Goal: Information Seeking & Learning: Learn about a topic

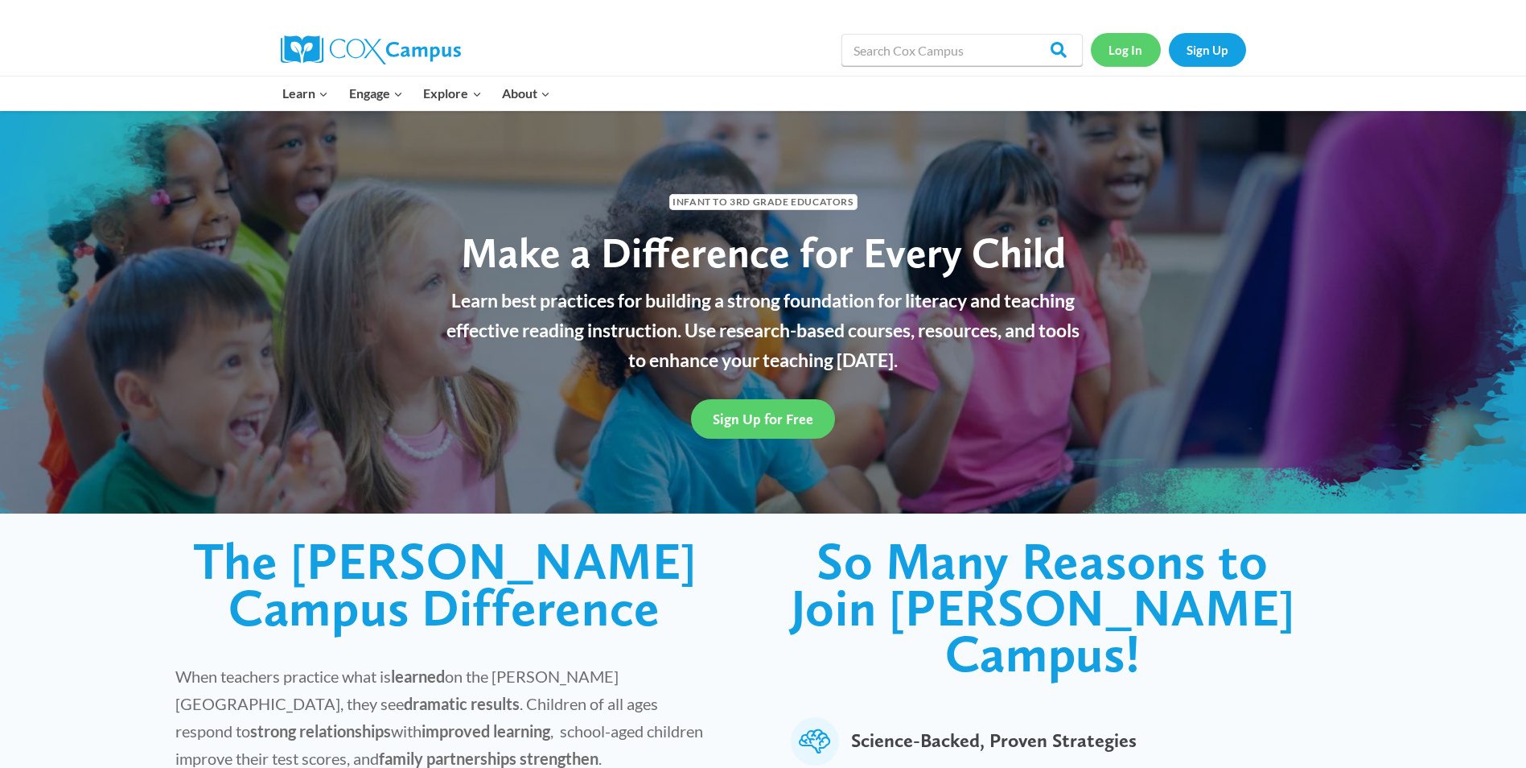
click at [1123, 49] on link "Log In" at bounding box center [1126, 49] width 70 height 33
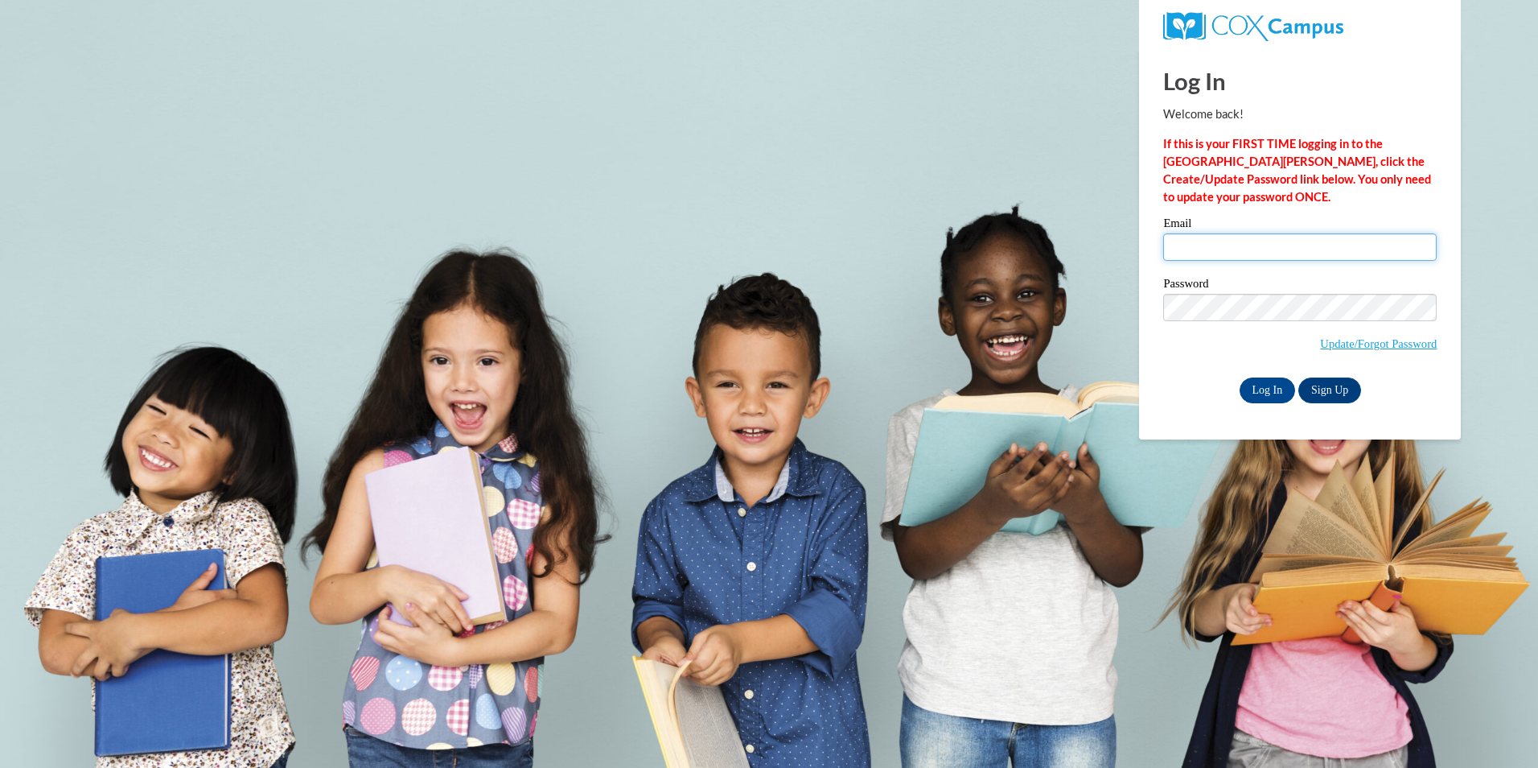
click at [1196, 253] on input "Email" at bounding box center [1300, 246] width 274 height 27
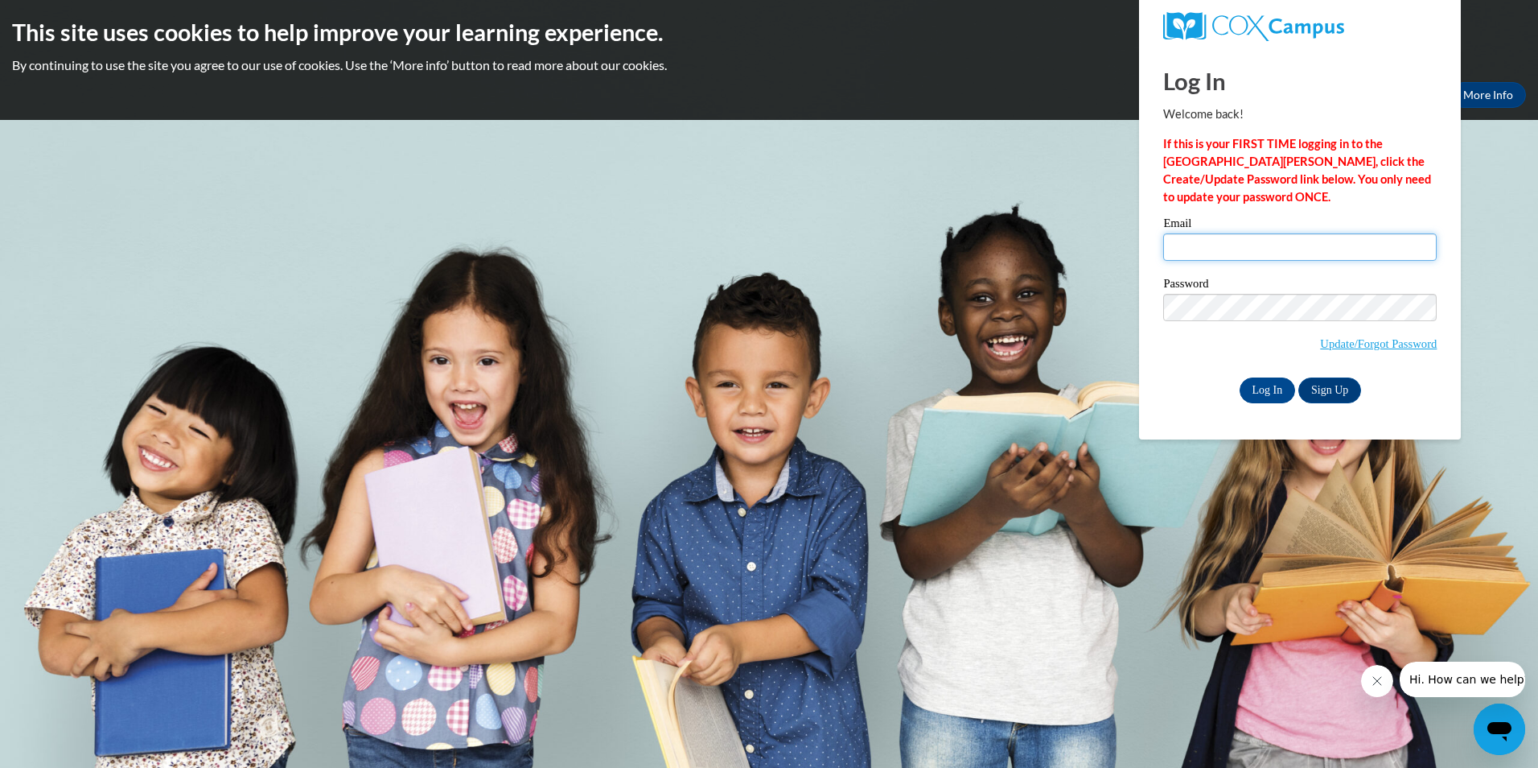
type input "mbarron27@ivytech.edu"
click at [1274, 386] on input "Log In" at bounding box center [1268, 390] width 56 height 26
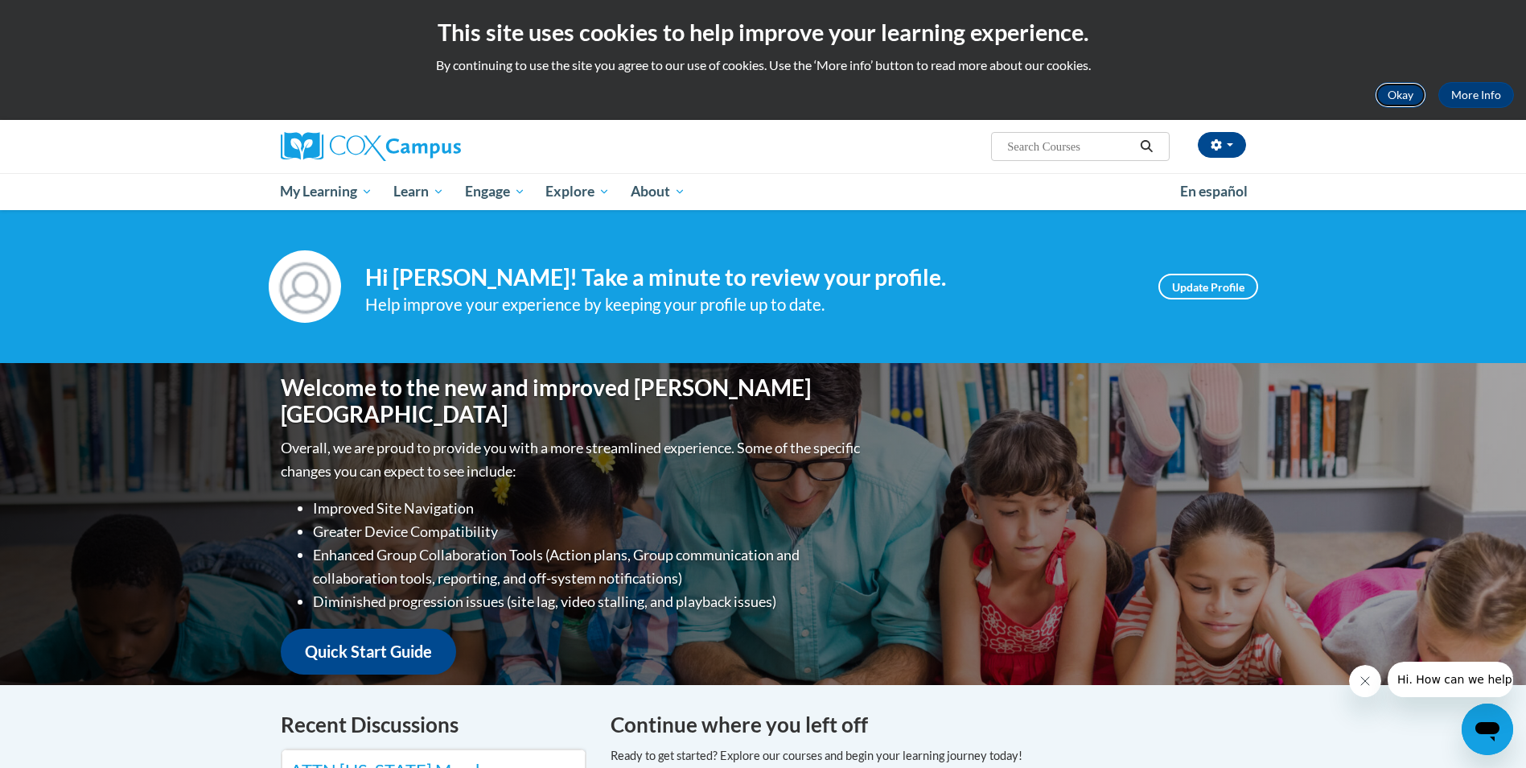
click at [1413, 89] on button "Okay" at bounding box center [1400, 95] width 51 height 26
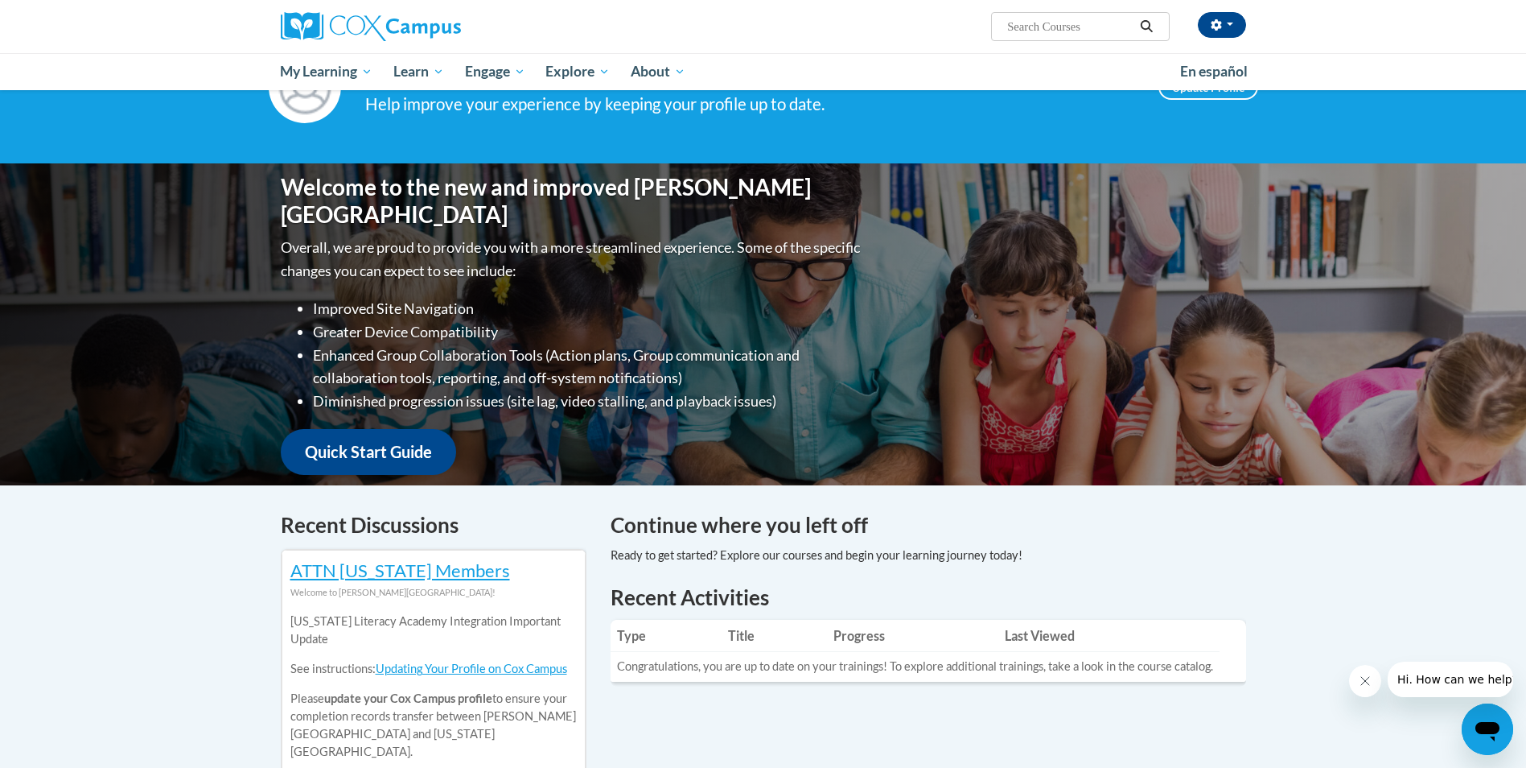
scroll to position [70, 0]
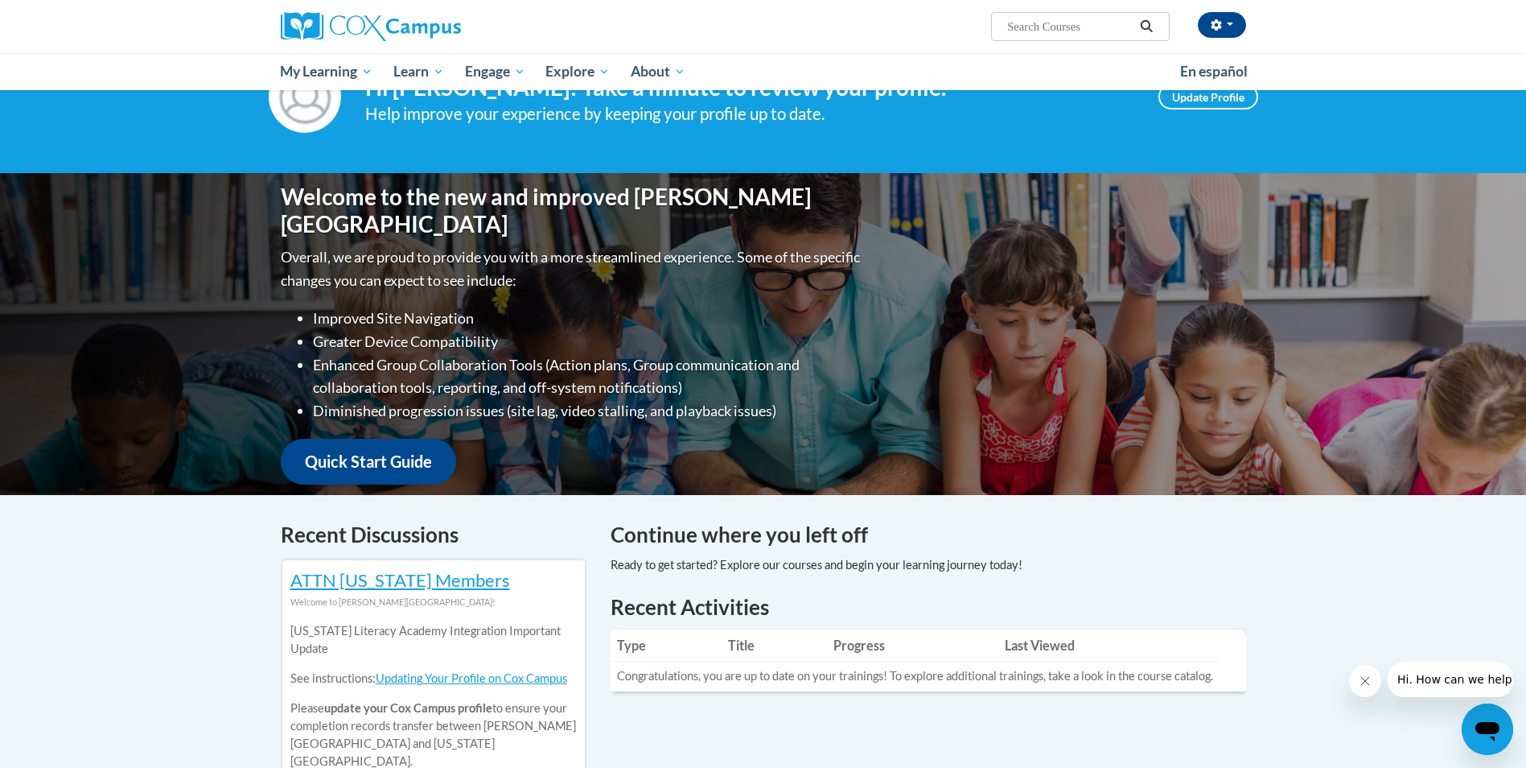
click at [1056, 29] on input "Search..." at bounding box center [1070, 26] width 129 height 19
type input "reading fluency"
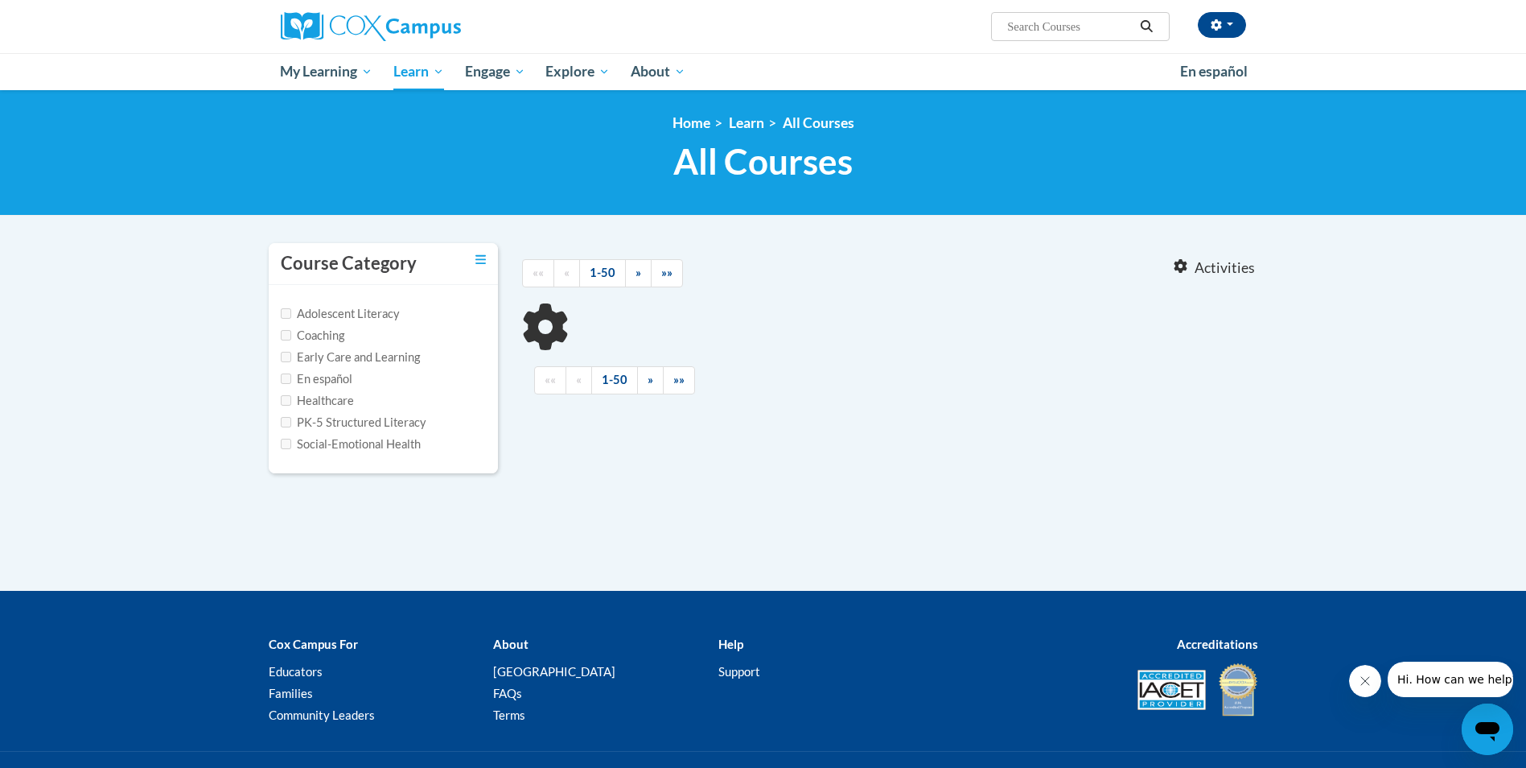
type input "reading fluency"
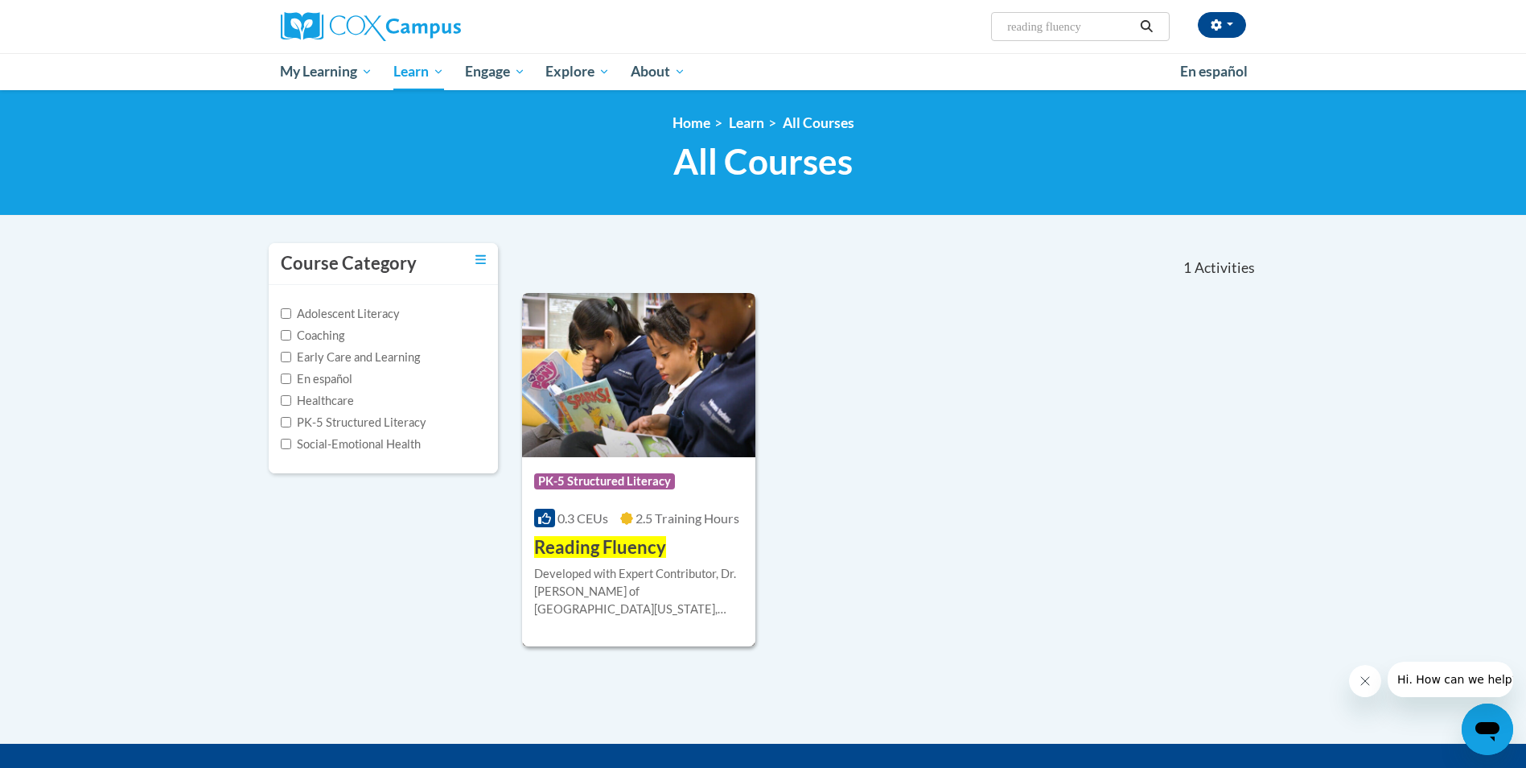
click at [655, 448] on img at bounding box center [639, 375] width 234 height 164
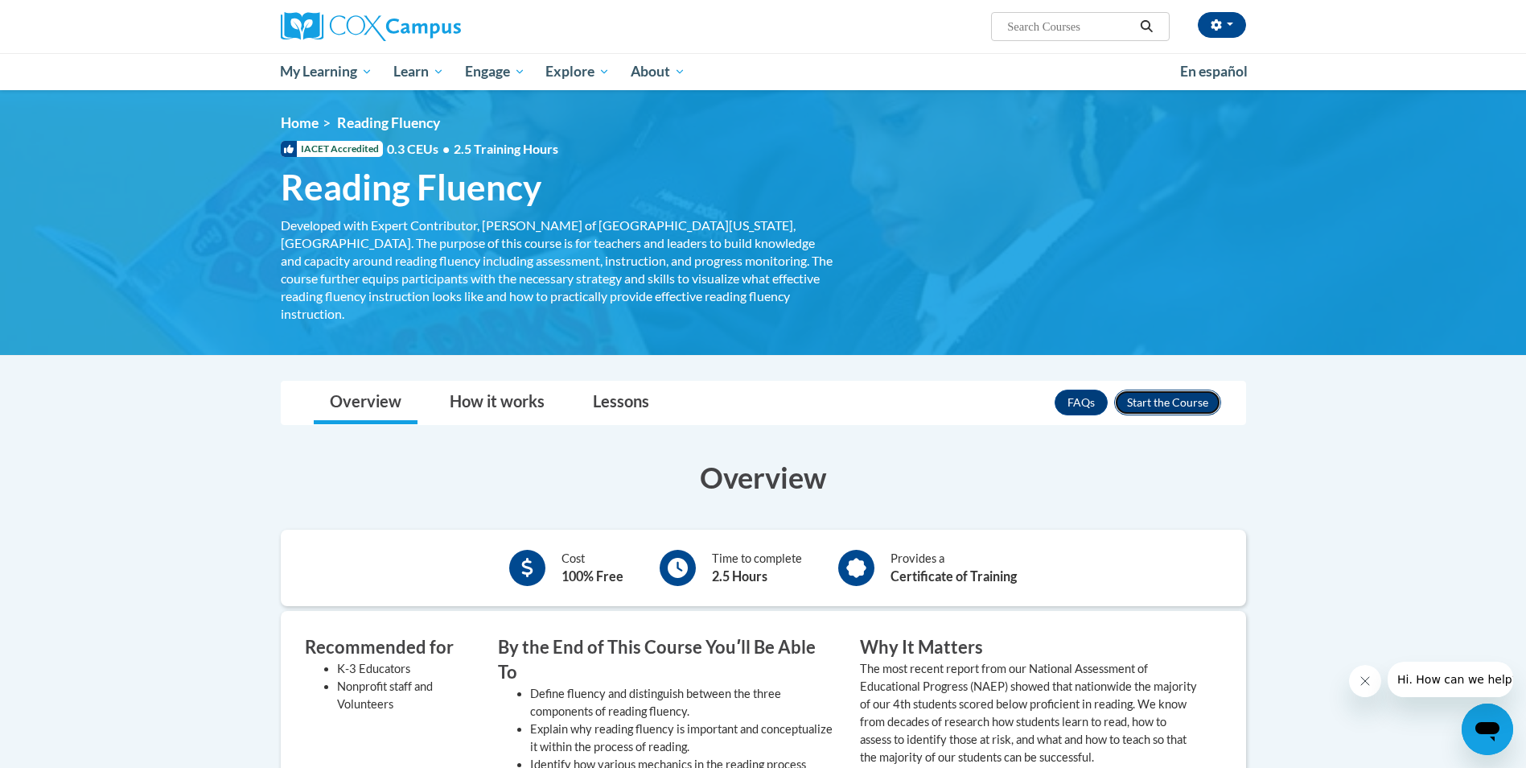
click at [1183, 389] on button "Enroll" at bounding box center [1167, 402] width 107 height 26
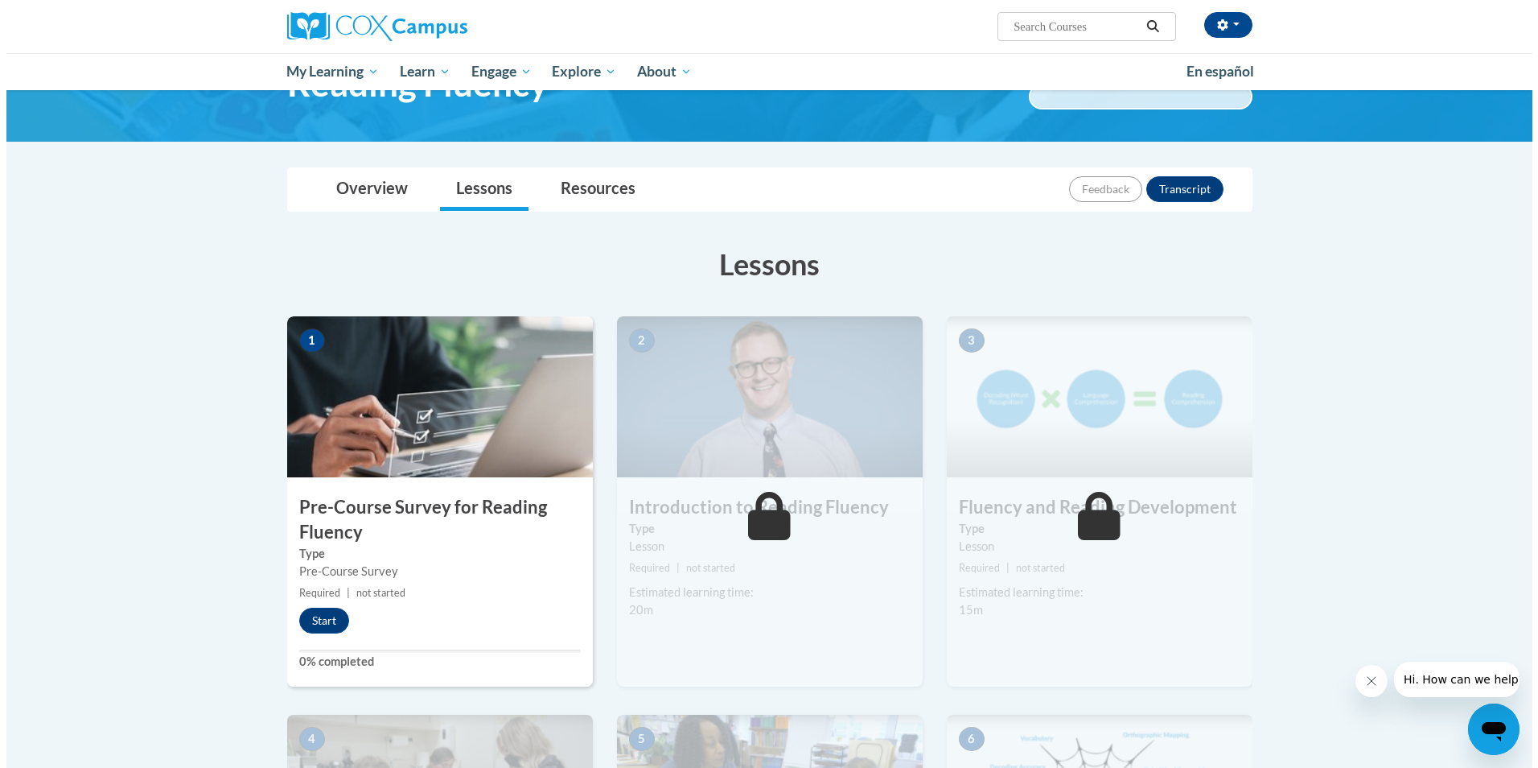
scroll to position [105, 0]
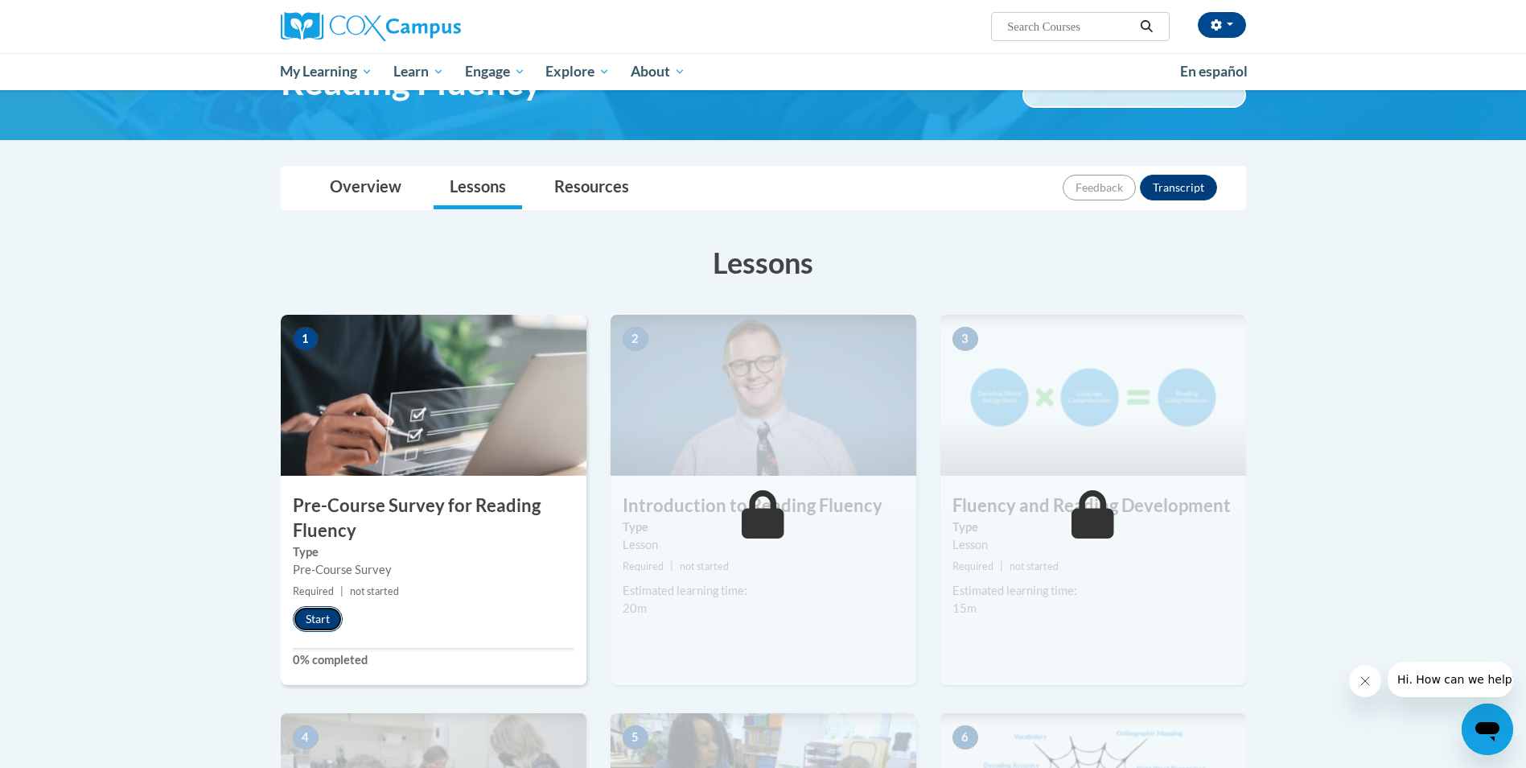
click at [315, 624] on button "Start" at bounding box center [318, 619] width 50 height 26
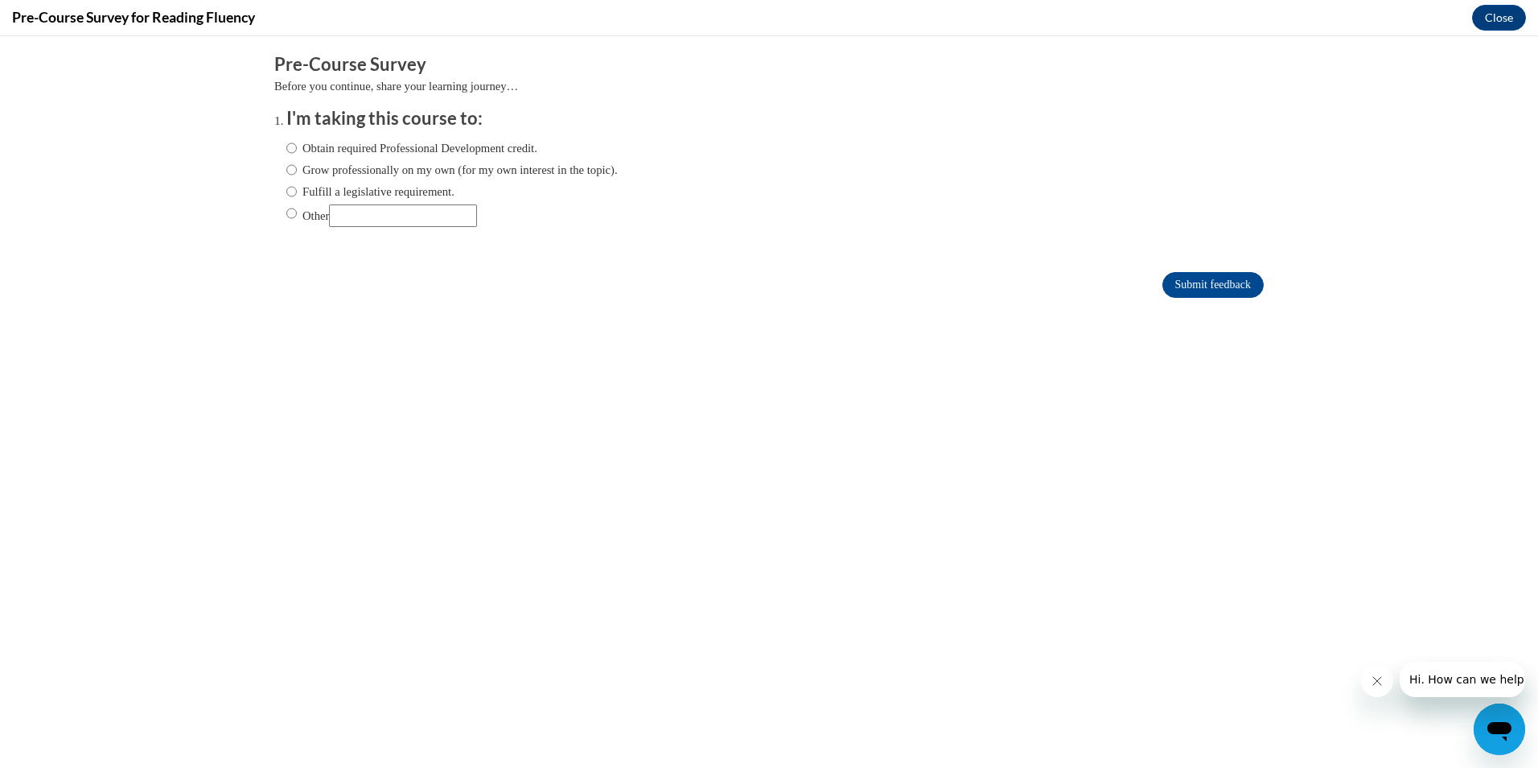
scroll to position [0, 0]
click at [385, 219] on input "Other" at bounding box center [403, 215] width 148 height 23
type input "school"
click at [274, 210] on ol "I'm taking this course to: Obtain required Professional Development credit. Gro…" at bounding box center [769, 179] width 990 height 146
click at [286, 214] on input "Other" at bounding box center [291, 213] width 10 height 18
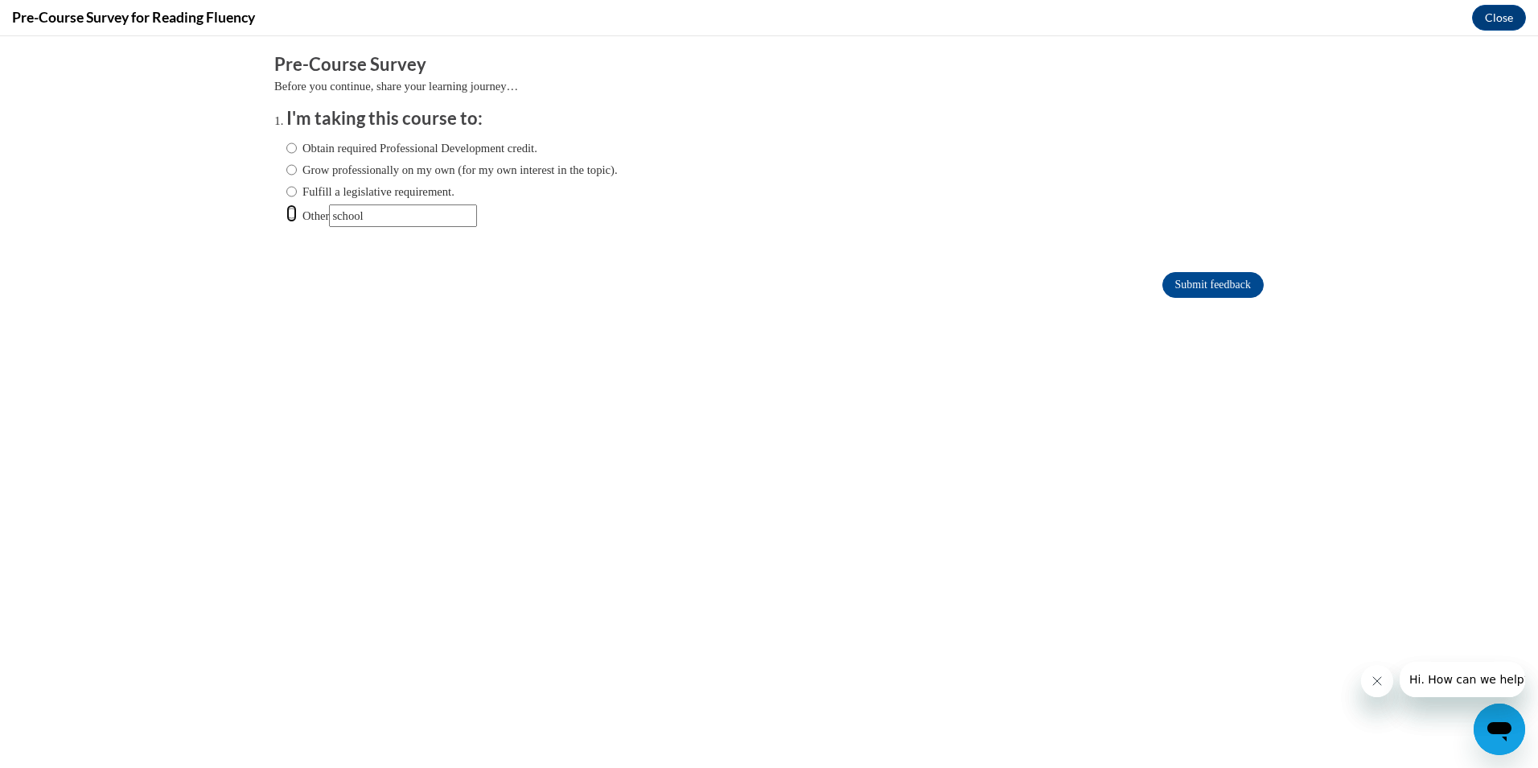
radio input "true"
click at [378, 209] on input "Other" at bounding box center [403, 215] width 148 height 23
type input "school"
click at [1163, 288] on input "Submit feedback" at bounding box center [1213, 285] width 101 height 26
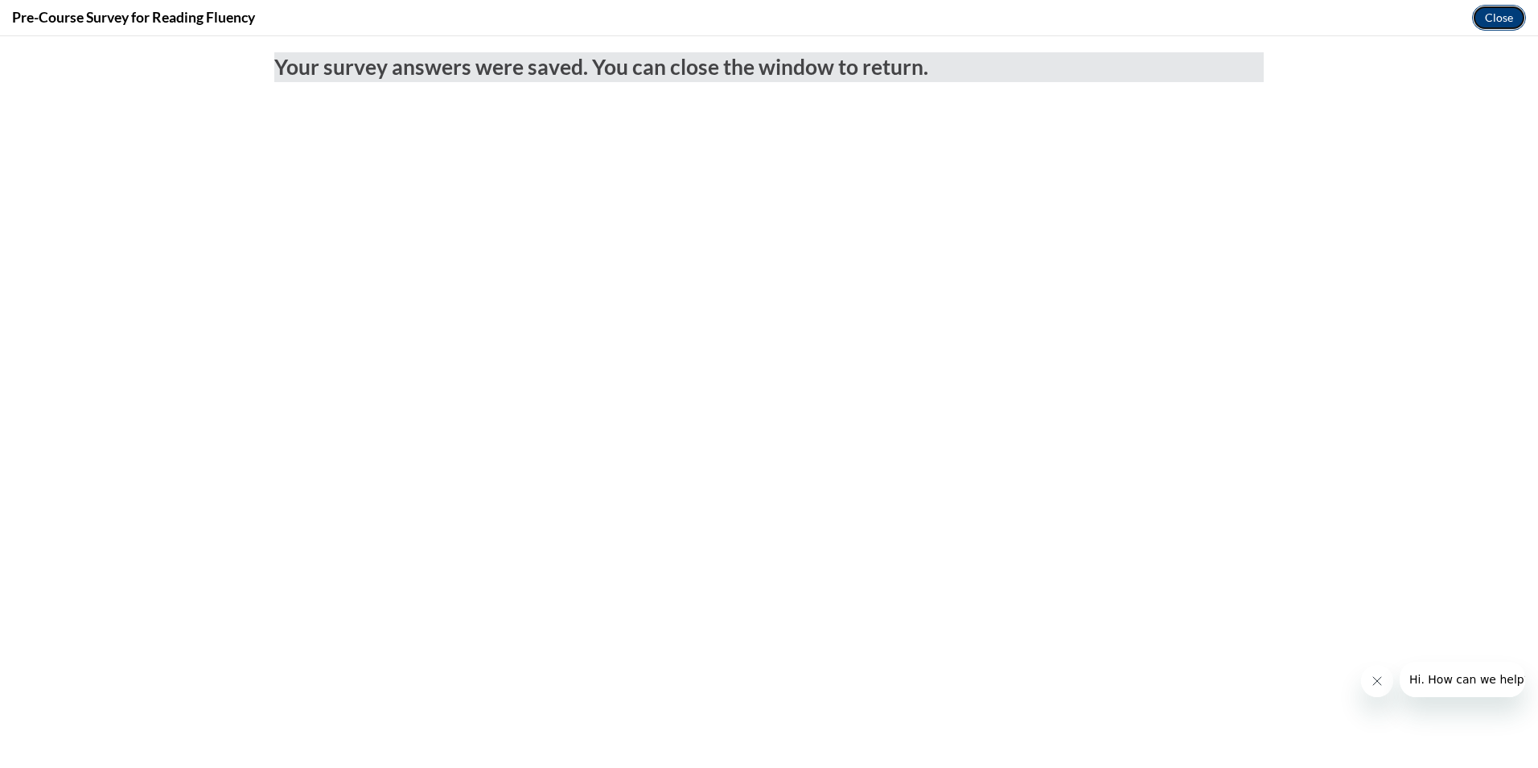
click at [1520, 21] on button "Close" at bounding box center [1499, 18] width 54 height 26
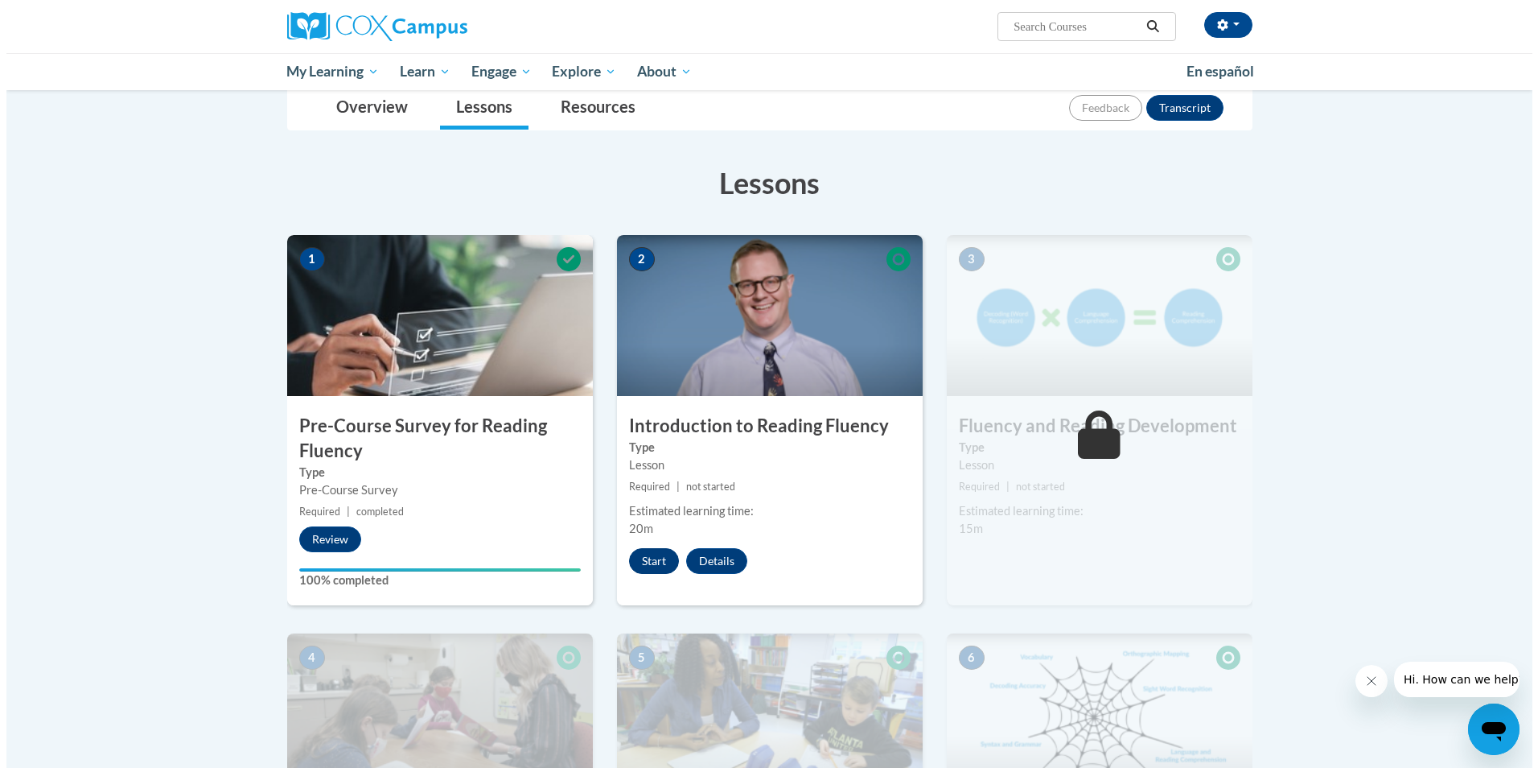
scroll to position [187, 0]
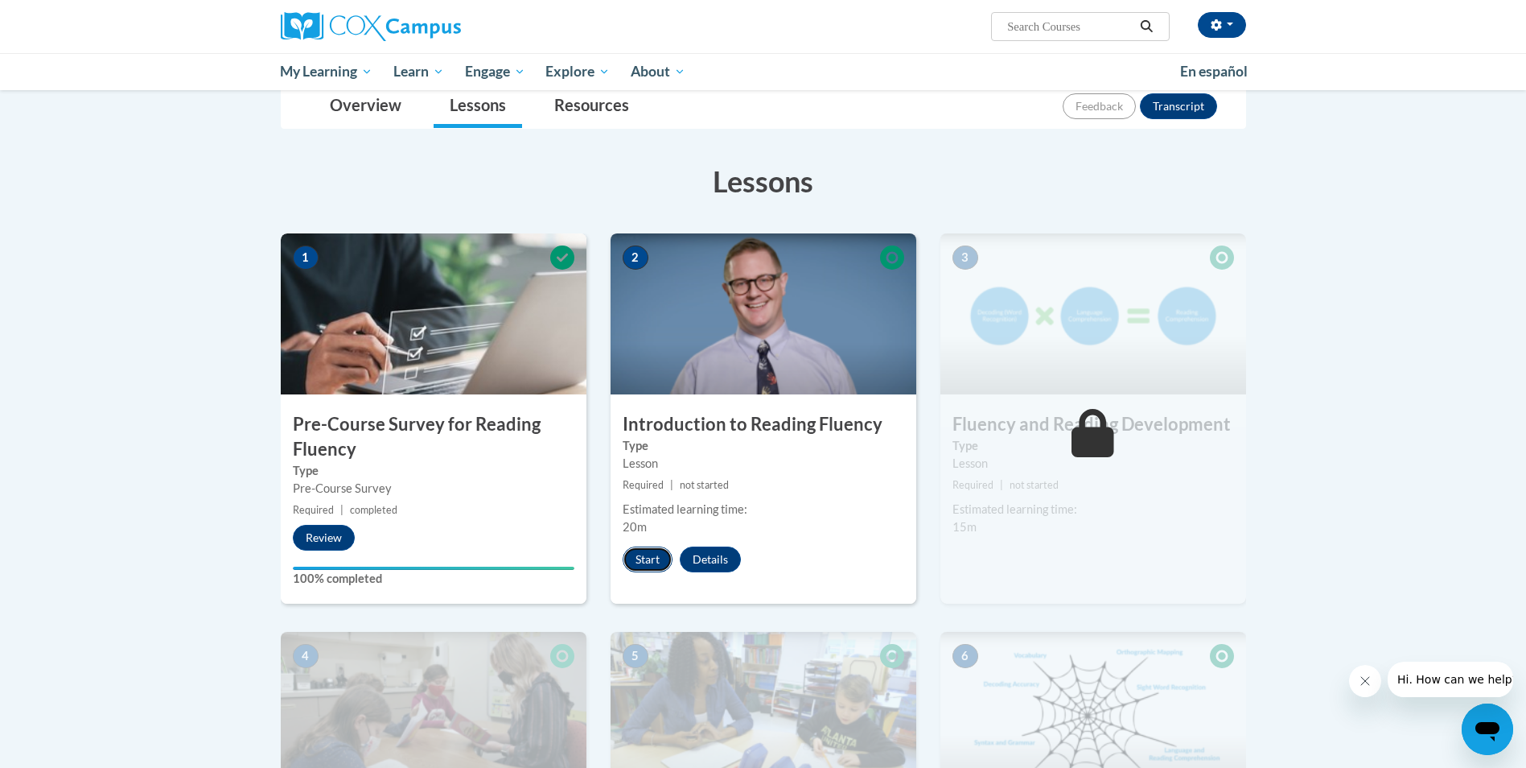
click at [651, 566] on button "Start" at bounding box center [648, 559] width 50 height 26
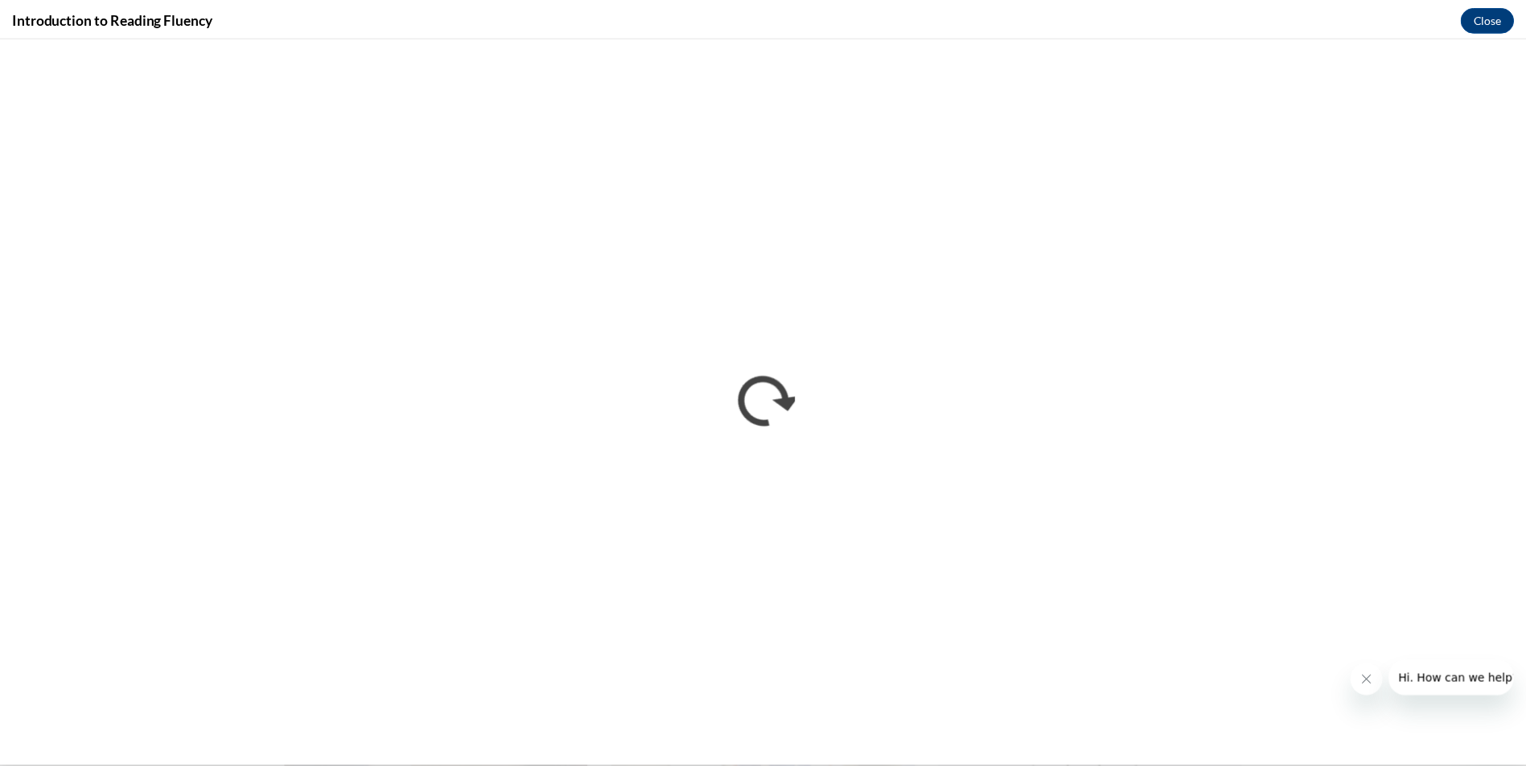
scroll to position [0, 0]
click at [1376, 678] on icon "Close message from company" at bounding box center [1376, 680] width 13 height 13
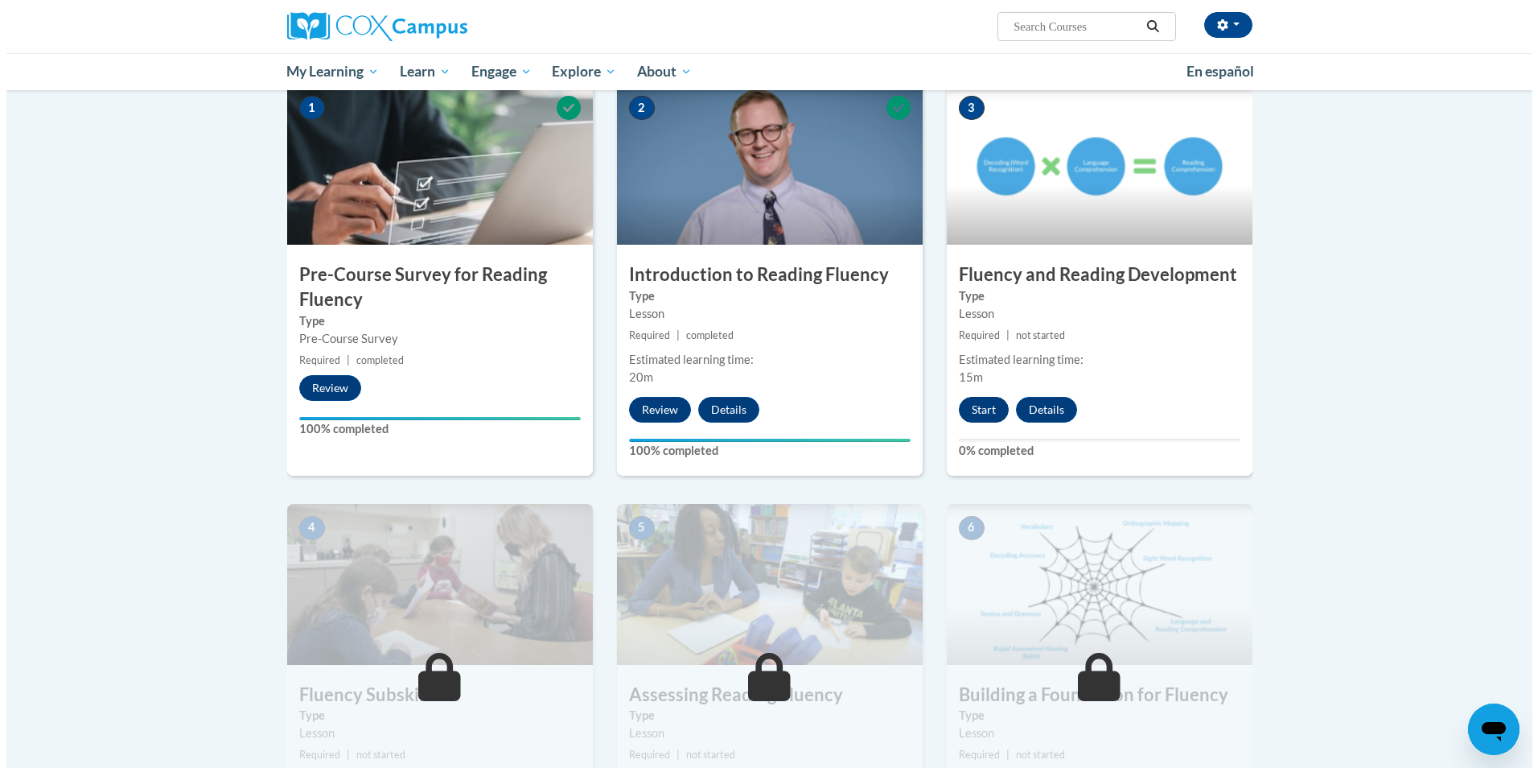
scroll to position [336, 0]
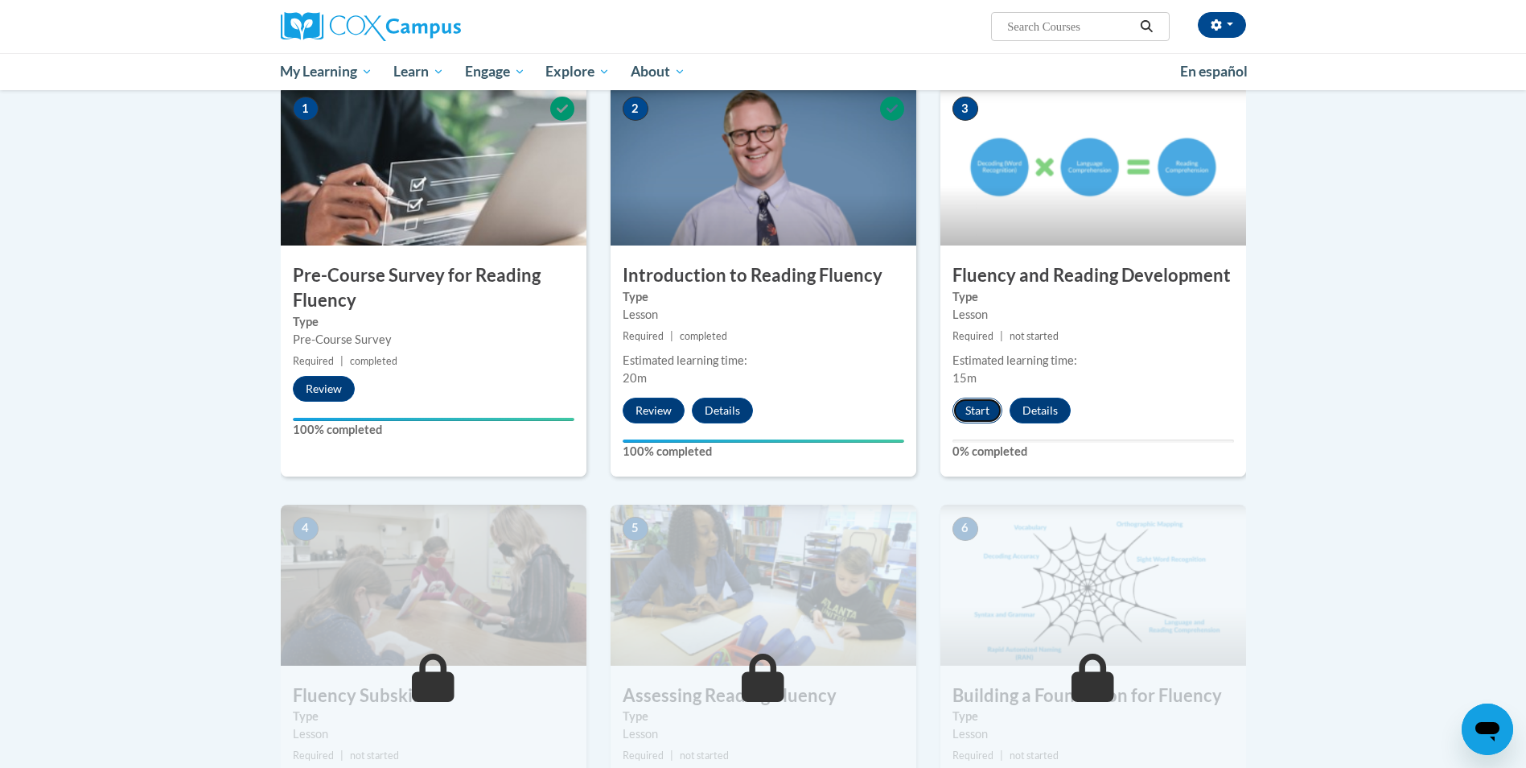
click at [978, 400] on button "Start" at bounding box center [978, 410] width 50 height 26
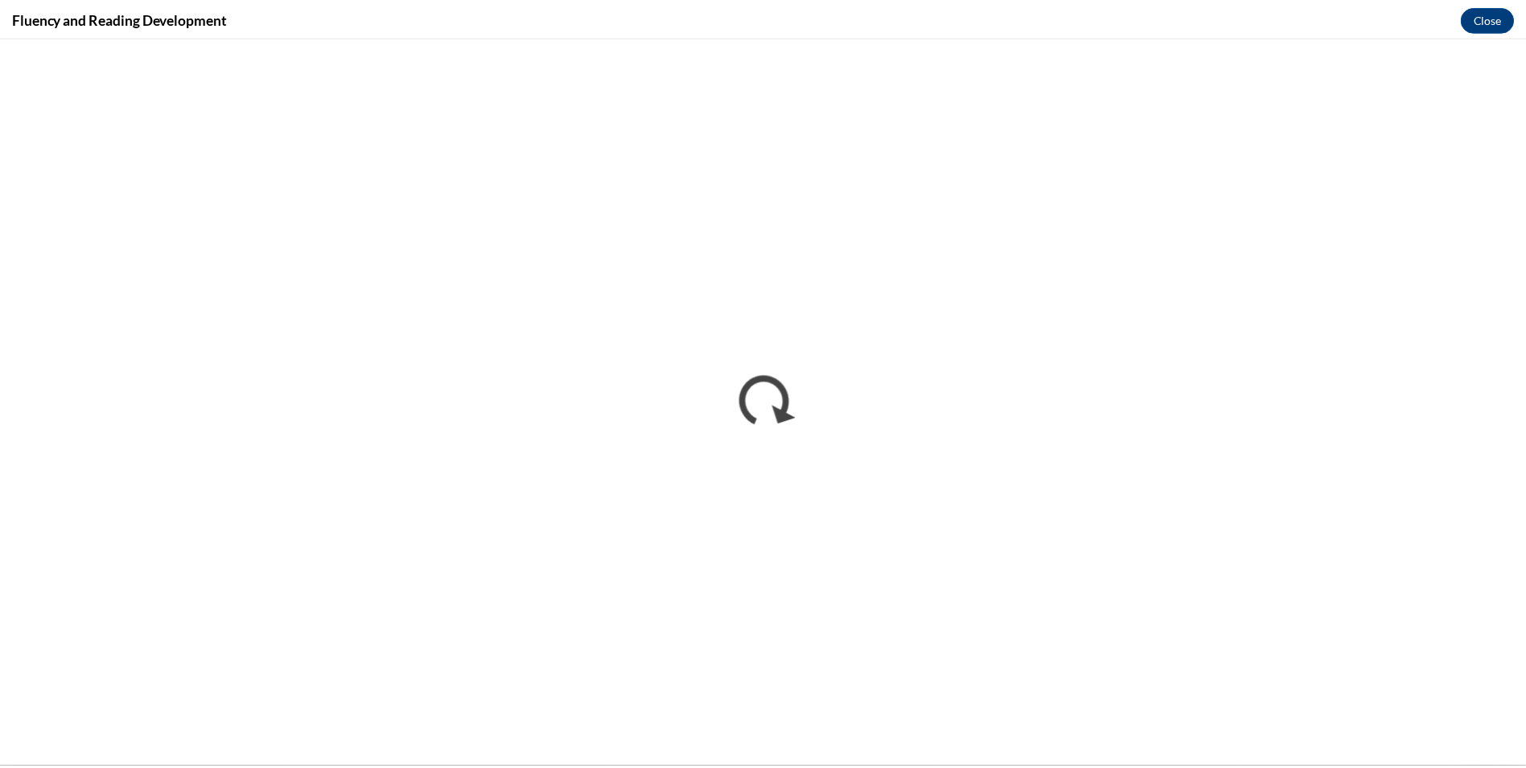
scroll to position [0, 0]
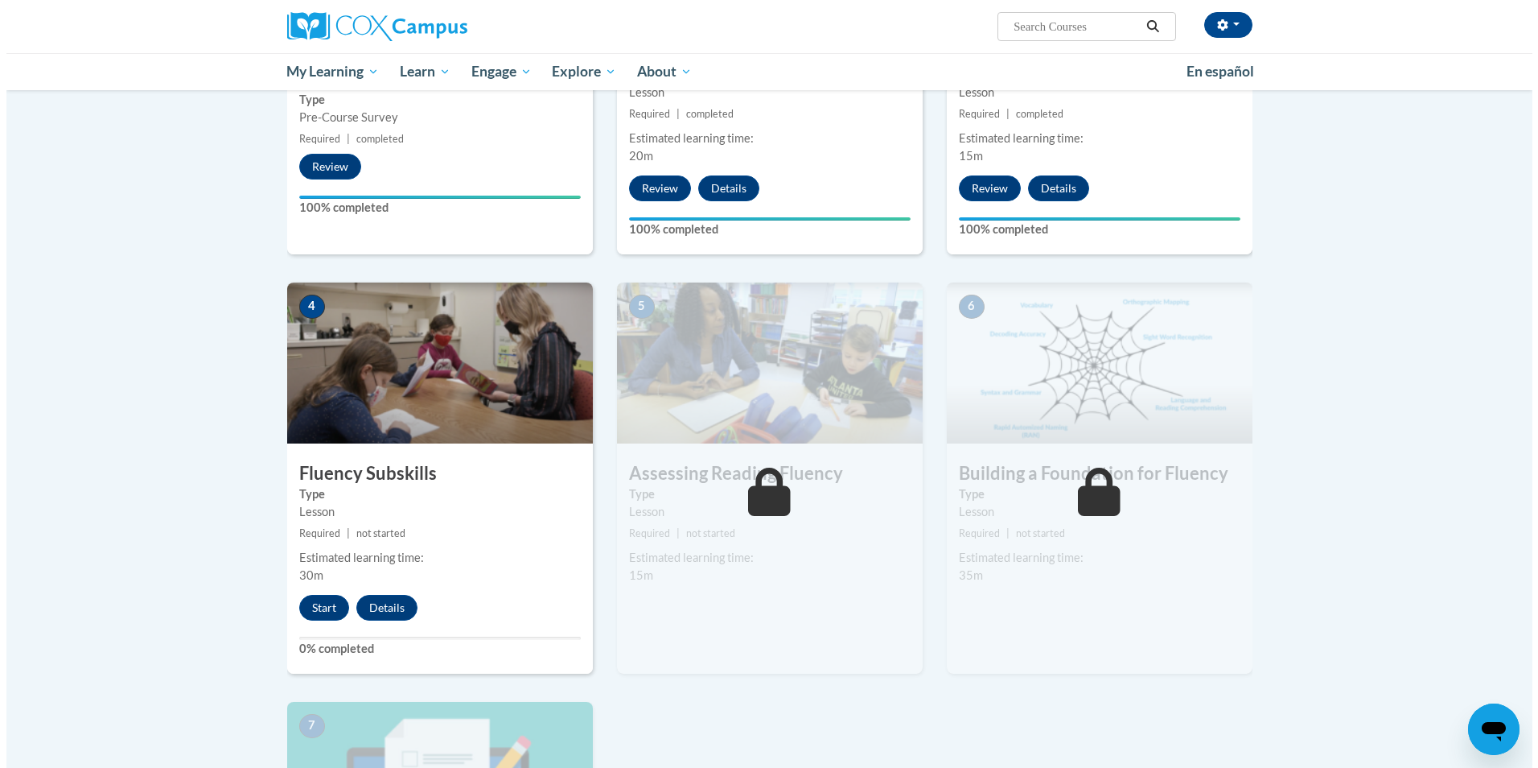
scroll to position [560, 0]
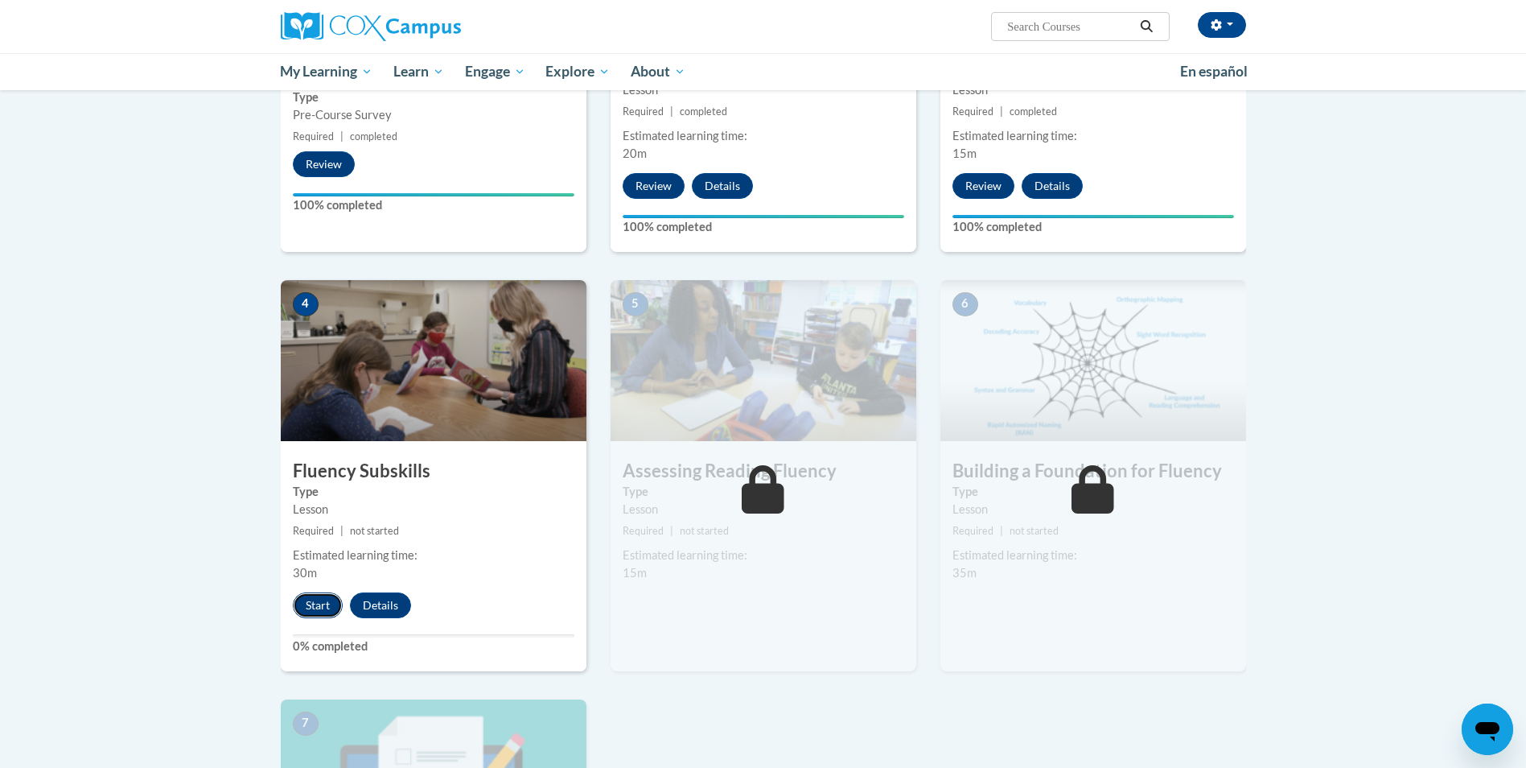
click at [321, 611] on button "Start" at bounding box center [318, 605] width 50 height 26
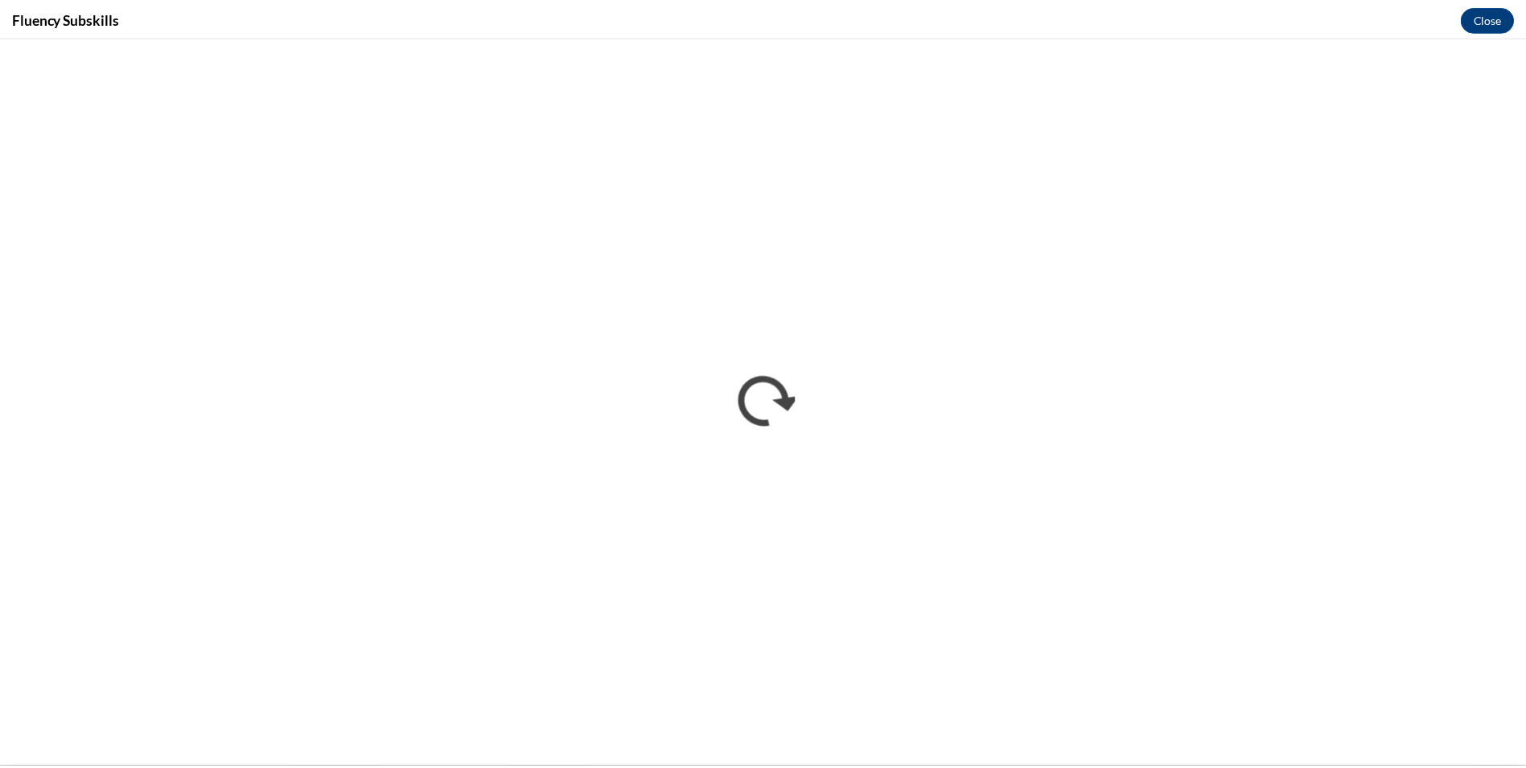
scroll to position [0, 0]
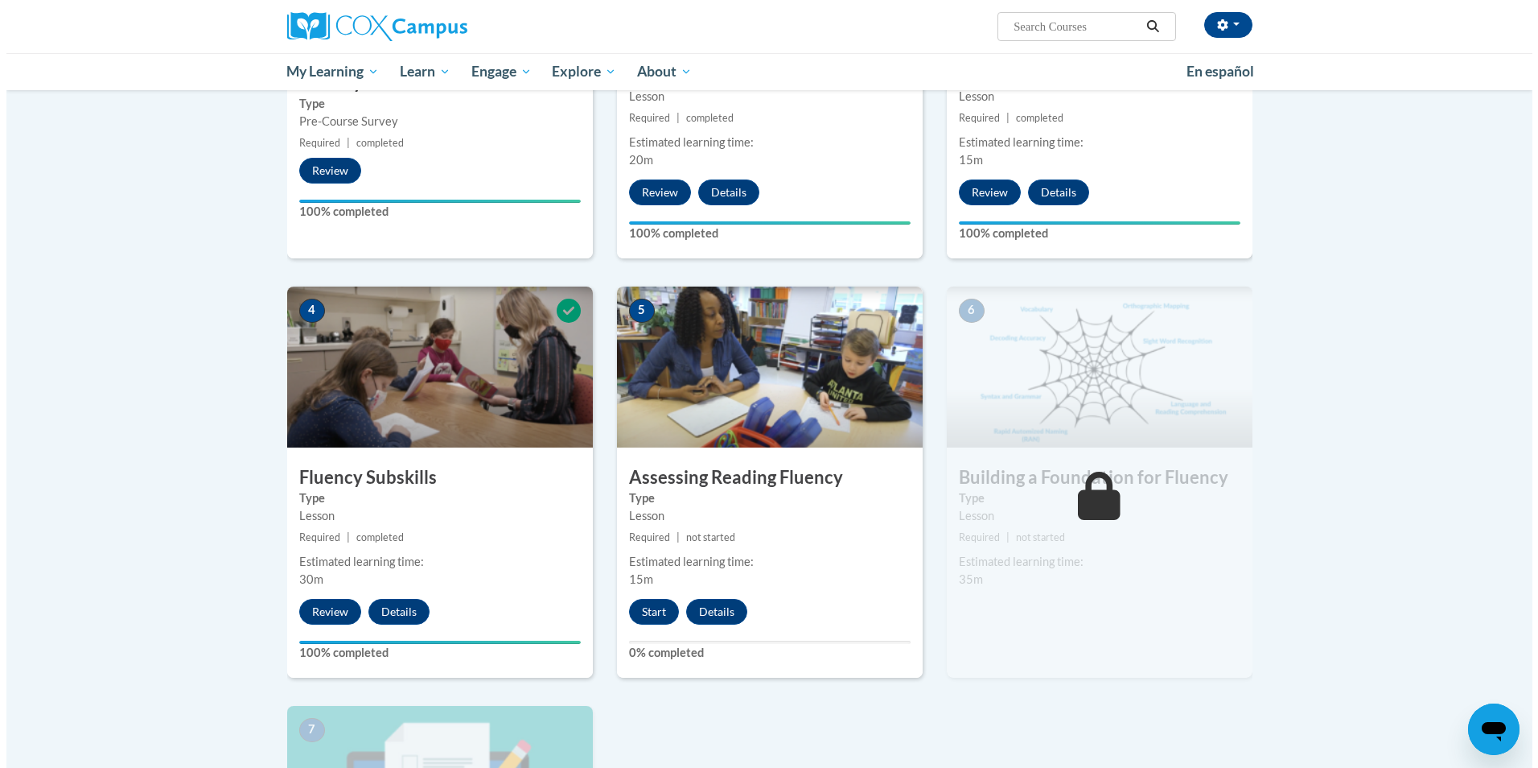
scroll to position [554, 0]
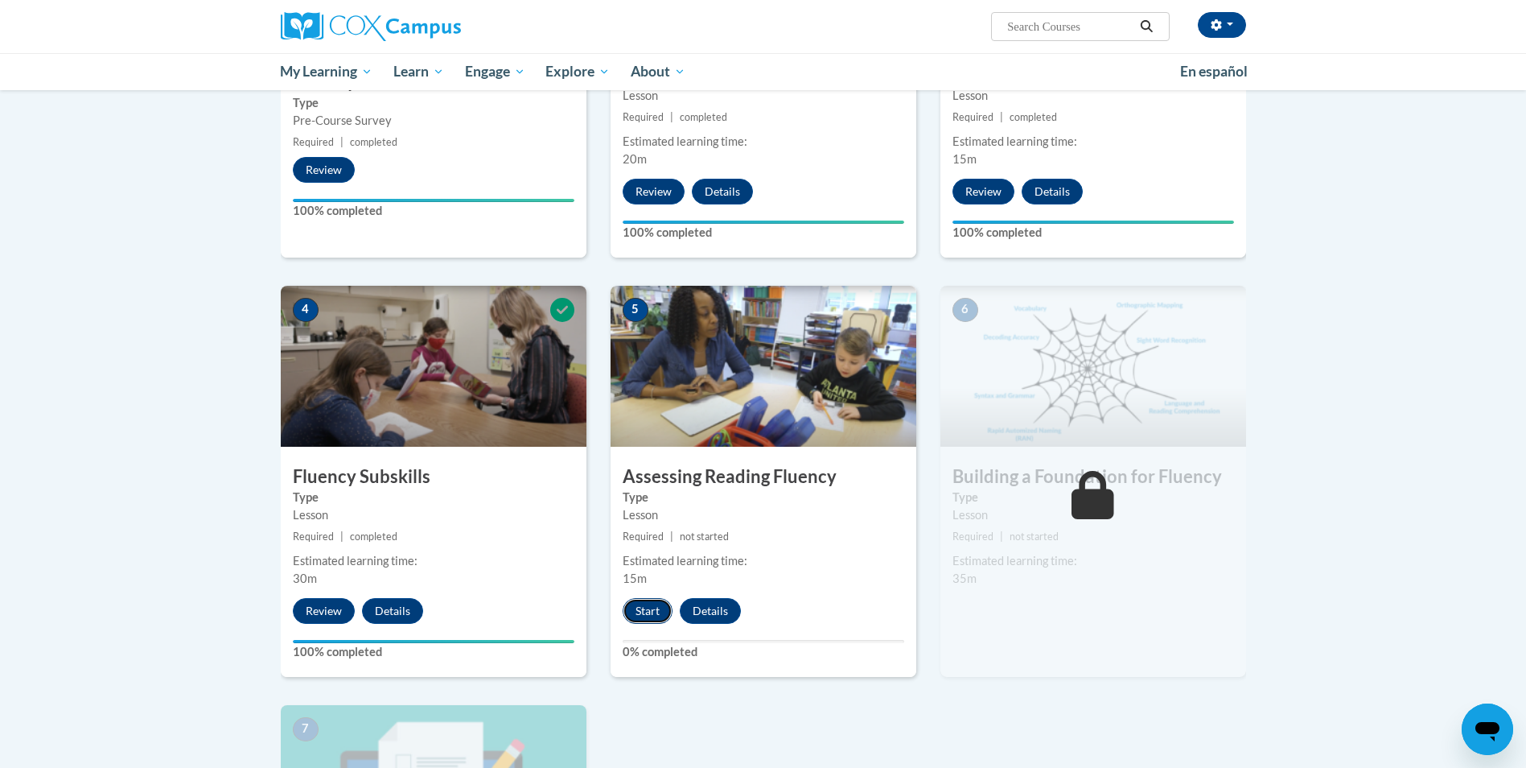
click at [648, 620] on button "Start" at bounding box center [648, 611] width 50 height 26
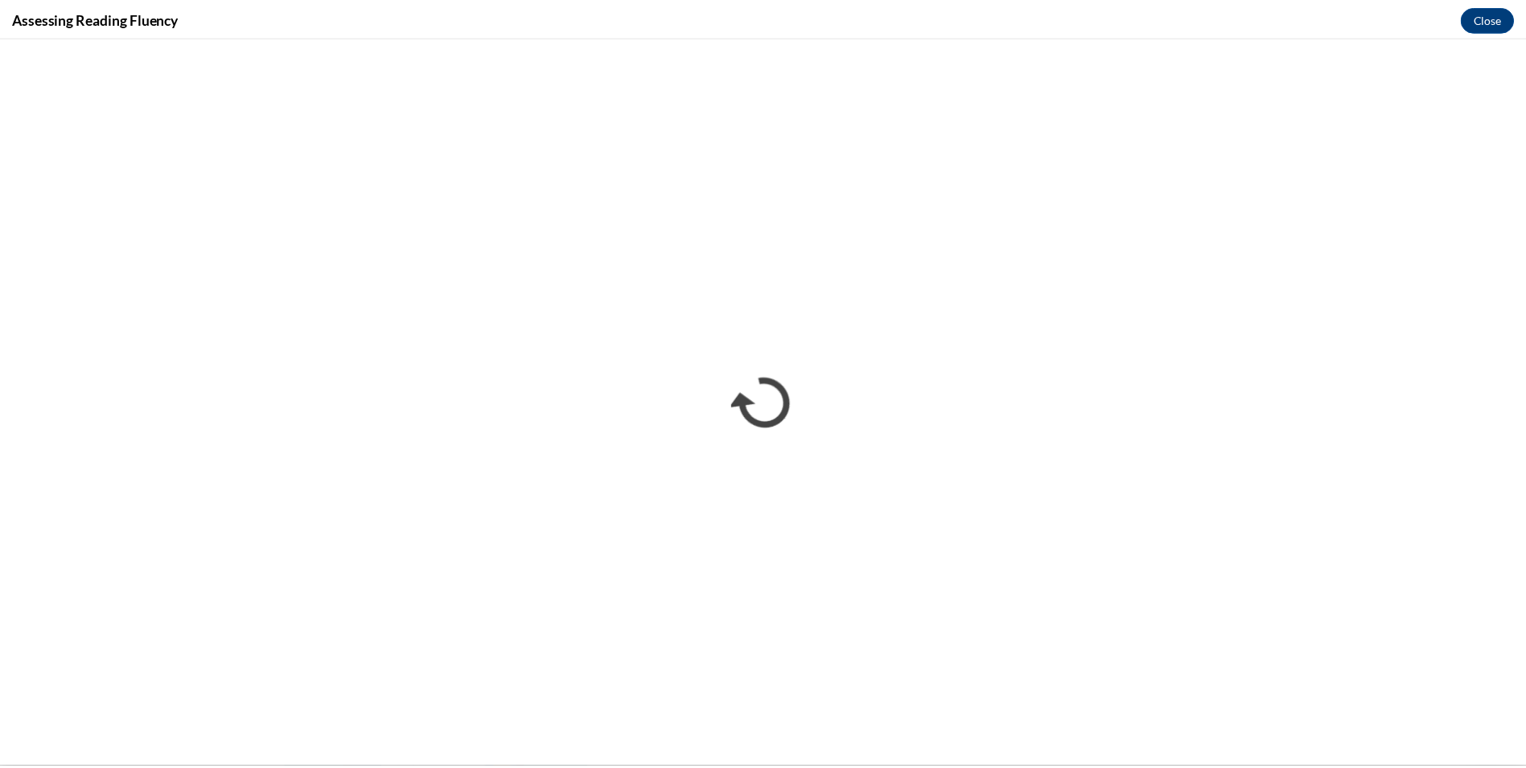
scroll to position [0, 0]
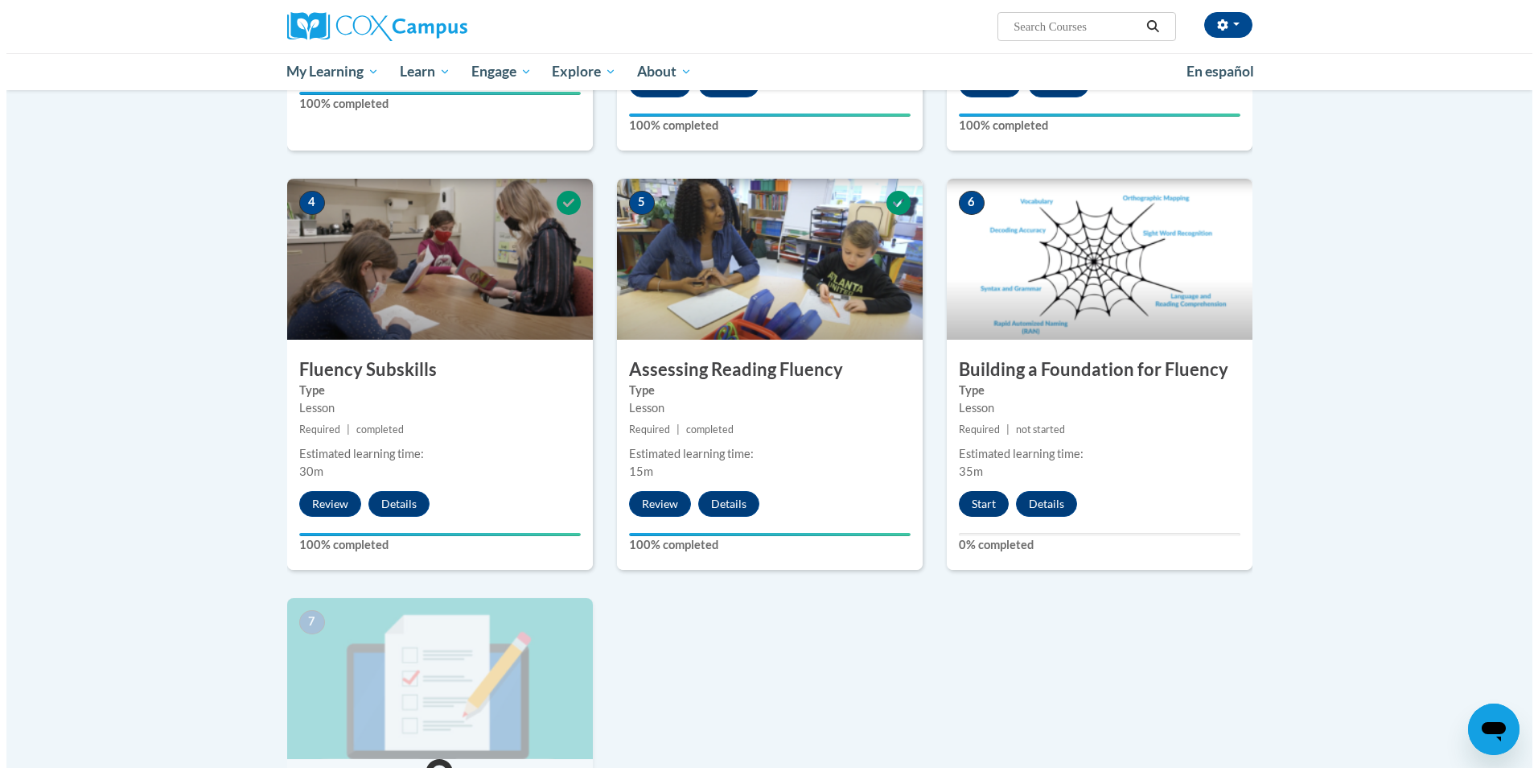
scroll to position [653, 0]
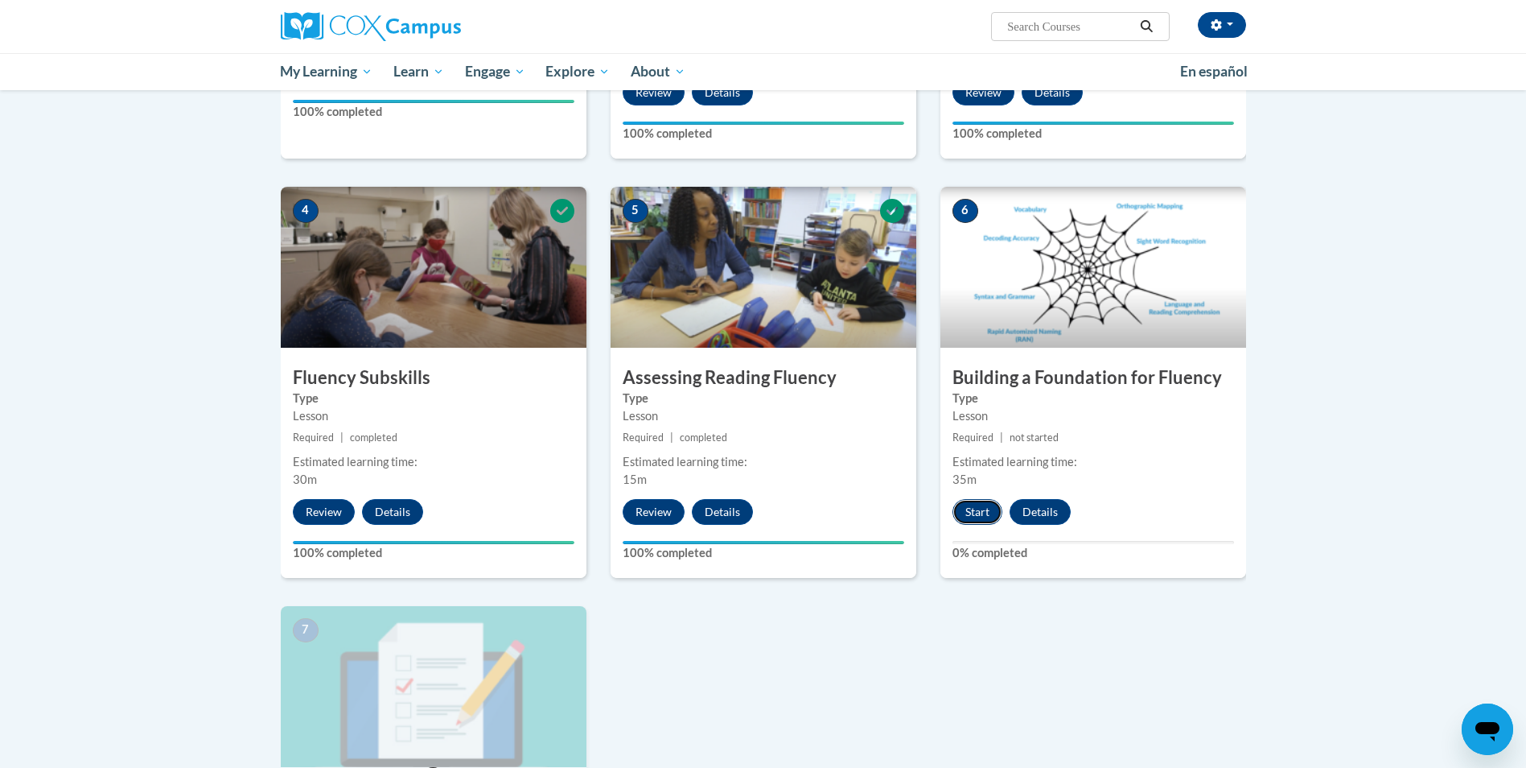
click at [974, 513] on button "Start" at bounding box center [978, 512] width 50 height 26
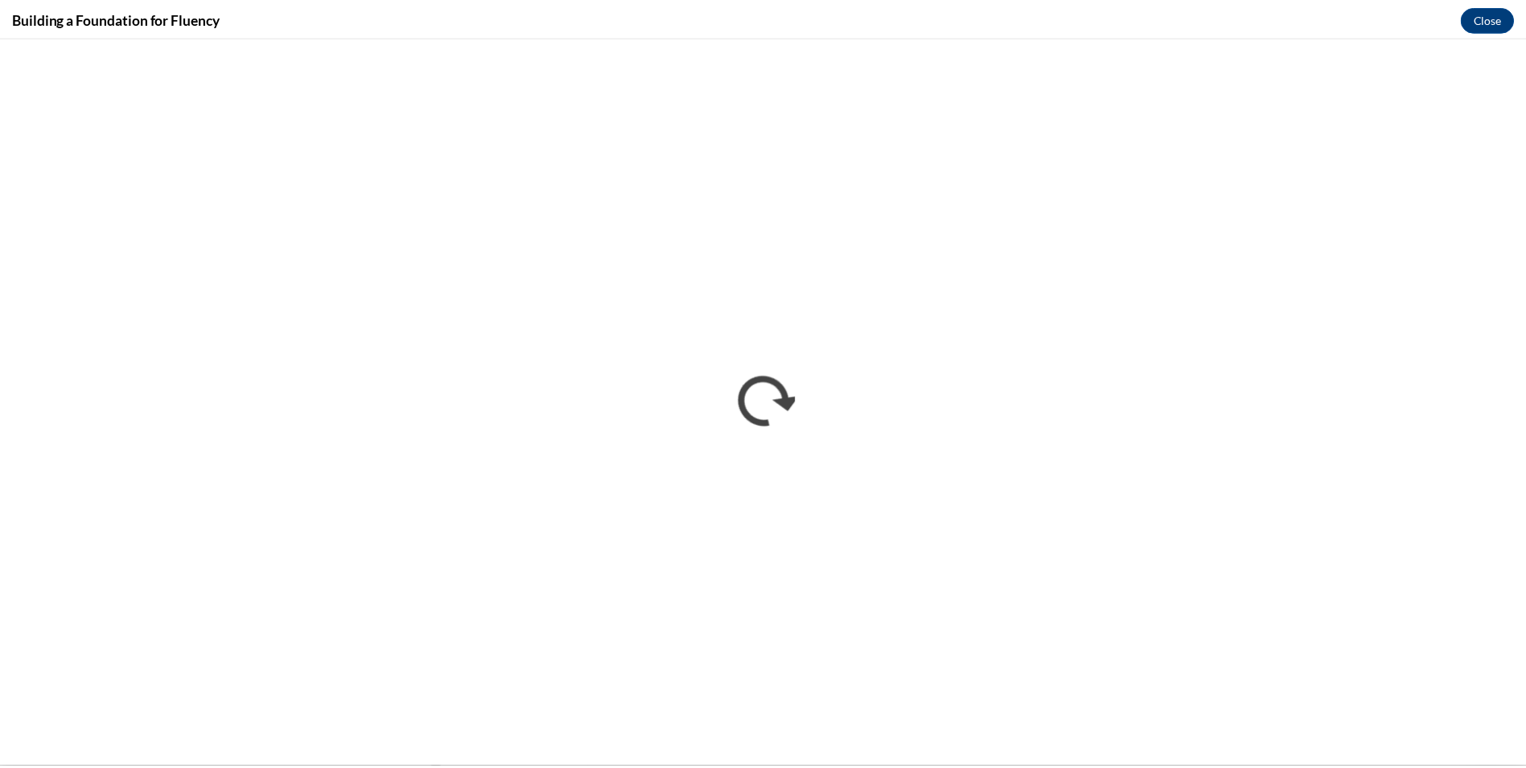
scroll to position [0, 0]
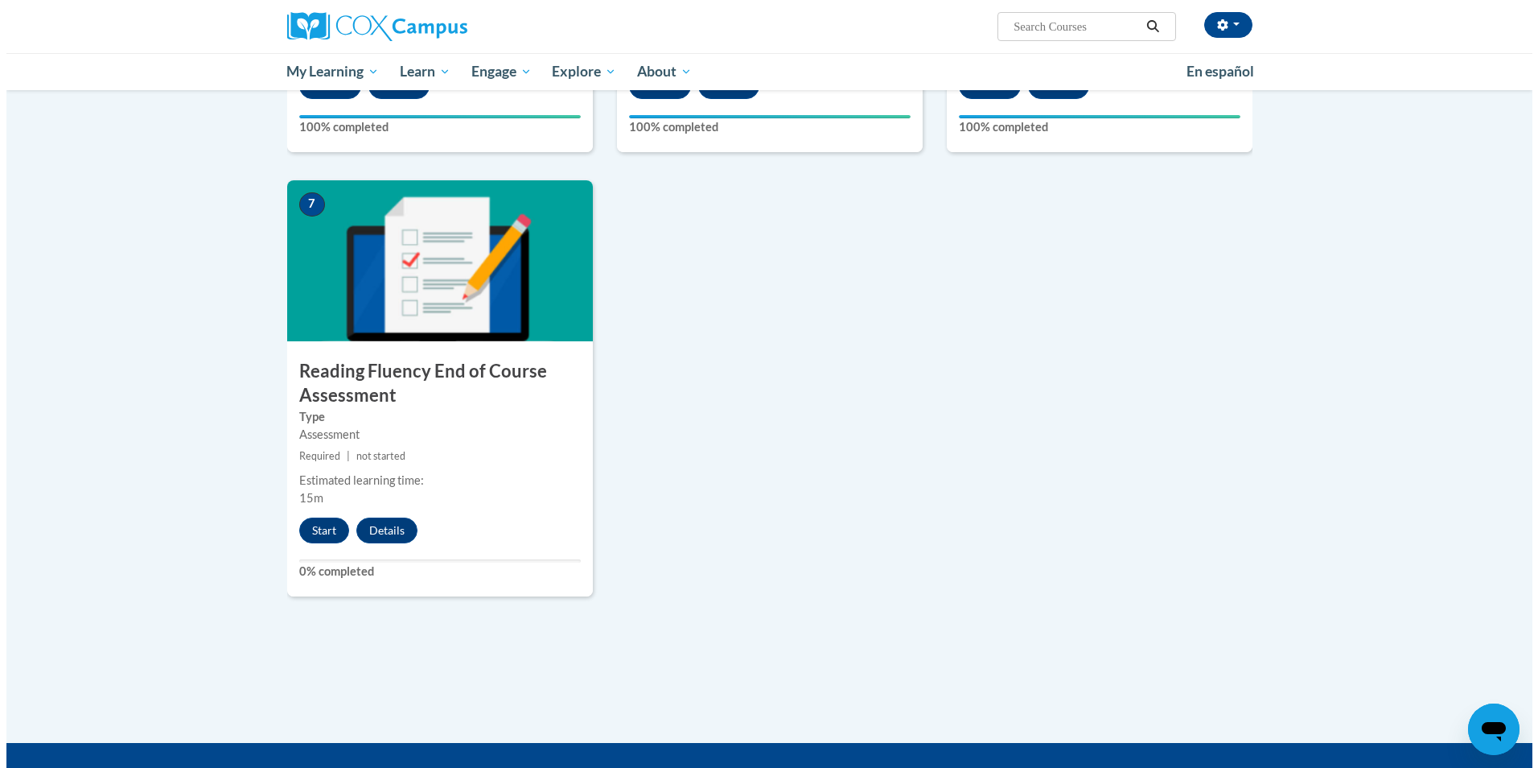
scroll to position [1080, 0]
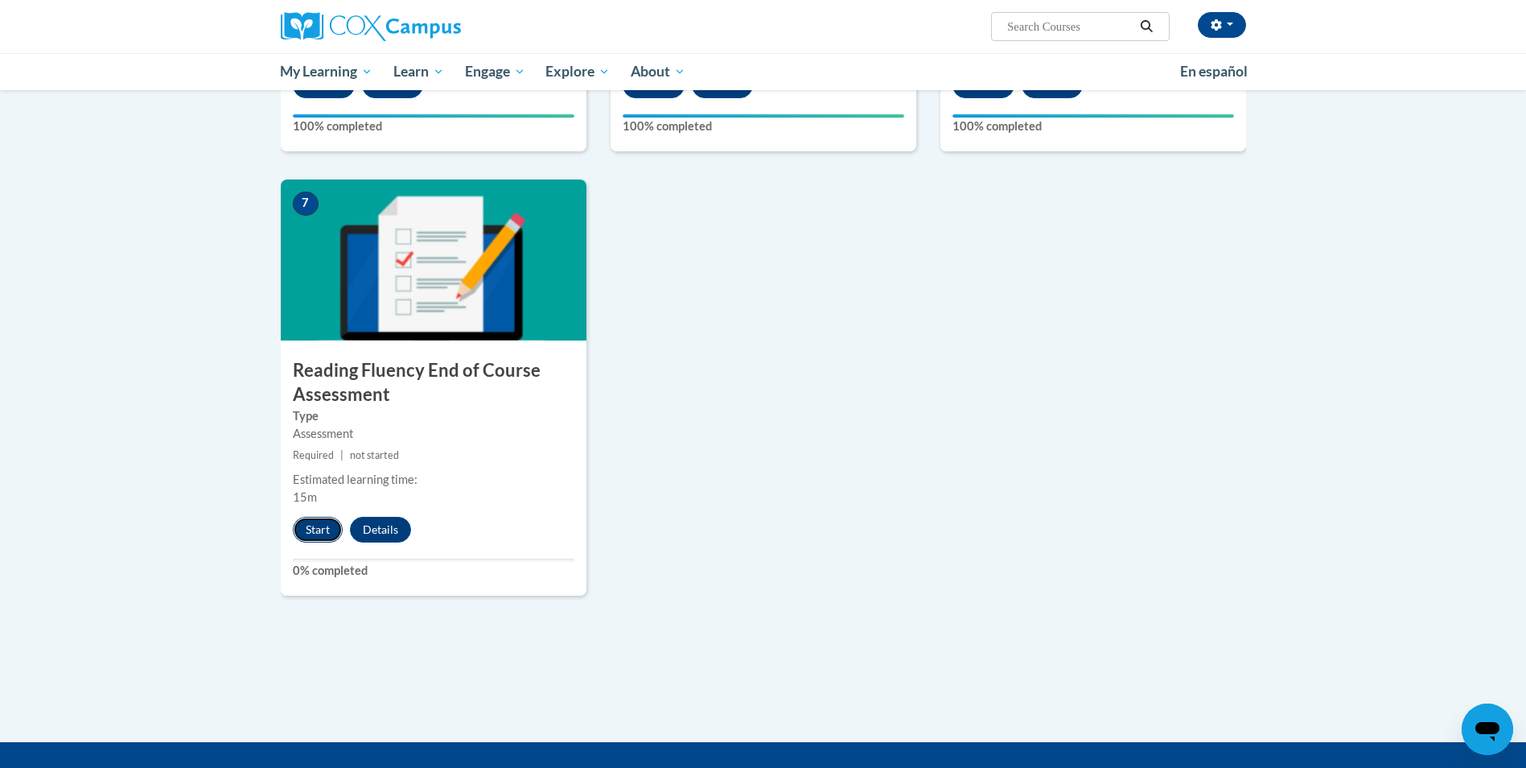
click at [317, 534] on button "Start" at bounding box center [318, 530] width 50 height 26
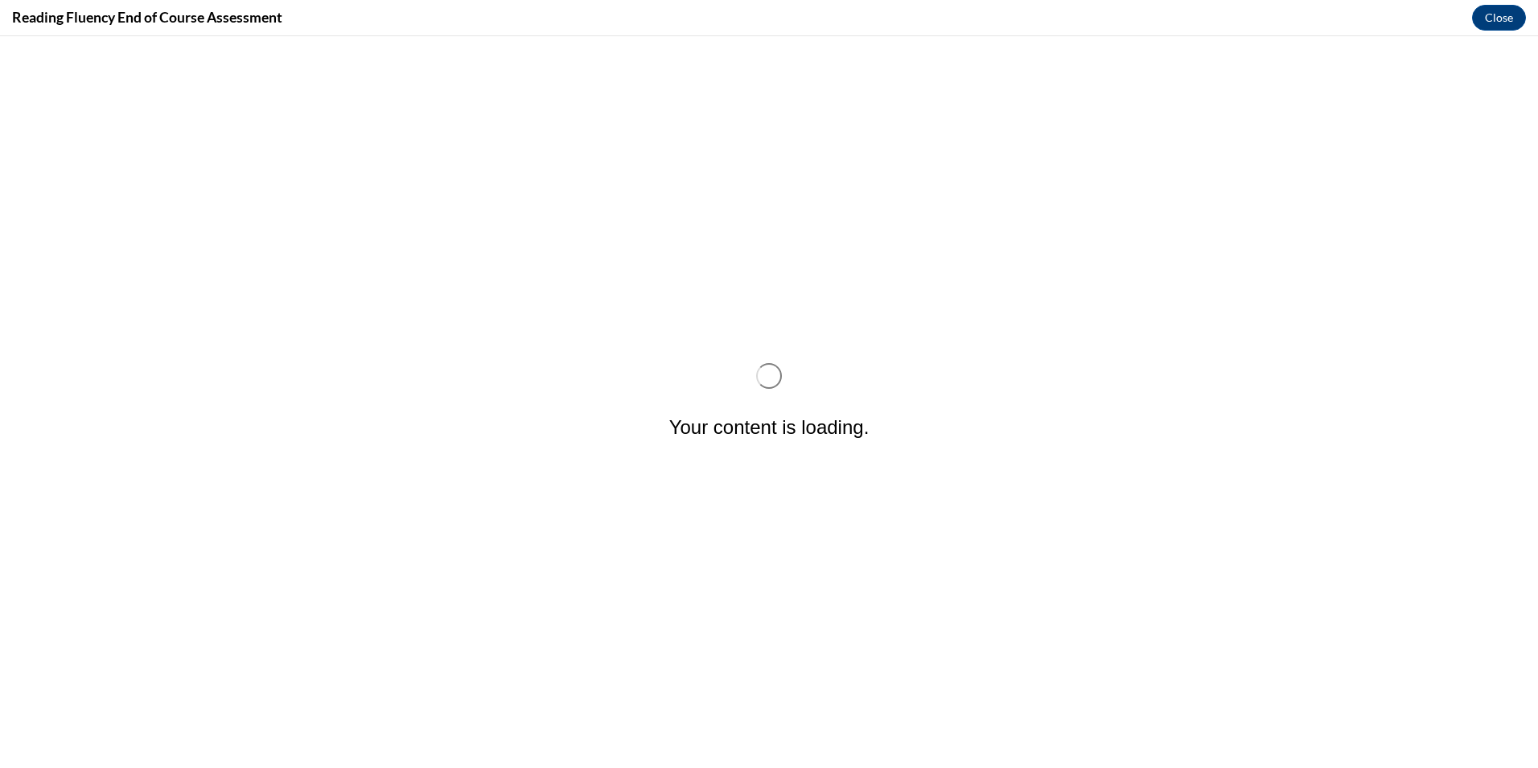
scroll to position [0, 0]
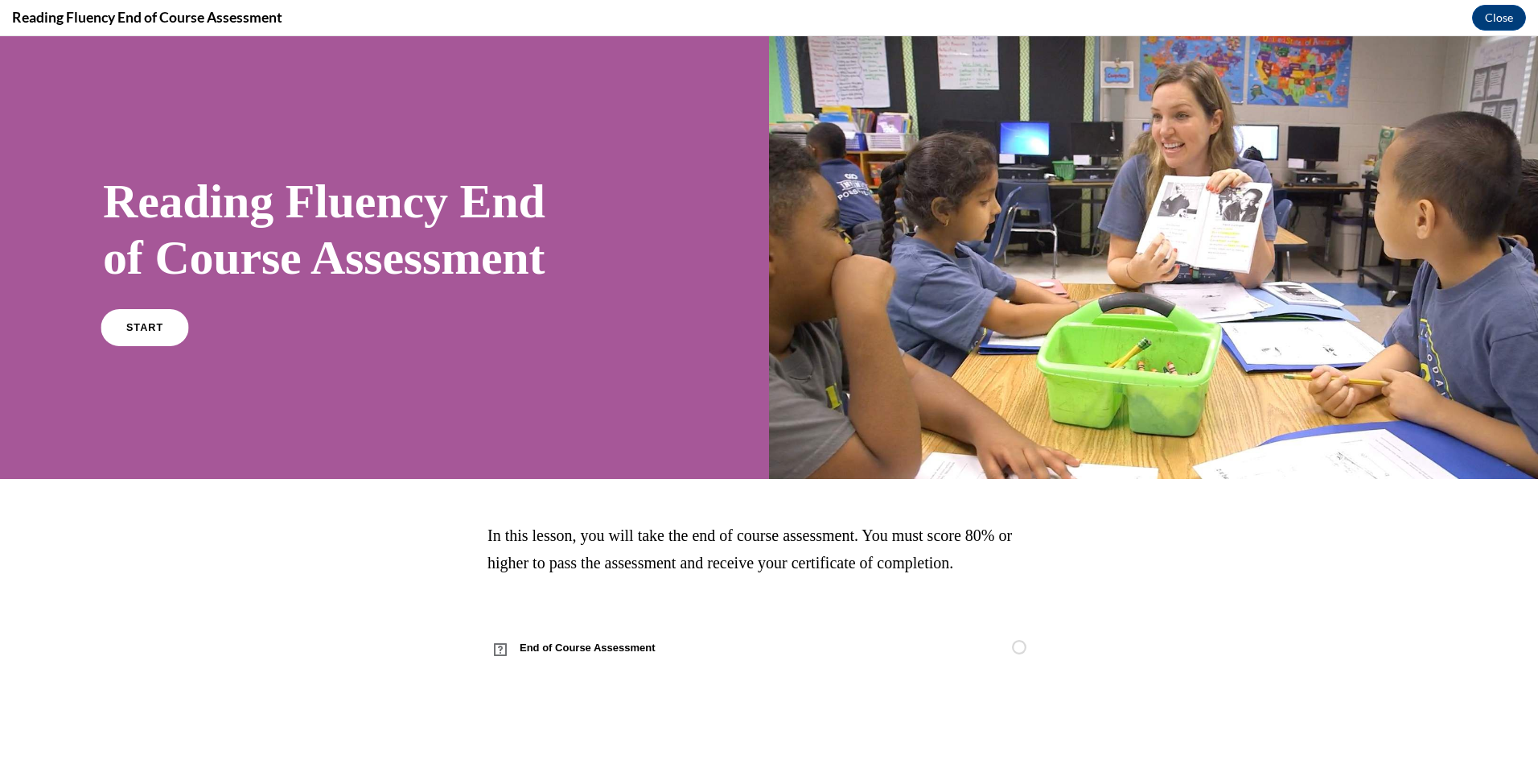
click at [134, 320] on link "START" at bounding box center [145, 326] width 88 height 37
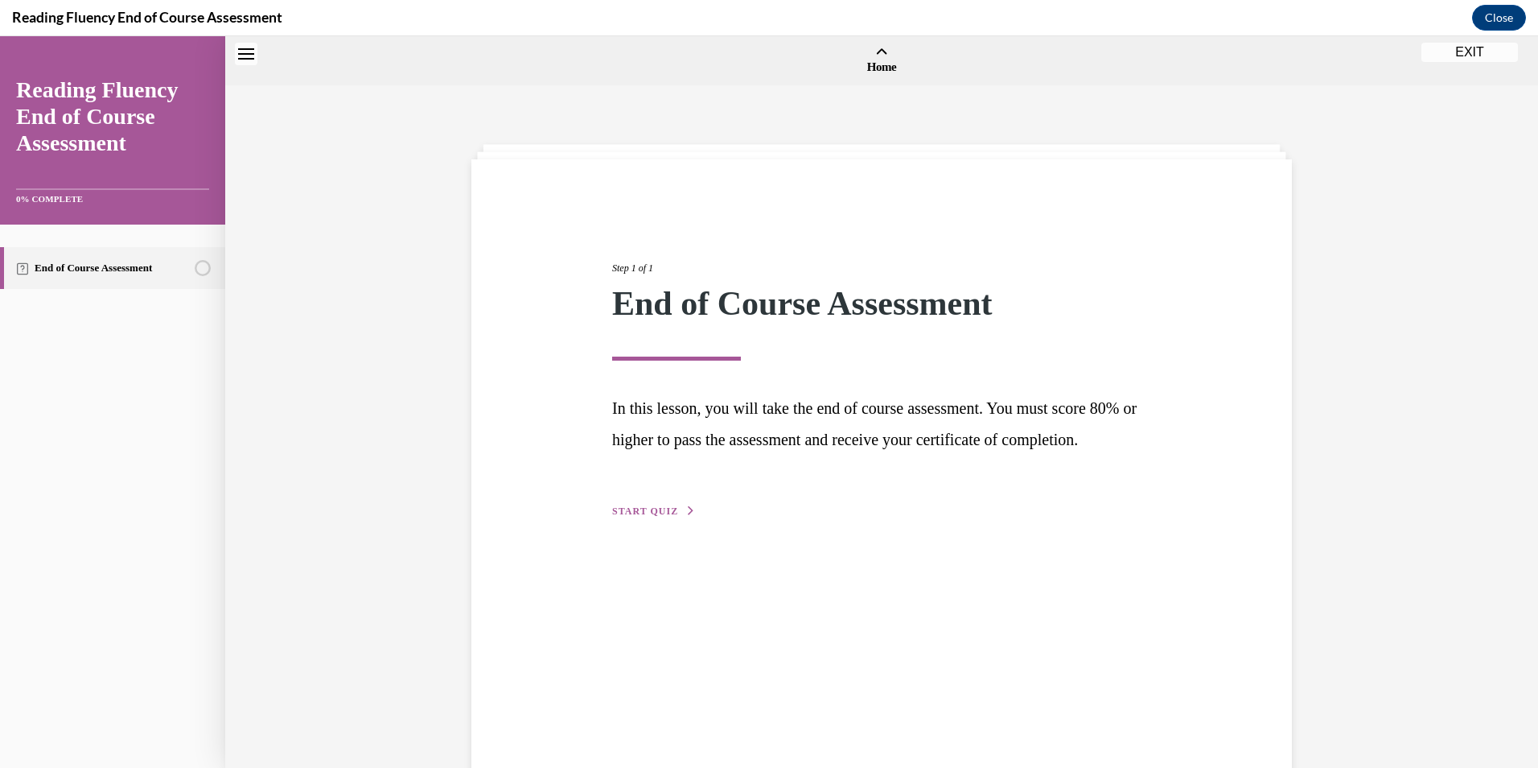
scroll to position [50, 0]
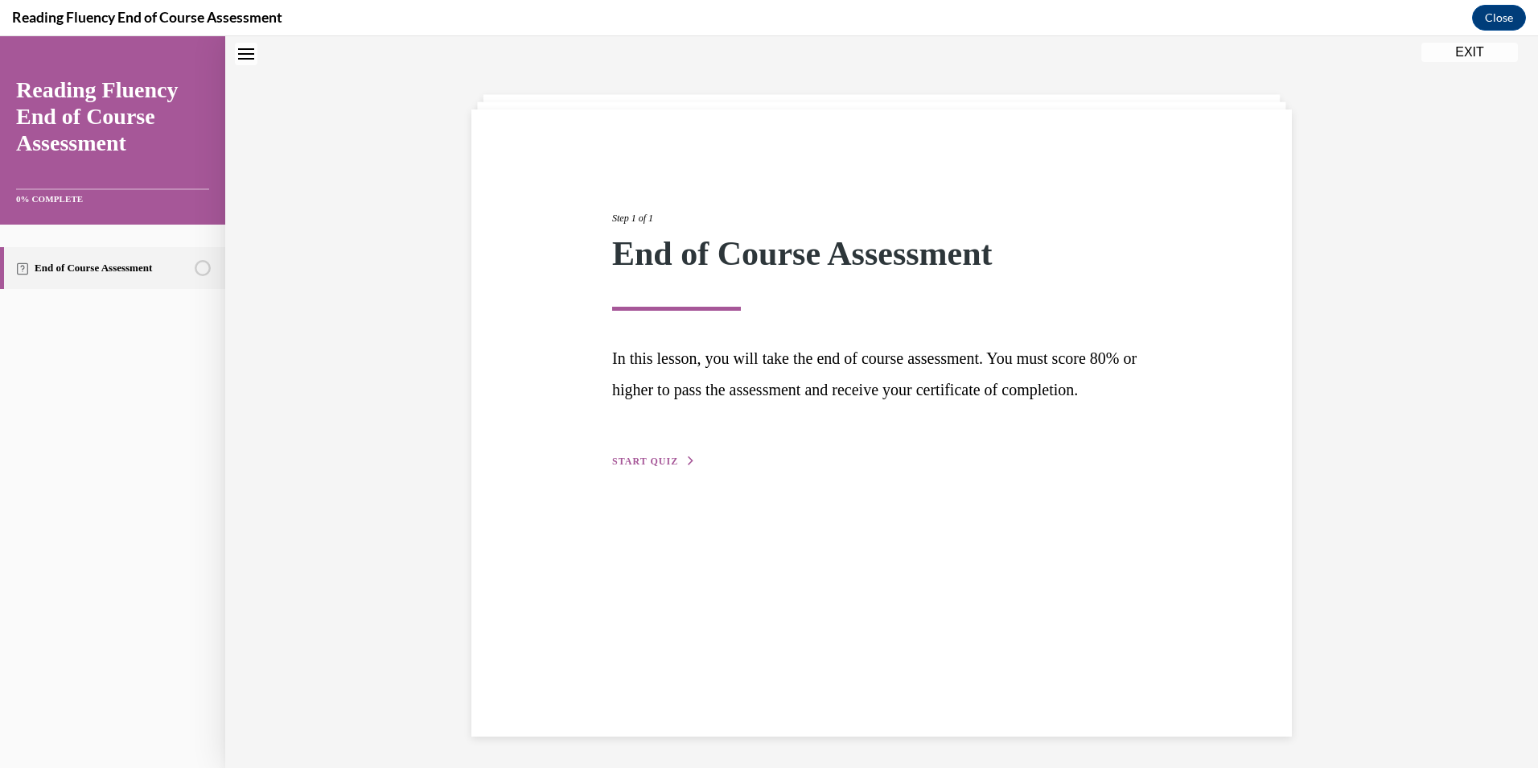
click at [619, 467] on span "START QUIZ" at bounding box center [645, 460] width 66 height 11
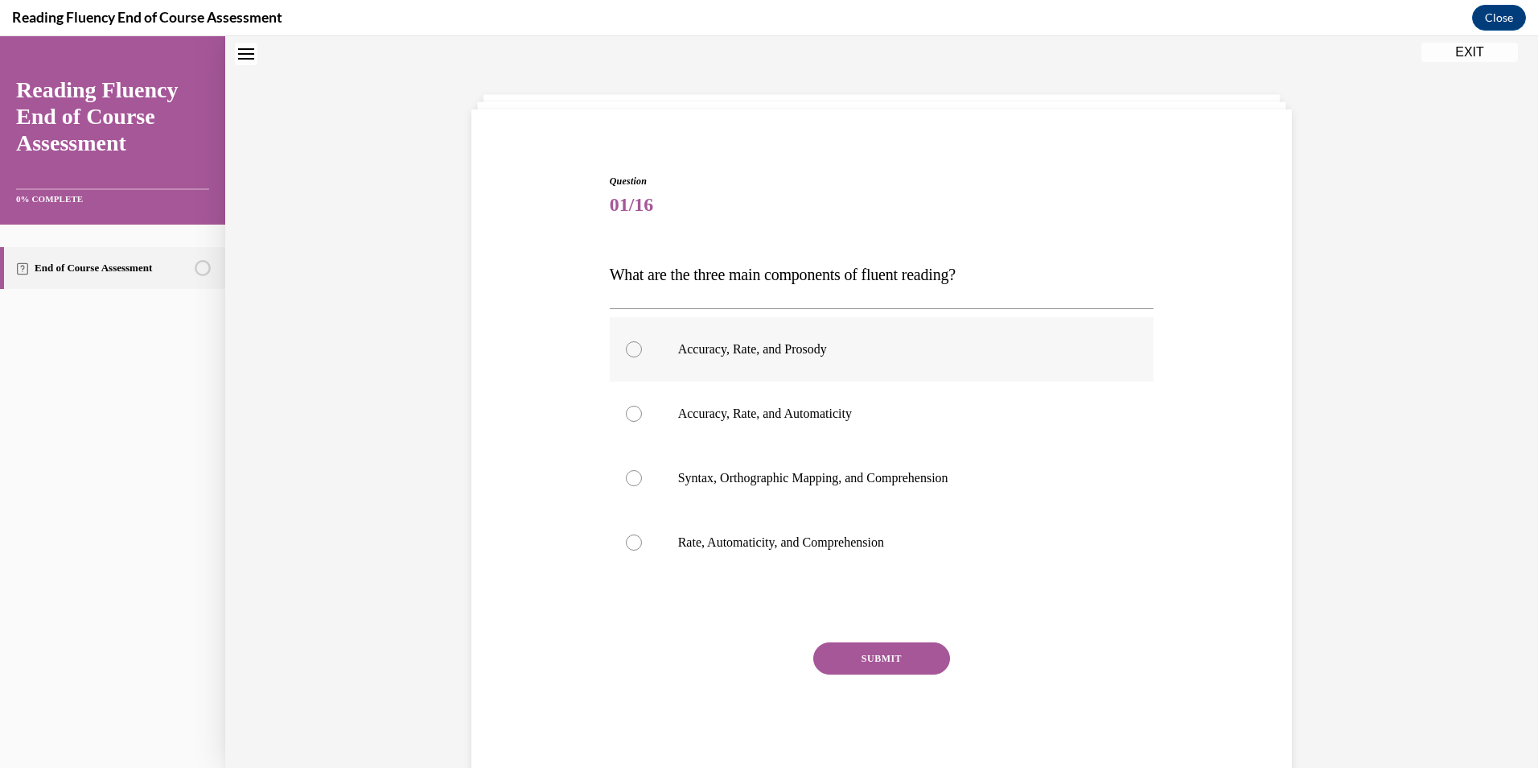
click at [832, 359] on label "Accuracy, Rate, and Prosody" at bounding box center [882, 349] width 545 height 64
click at [642, 357] on input "Accuracy, Rate, and Prosody" at bounding box center [634, 349] width 16 height 16
radio input "true"
click at [862, 657] on button "SUBMIT" at bounding box center [881, 658] width 137 height 32
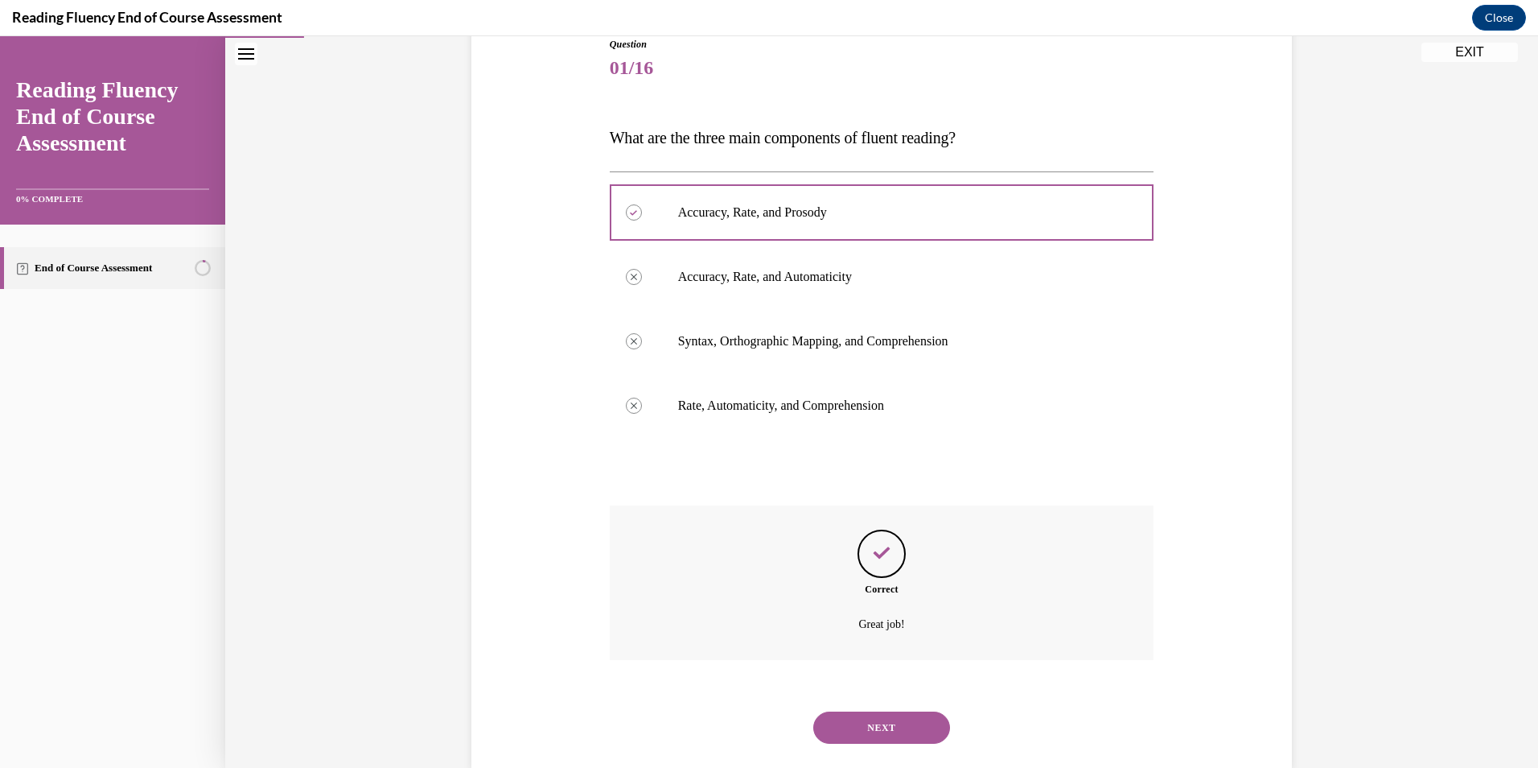
scroll to position [219, 0]
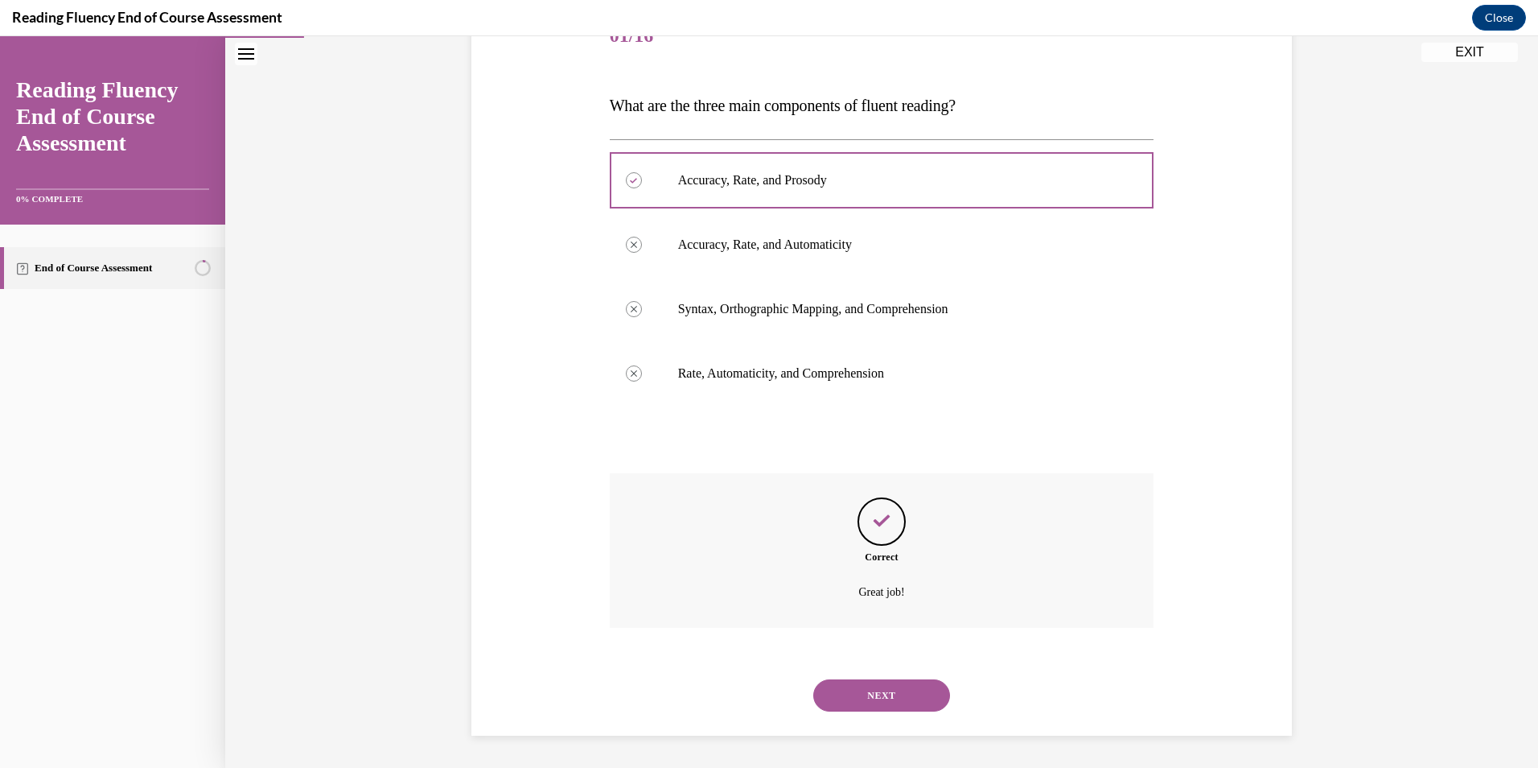
click at [890, 698] on button "NEXT" at bounding box center [881, 695] width 137 height 32
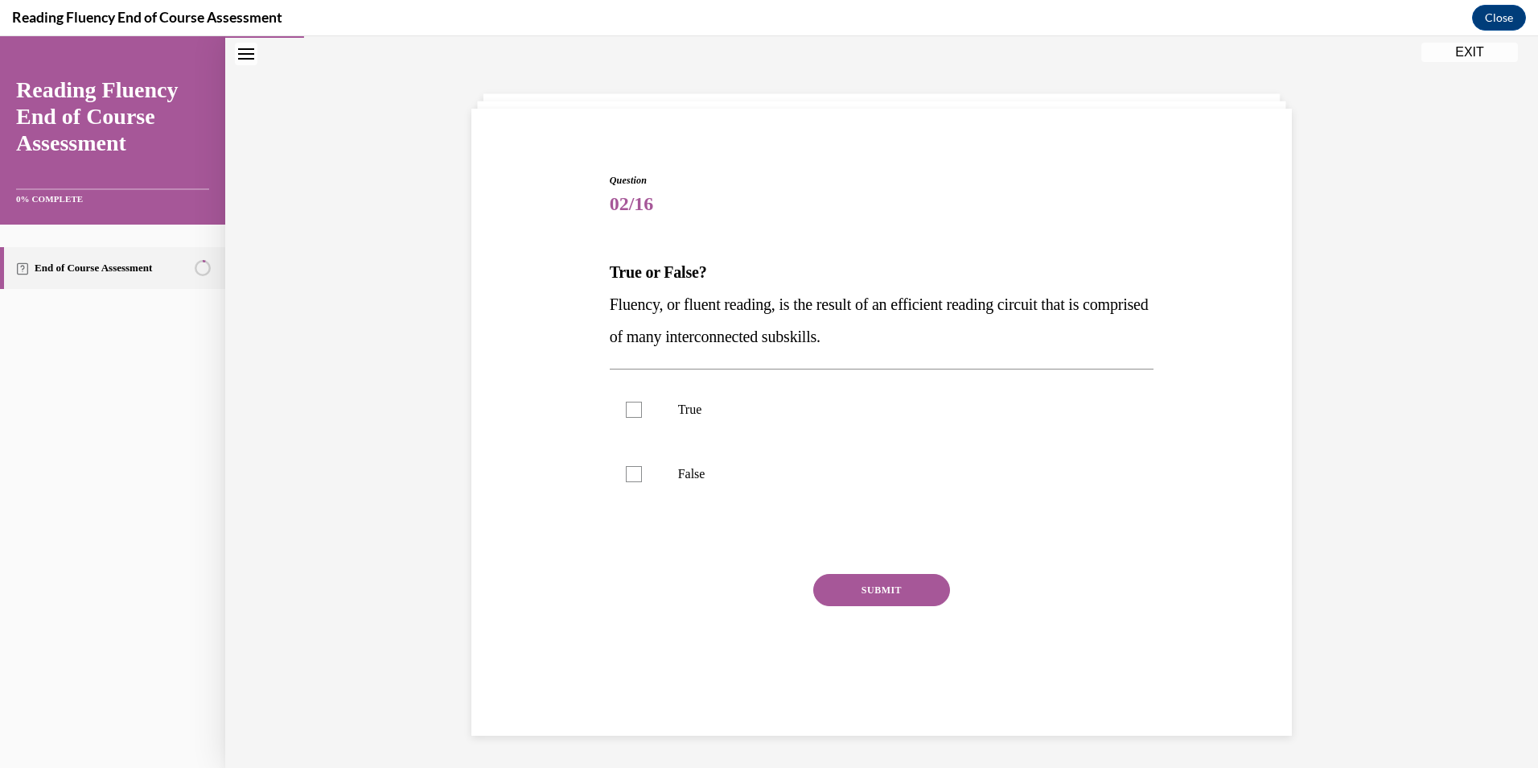
scroll to position [51, 0]
click at [745, 421] on label "True" at bounding box center [882, 409] width 545 height 64
click at [642, 418] on input "True" at bounding box center [634, 409] width 16 height 16
checkbox input "true"
click at [845, 589] on button "SUBMIT" at bounding box center [881, 590] width 137 height 32
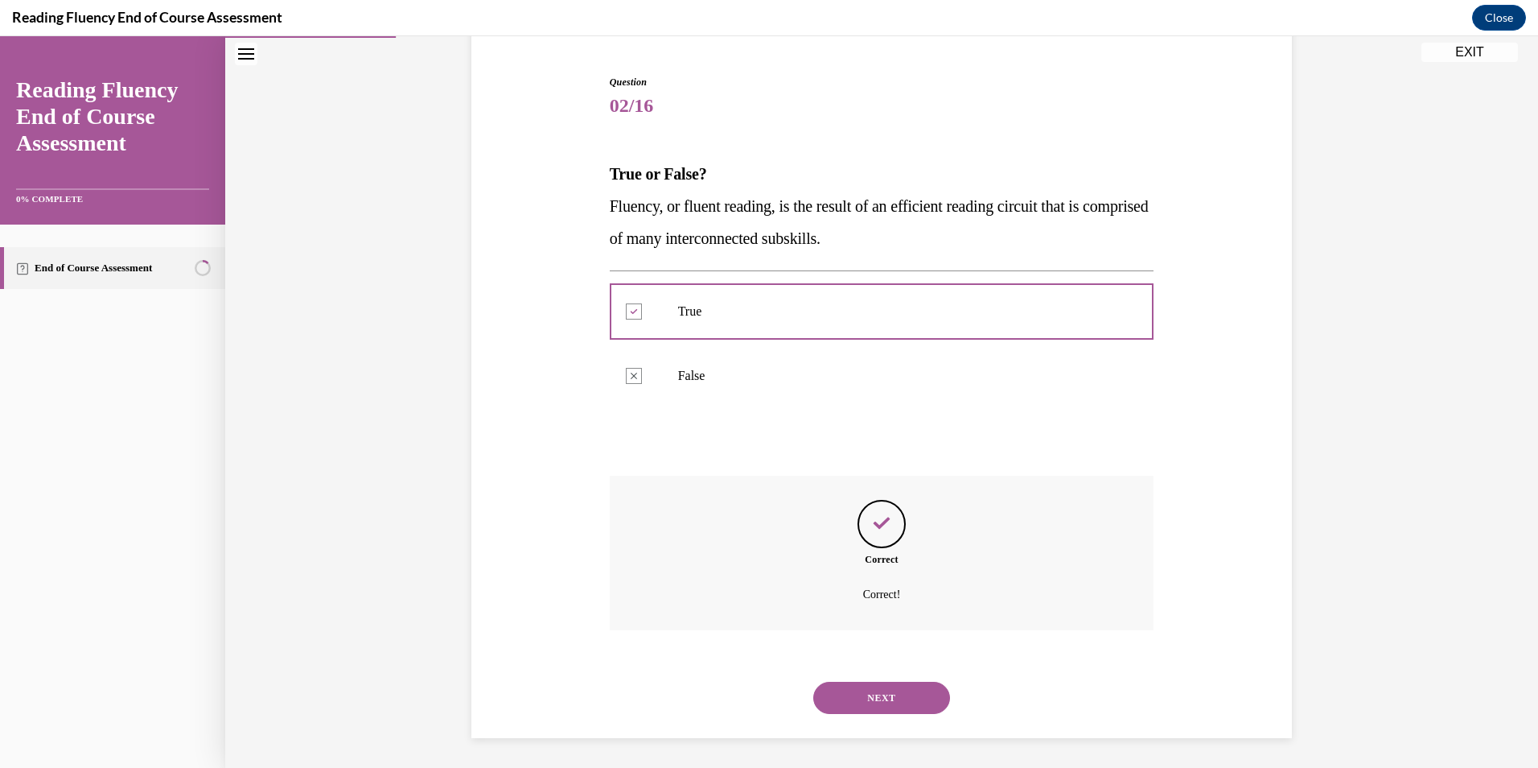
scroll to position [151, 0]
click at [860, 691] on button "NEXT" at bounding box center [881, 695] width 137 height 32
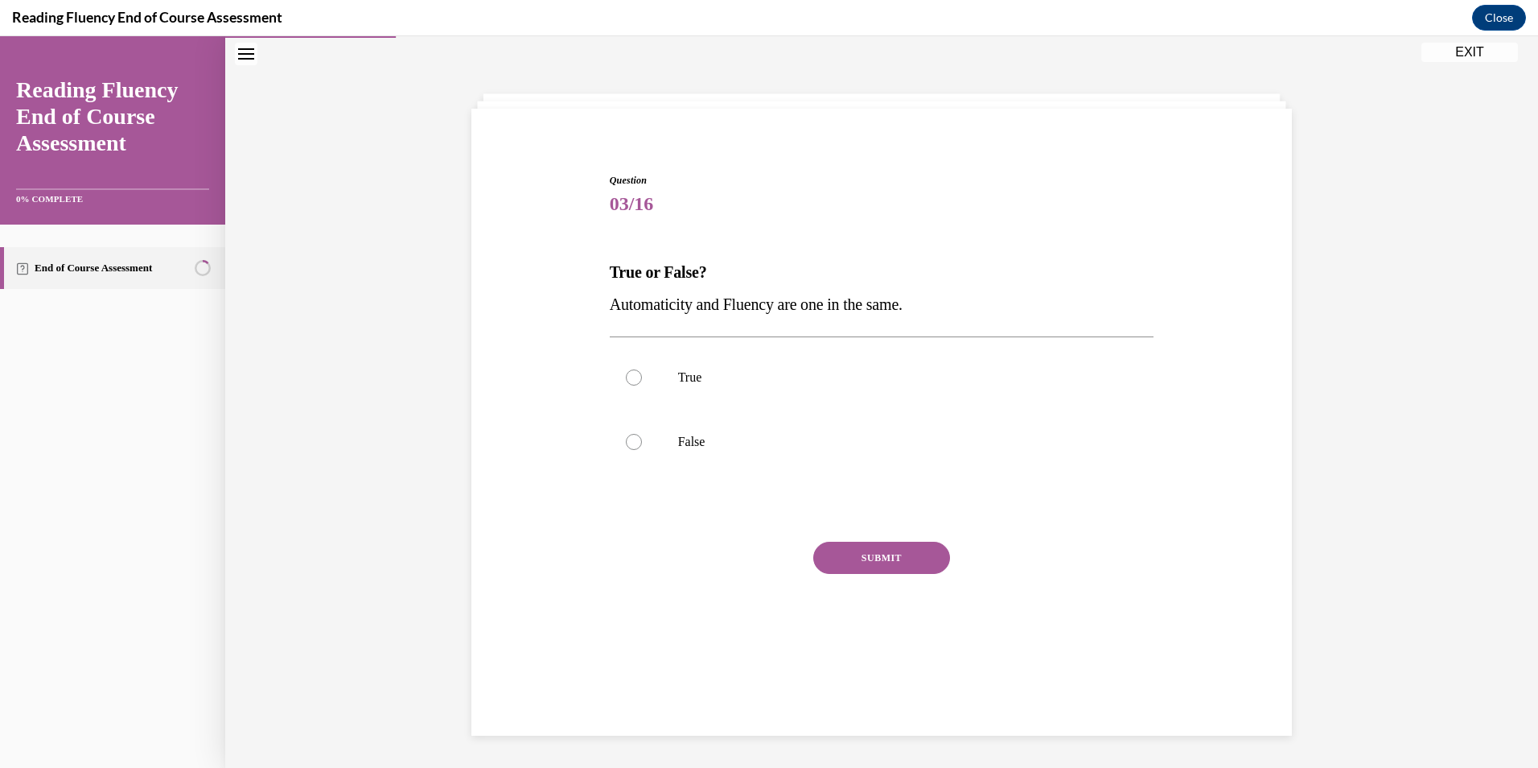
scroll to position [51, 0]
click at [737, 442] on p "False" at bounding box center [896, 442] width 436 height 16
click at [642, 442] on input "False" at bounding box center [634, 442] width 16 height 16
radio input "true"
click at [872, 572] on button "SUBMIT" at bounding box center [881, 557] width 137 height 32
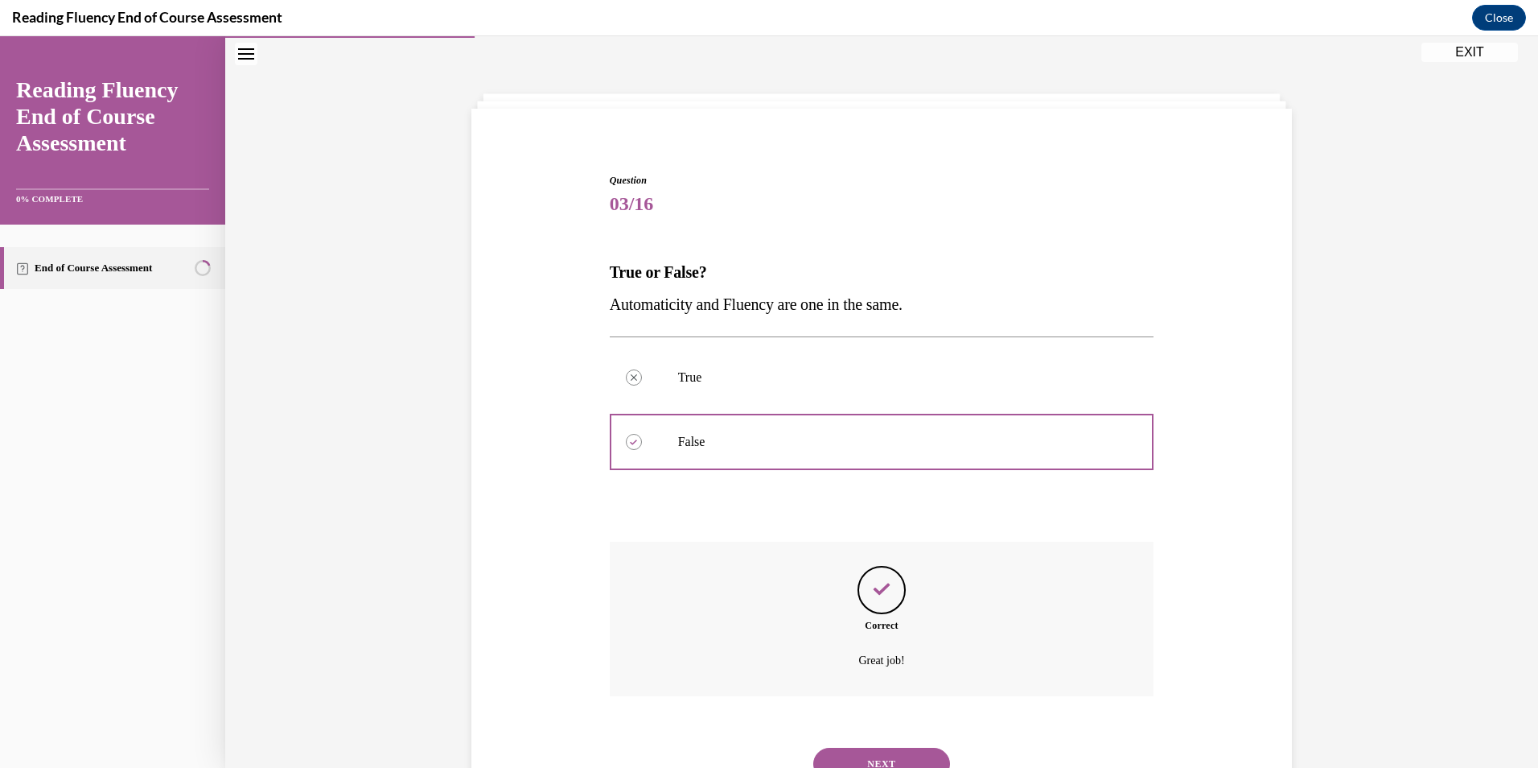
scroll to position [119, 0]
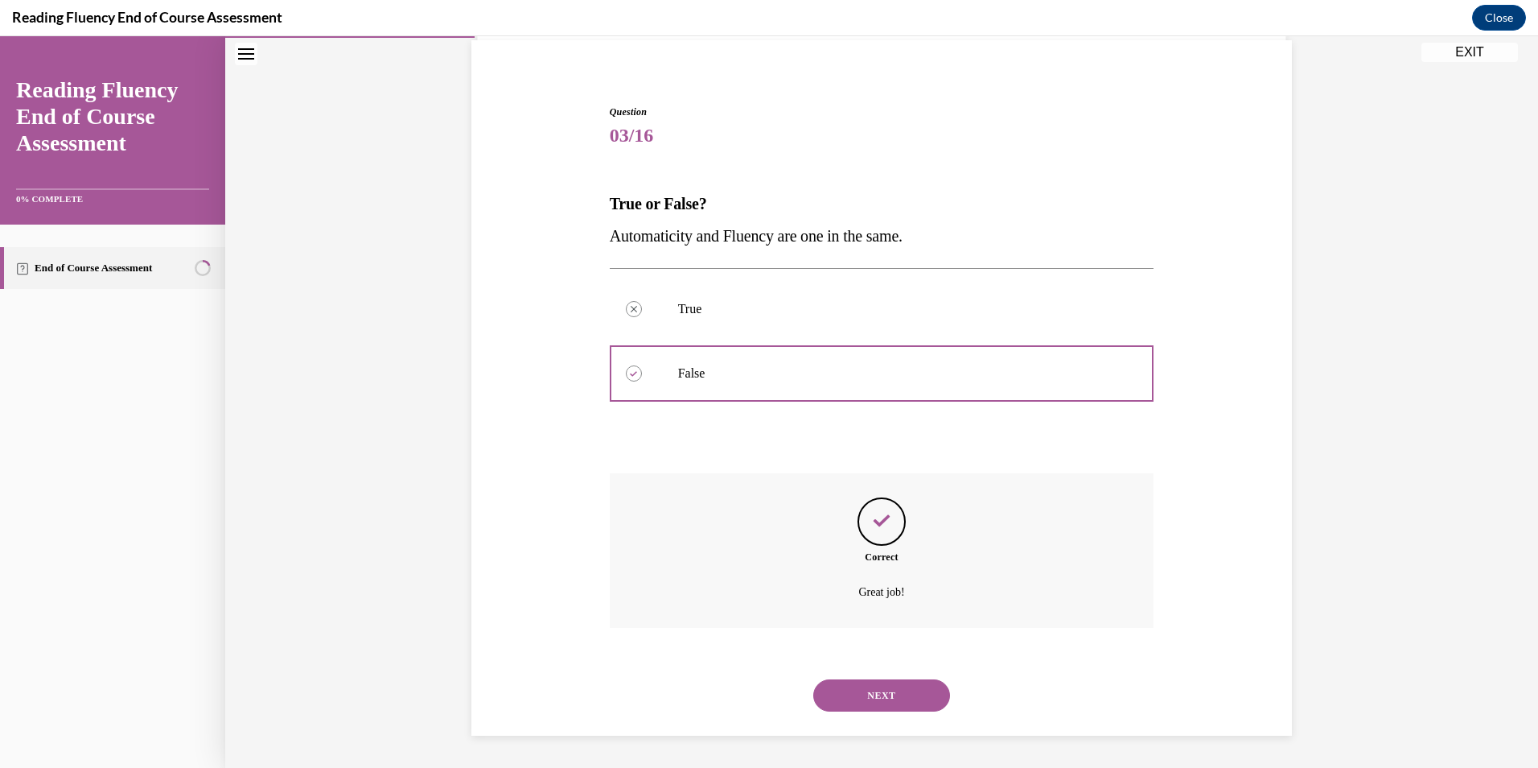
click at [855, 685] on button "NEXT" at bounding box center [881, 695] width 137 height 32
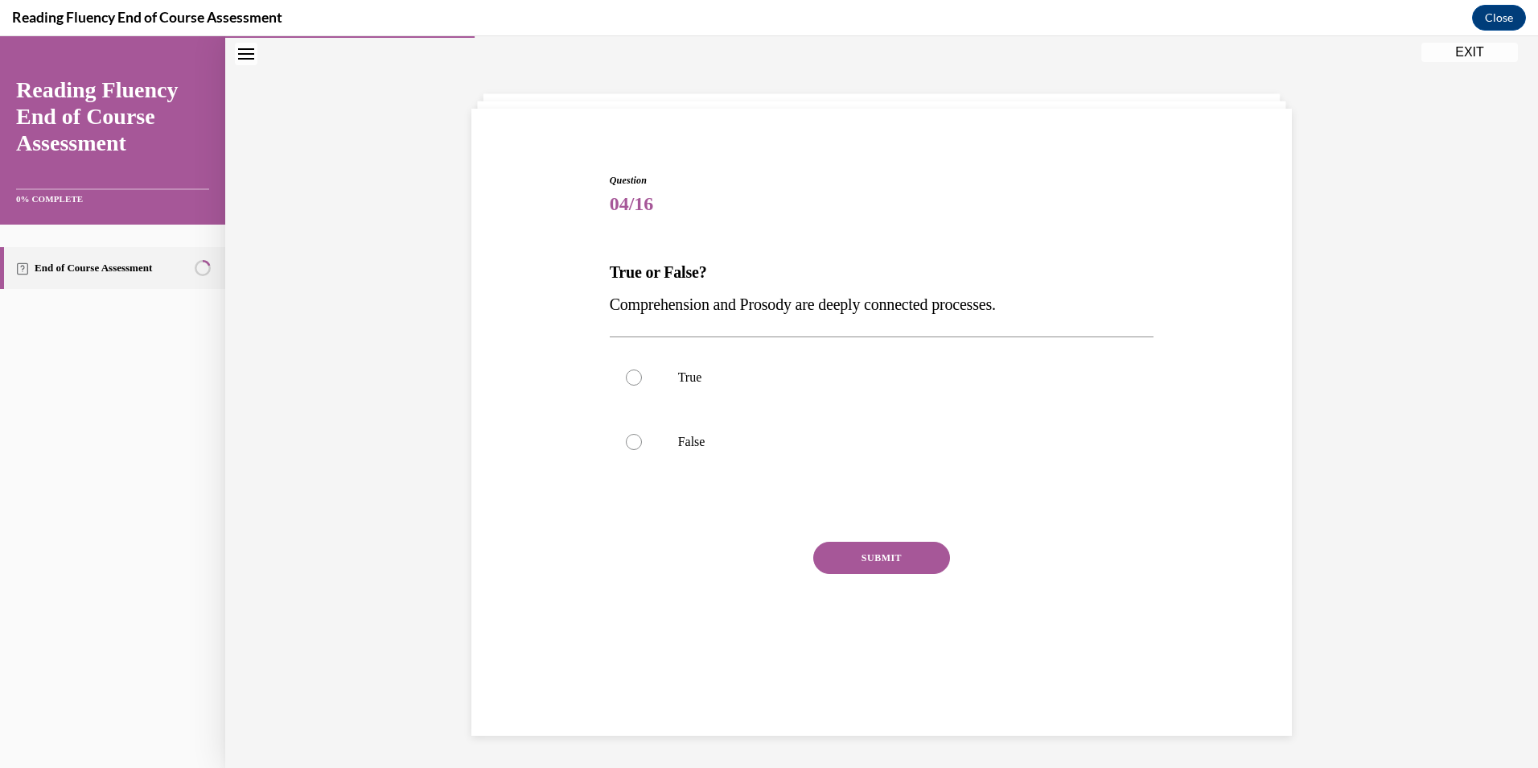
scroll to position [51, 0]
click at [712, 382] on p "True" at bounding box center [896, 377] width 436 height 16
click at [642, 382] on input "True" at bounding box center [634, 377] width 16 height 16
radio input "true"
click at [879, 554] on button "SUBMIT" at bounding box center [881, 557] width 137 height 32
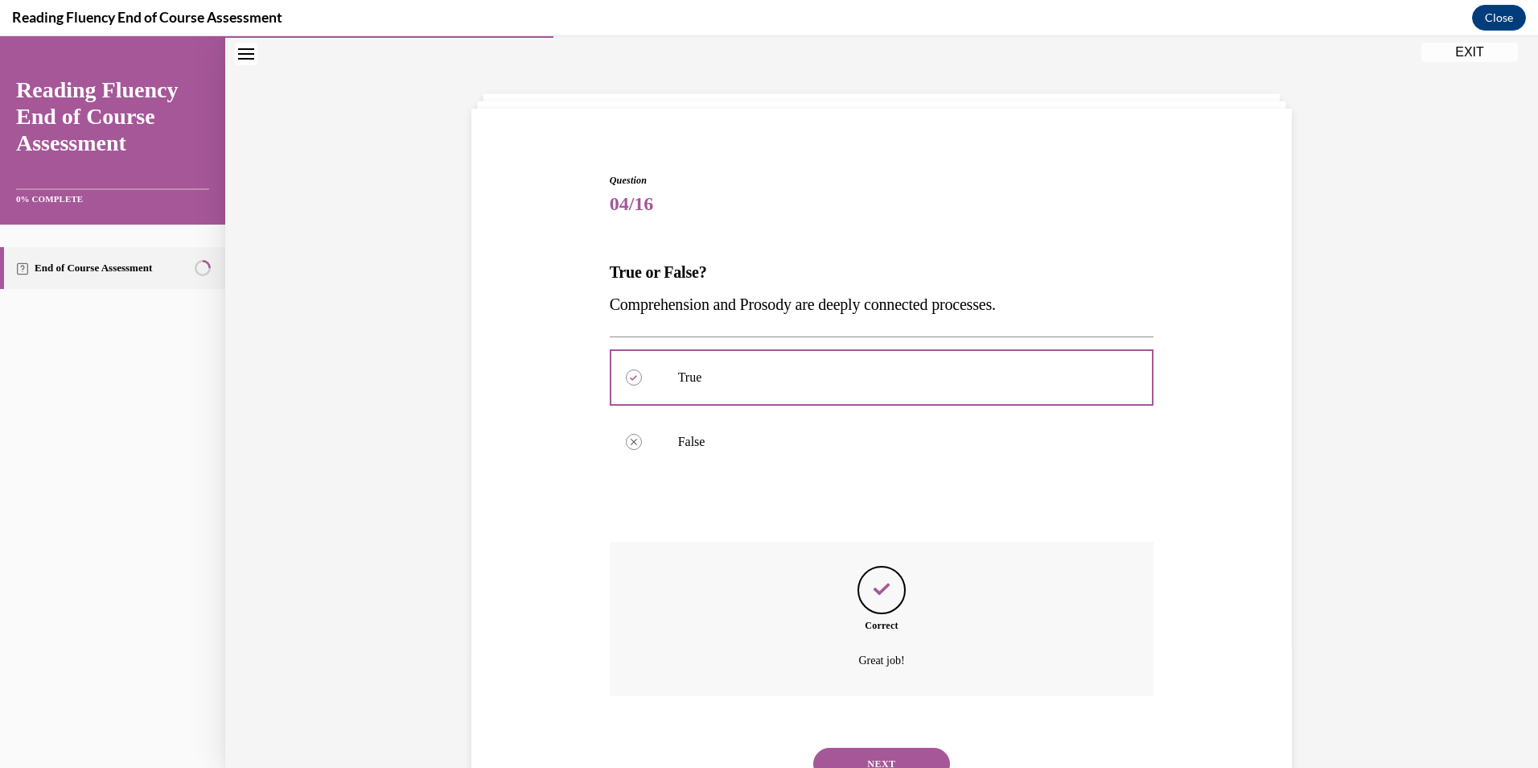
scroll to position [119, 0]
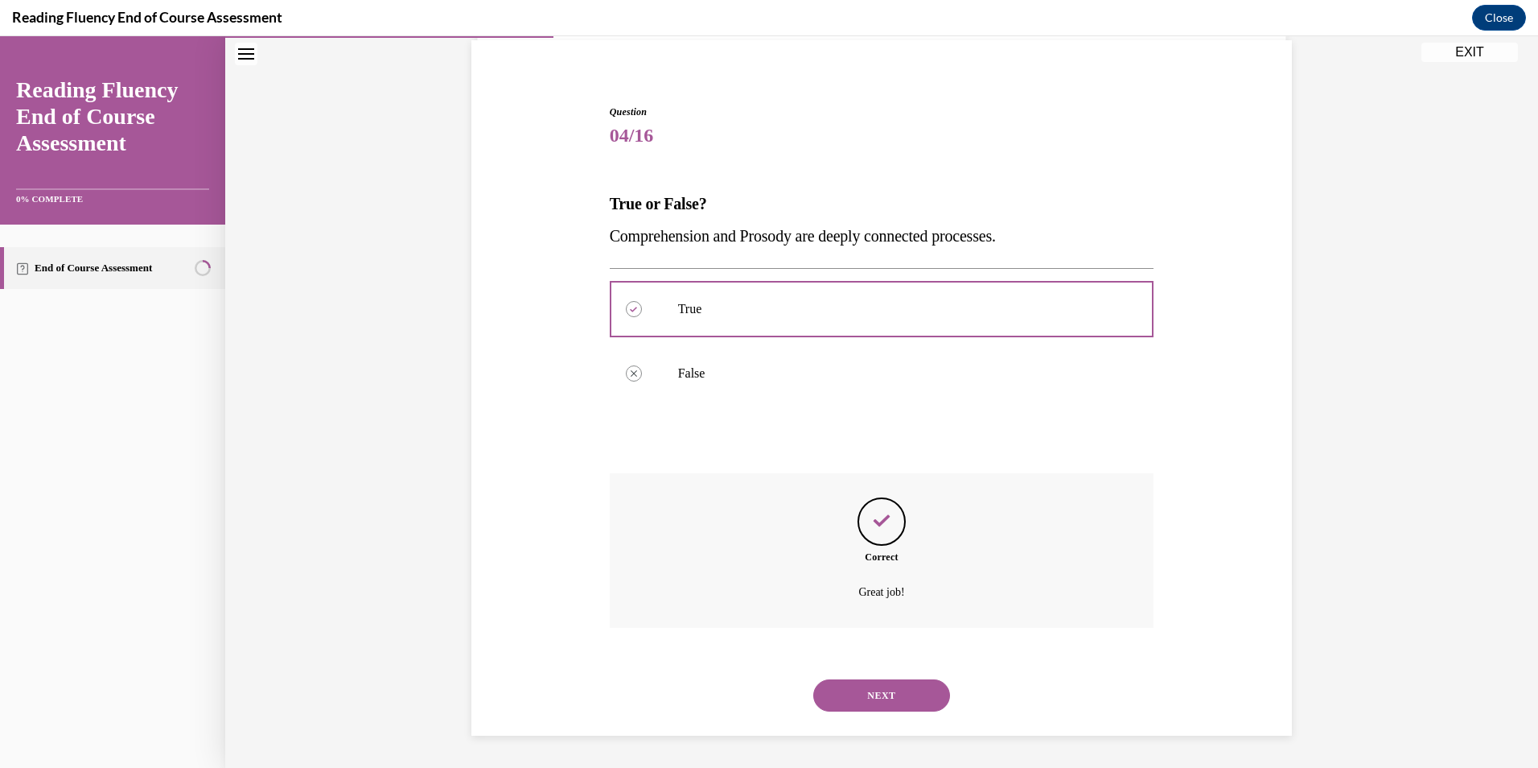
click at [868, 690] on button "NEXT" at bounding box center [881, 695] width 137 height 32
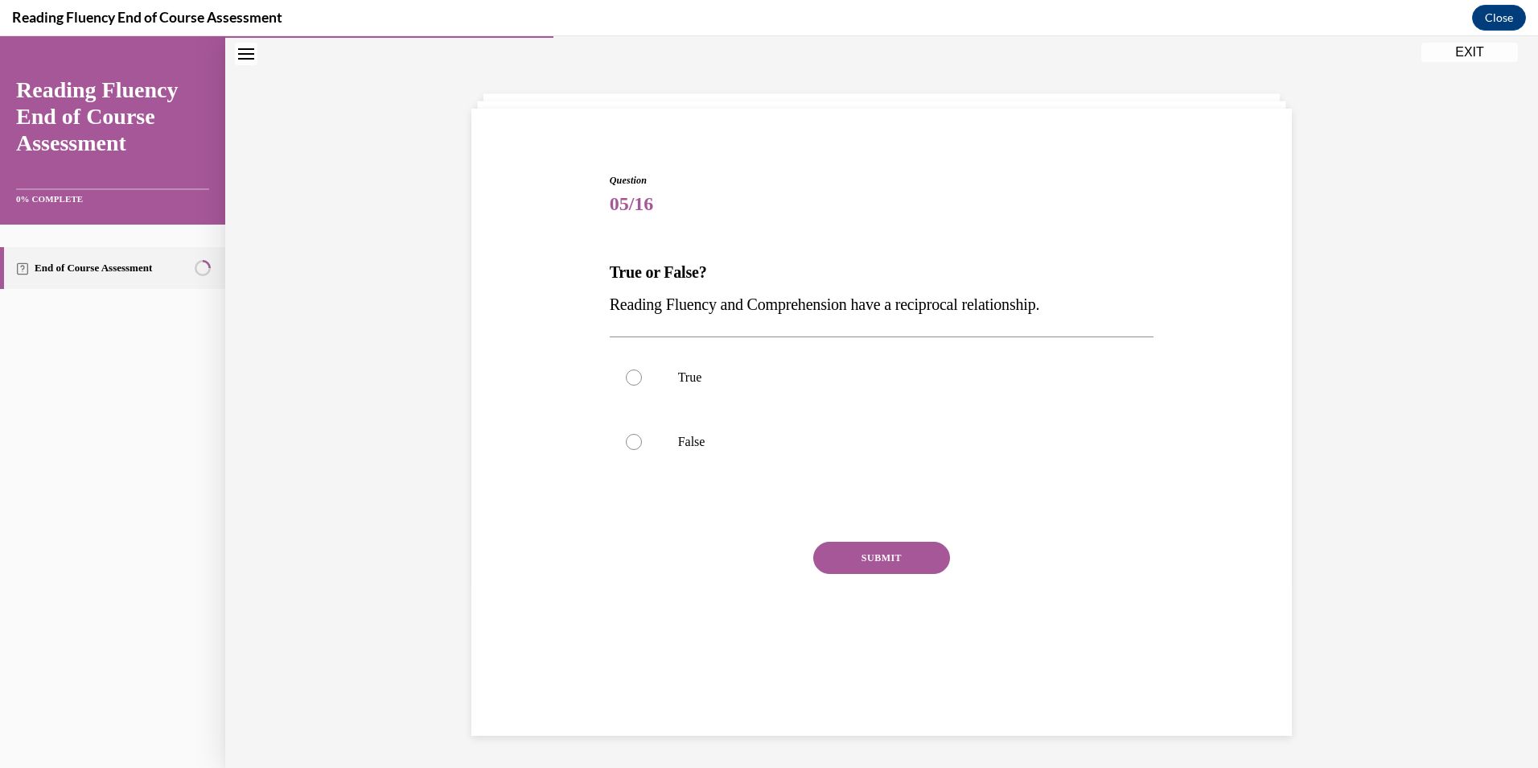
scroll to position [51, 0]
click at [817, 381] on p "True" at bounding box center [896, 377] width 436 height 16
click at [642, 381] on input "True" at bounding box center [634, 377] width 16 height 16
radio input "true"
click at [878, 562] on button "SUBMIT" at bounding box center [881, 557] width 137 height 32
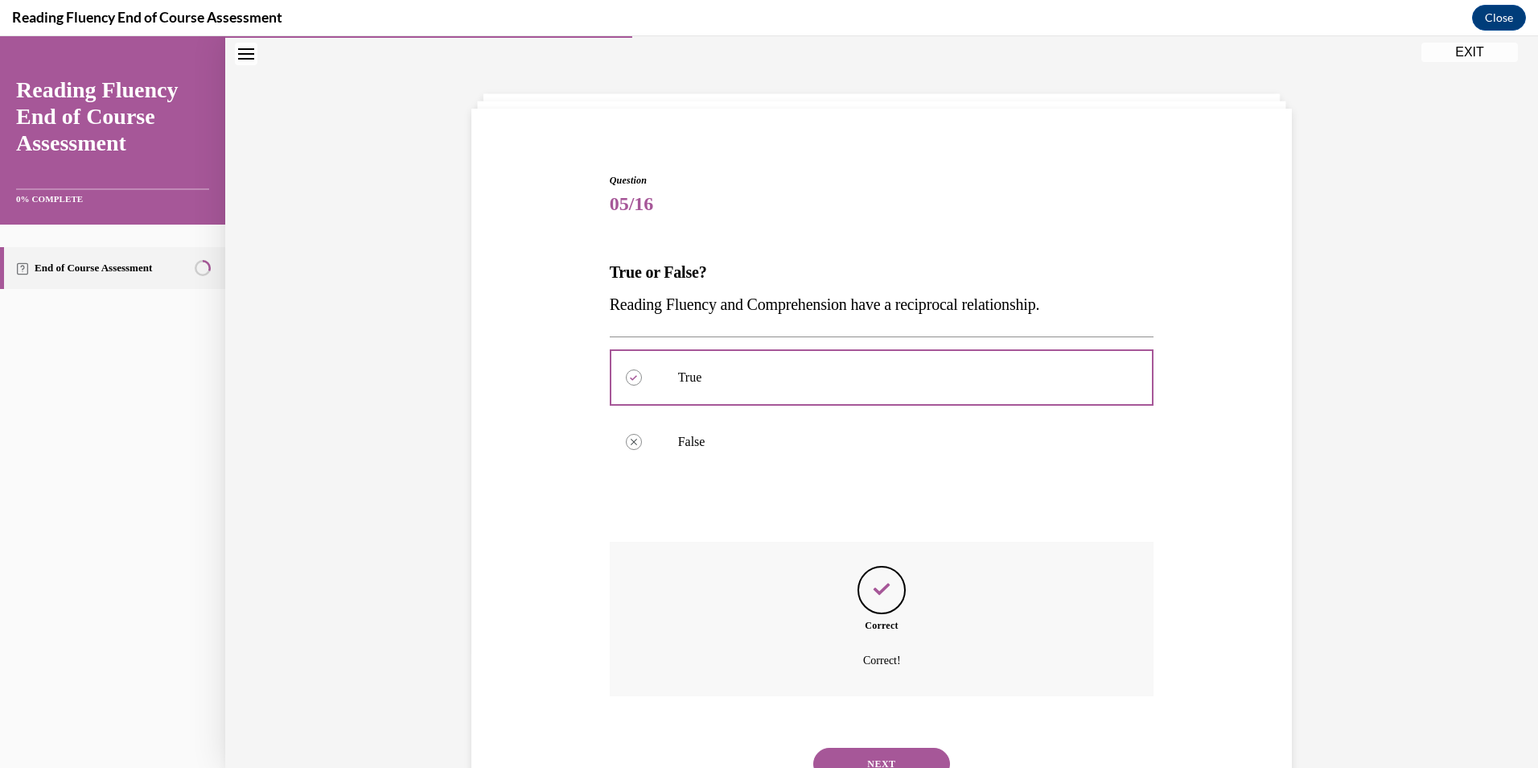
scroll to position [119, 0]
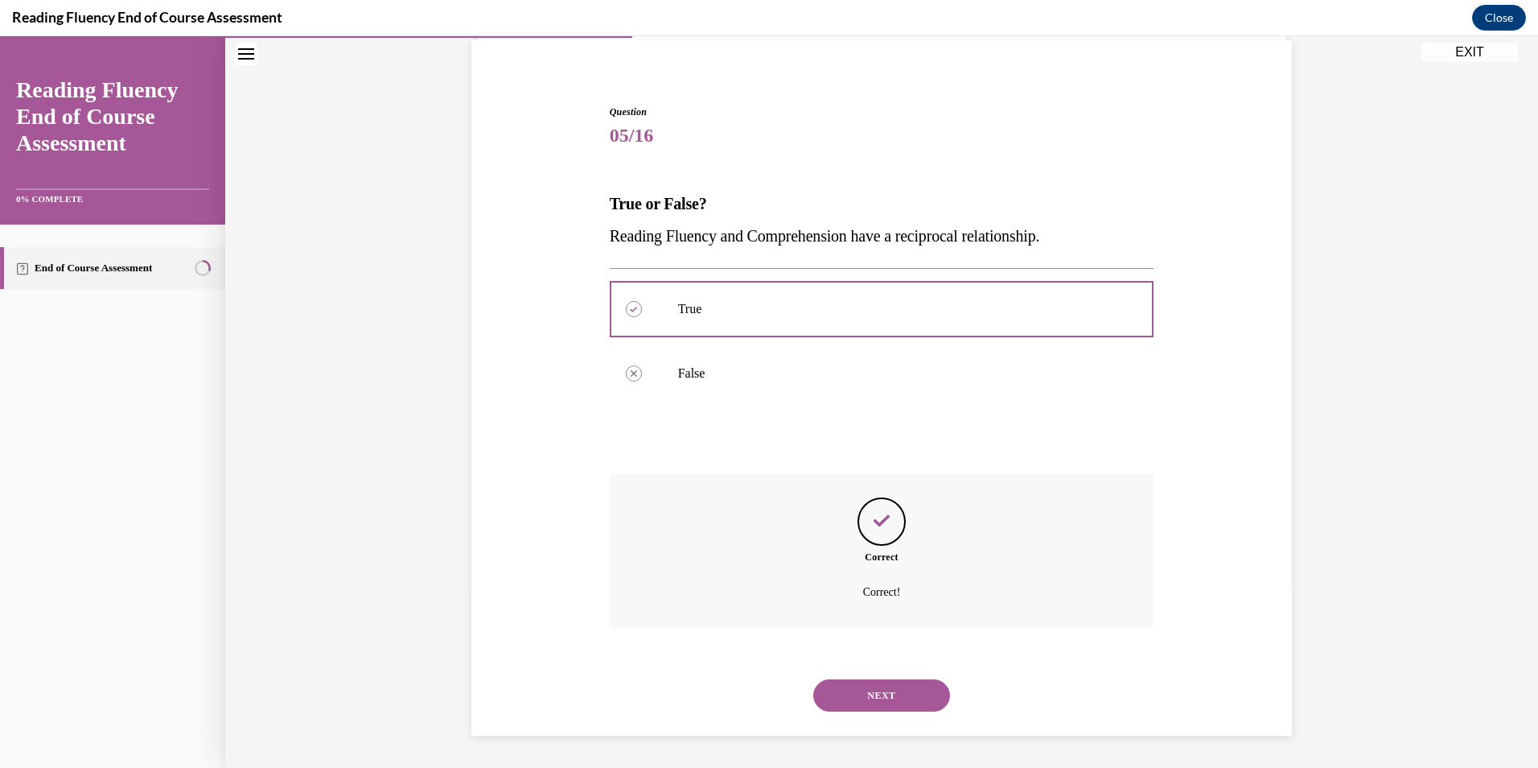
click at [854, 681] on button "NEXT" at bounding box center [881, 695] width 137 height 32
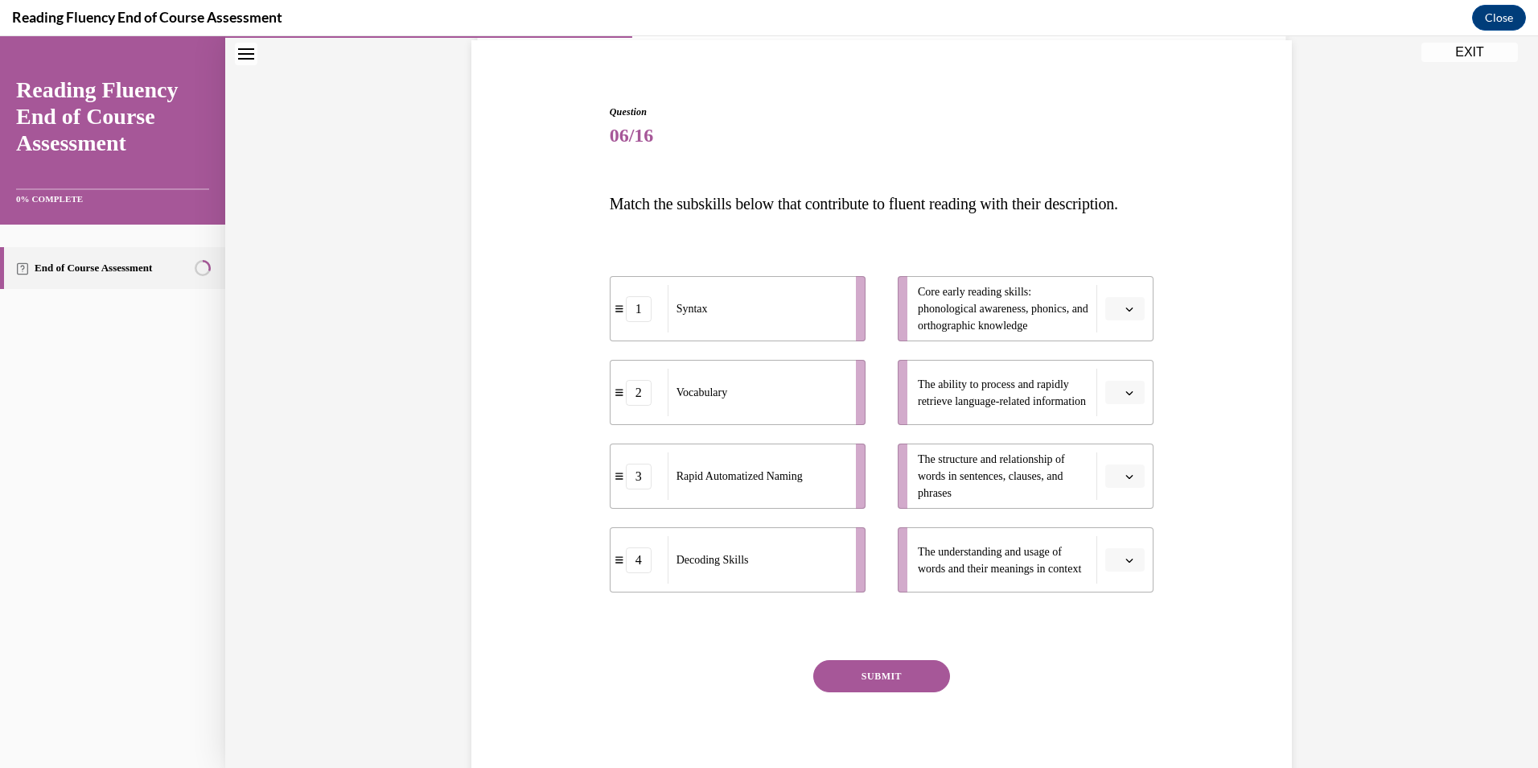
scroll to position [84, 0]
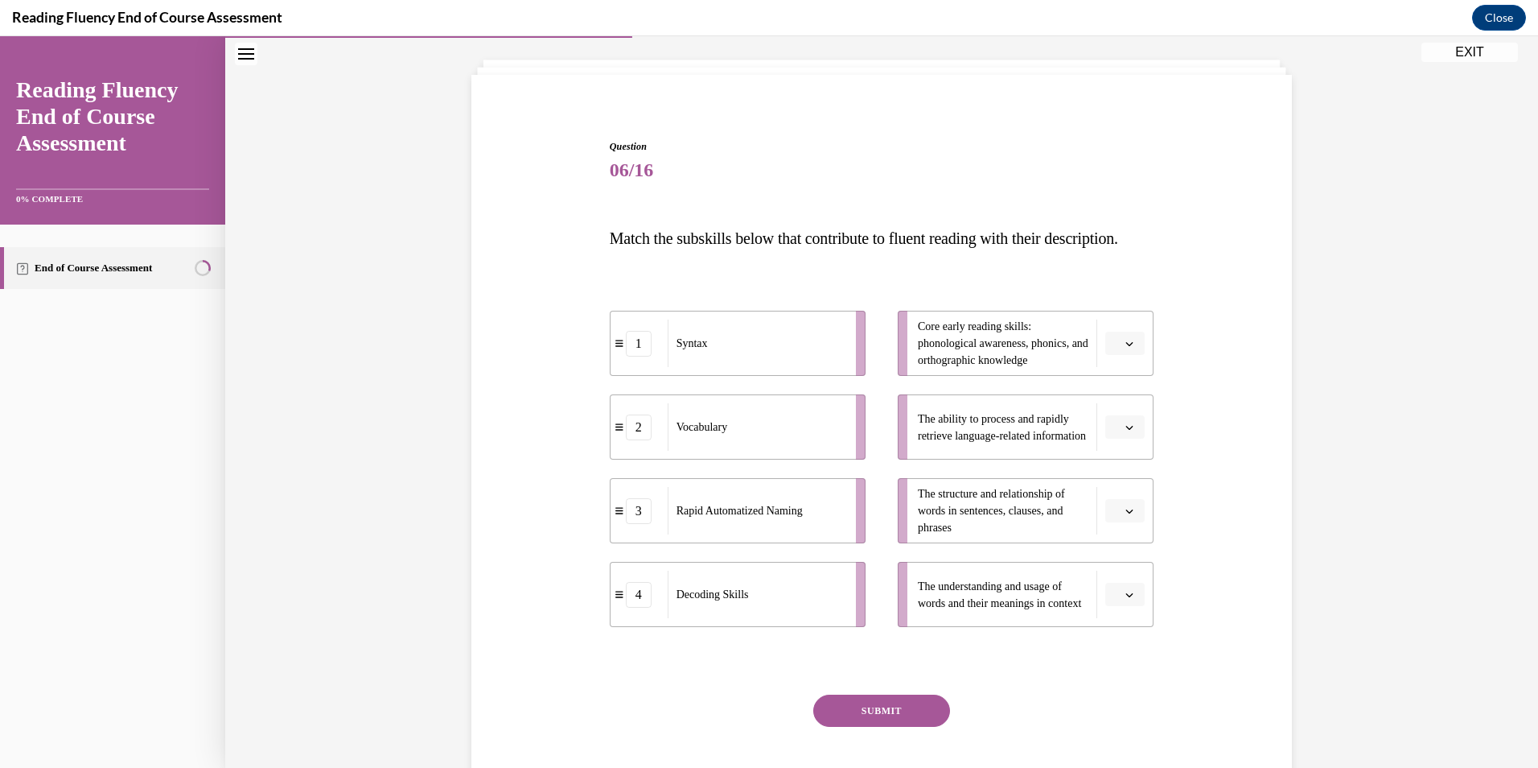
click at [1128, 349] on span "button" at bounding box center [1129, 343] width 11 height 11
click at [1115, 534] on span "4" at bounding box center [1113, 539] width 6 height 13
click at [1121, 439] on button "button" at bounding box center [1124, 427] width 39 height 24
click at [1119, 593] on div "3" at bounding box center [1117, 591] width 40 height 32
click at [1127, 513] on icon "button" at bounding box center [1129, 511] width 7 height 4
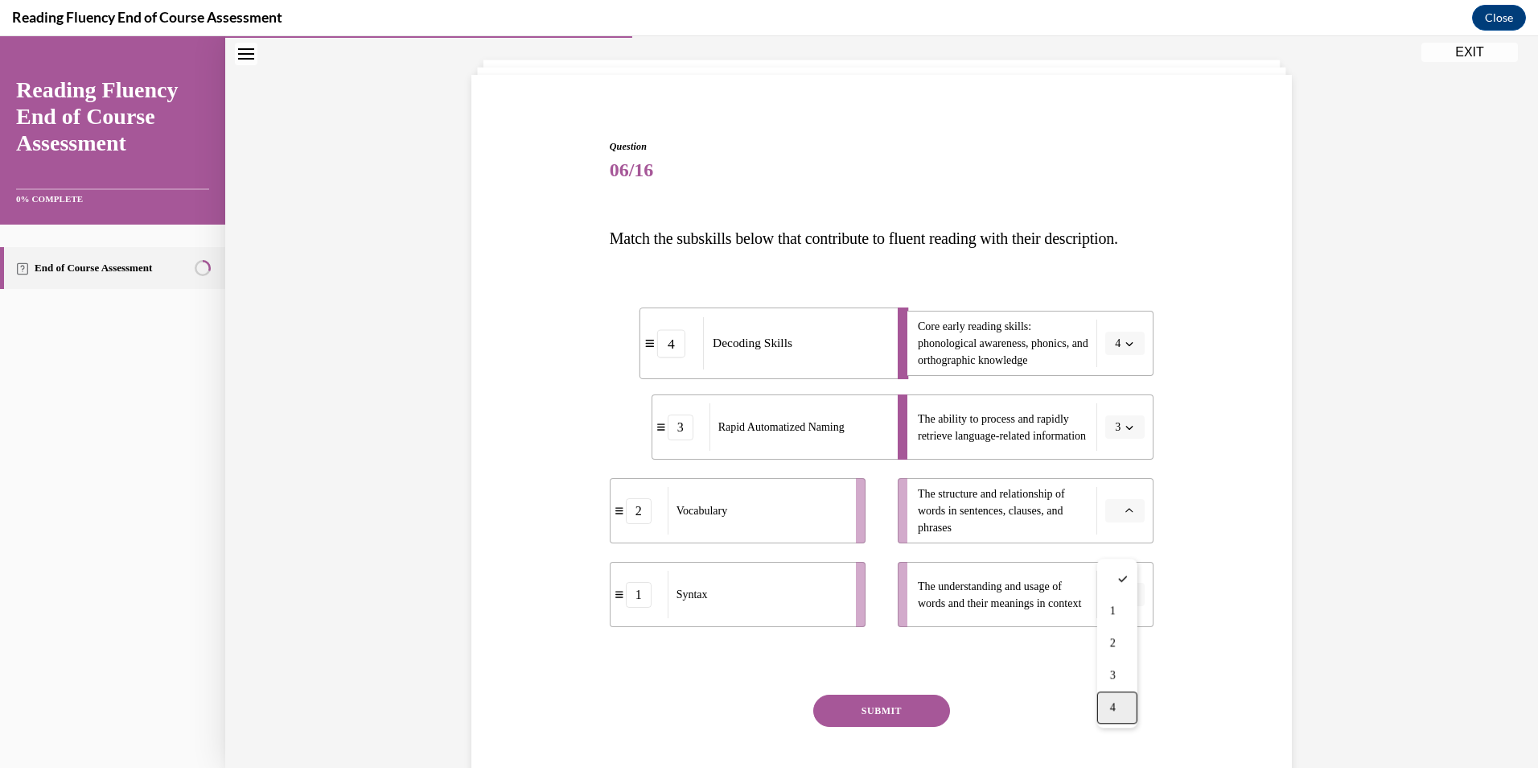
click at [1123, 699] on div "4" at bounding box center [1117, 707] width 40 height 32
click at [1126, 600] on span "button" at bounding box center [1129, 594] width 11 height 11
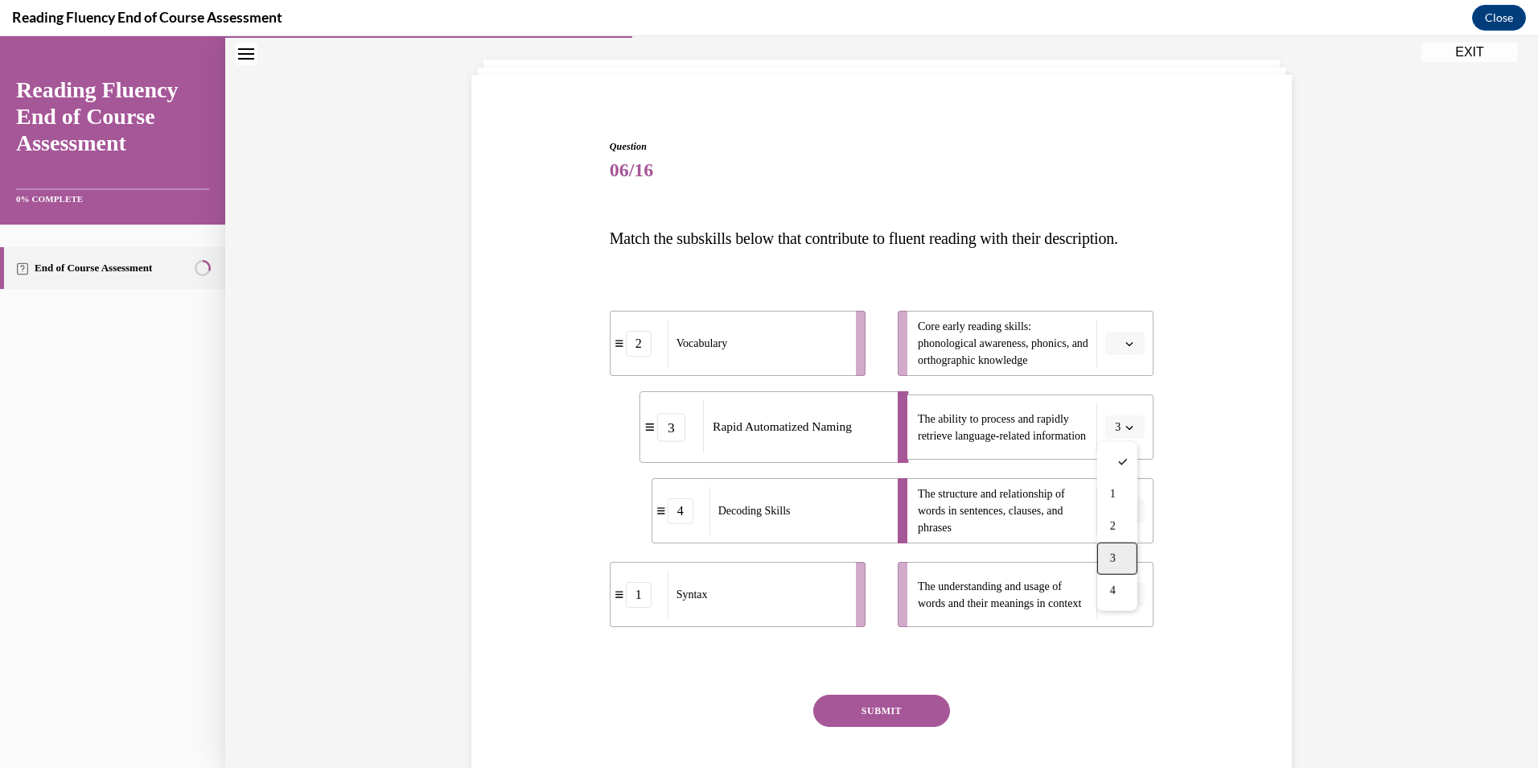
click at [1121, 556] on div "3" at bounding box center [1117, 558] width 40 height 32
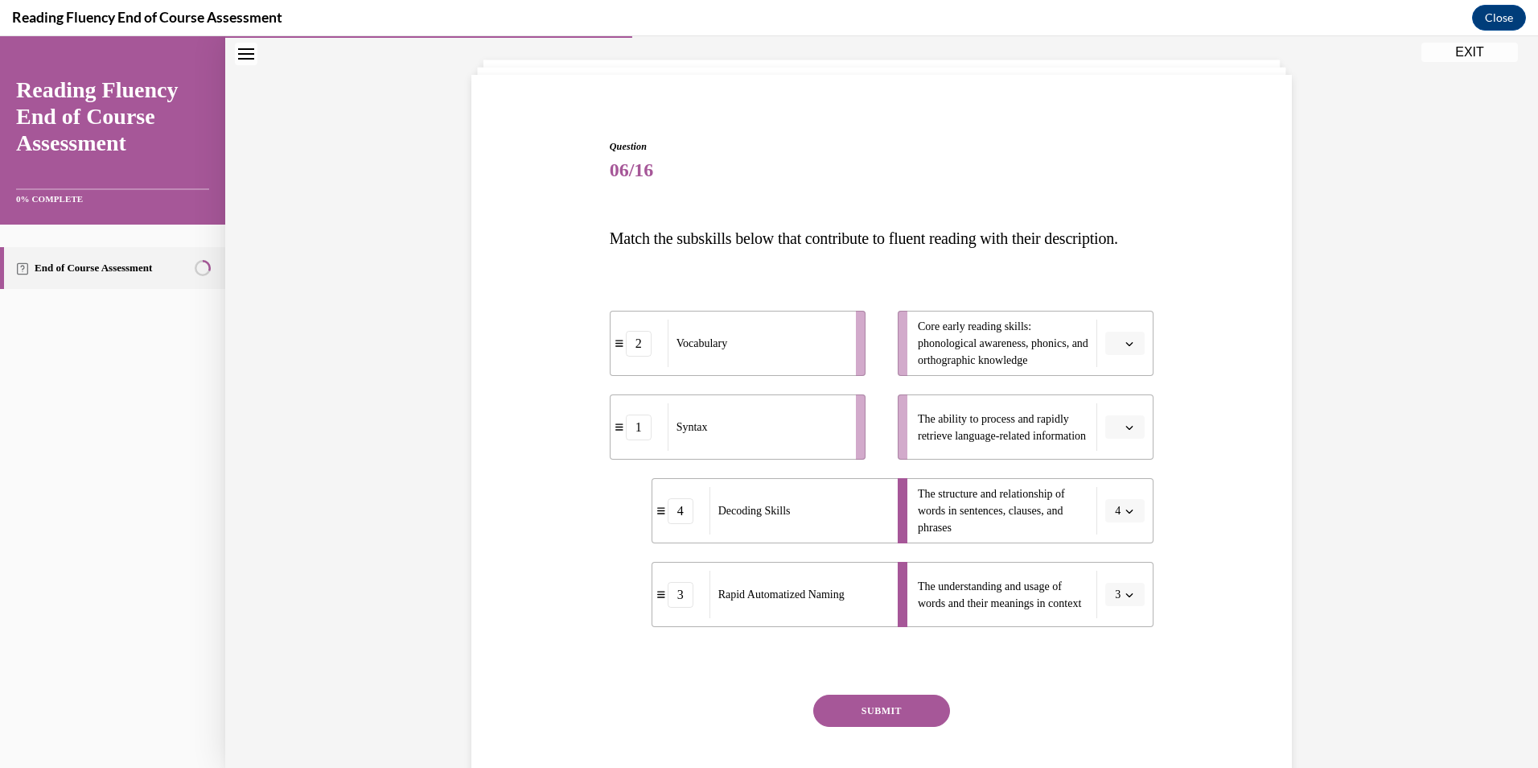
click at [1130, 356] on button "button" at bounding box center [1124, 343] width 39 height 24
click at [1286, 508] on div "Question 06/16 Match the subskills below that contribute to fluent reading with…" at bounding box center [881, 458] width 829 height 735
drag, startPoint x: 617, startPoint y: 385, endPoint x: 916, endPoint y: 379, distance: 298.5
click at [916, 351] on div "2" at bounding box center [940, 338] width 57 height 26
drag, startPoint x: 654, startPoint y: 549, endPoint x: 925, endPoint y: 372, distance: 323.8
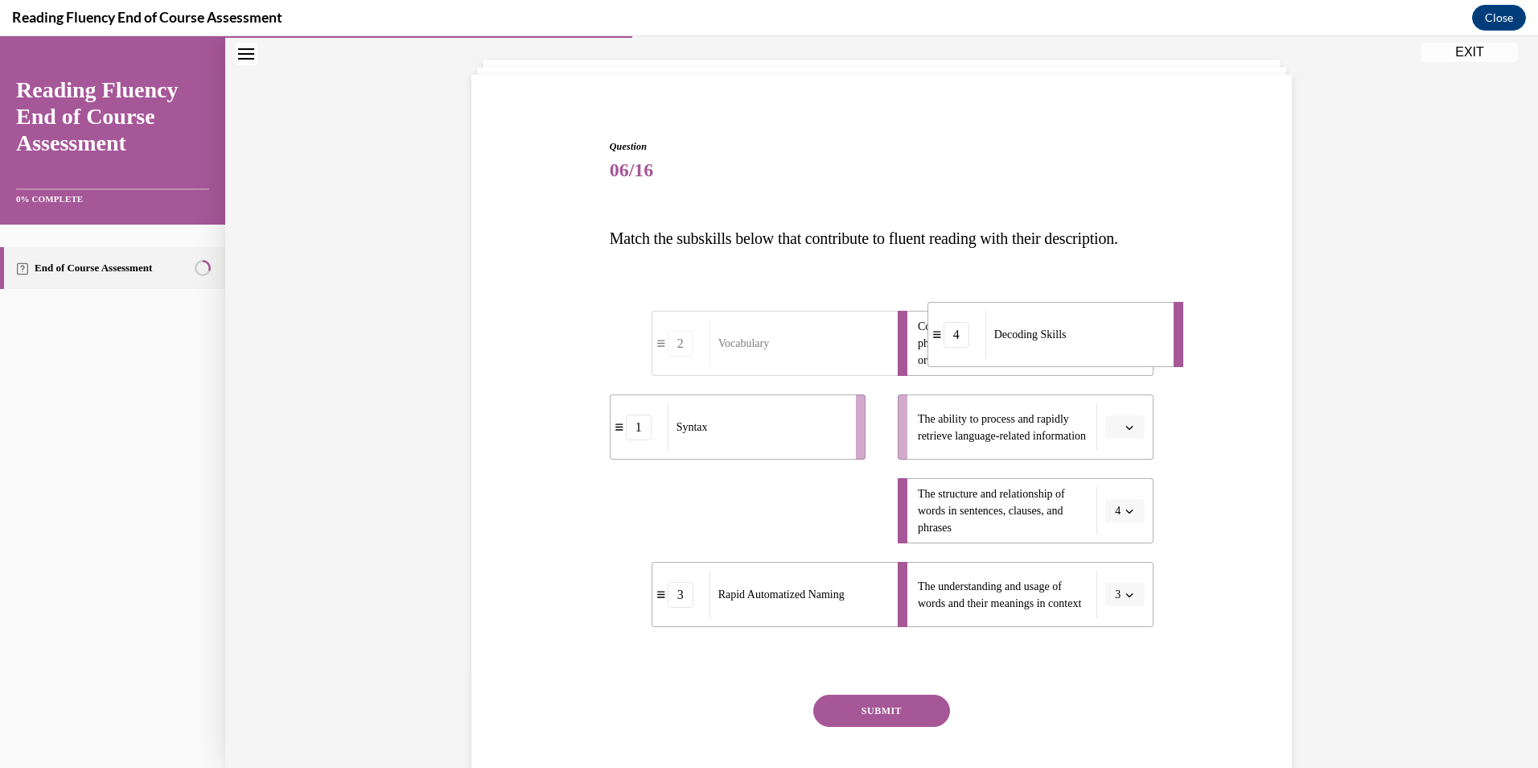
click at [928, 348] on div "4" at bounding box center [956, 335] width 57 height 26
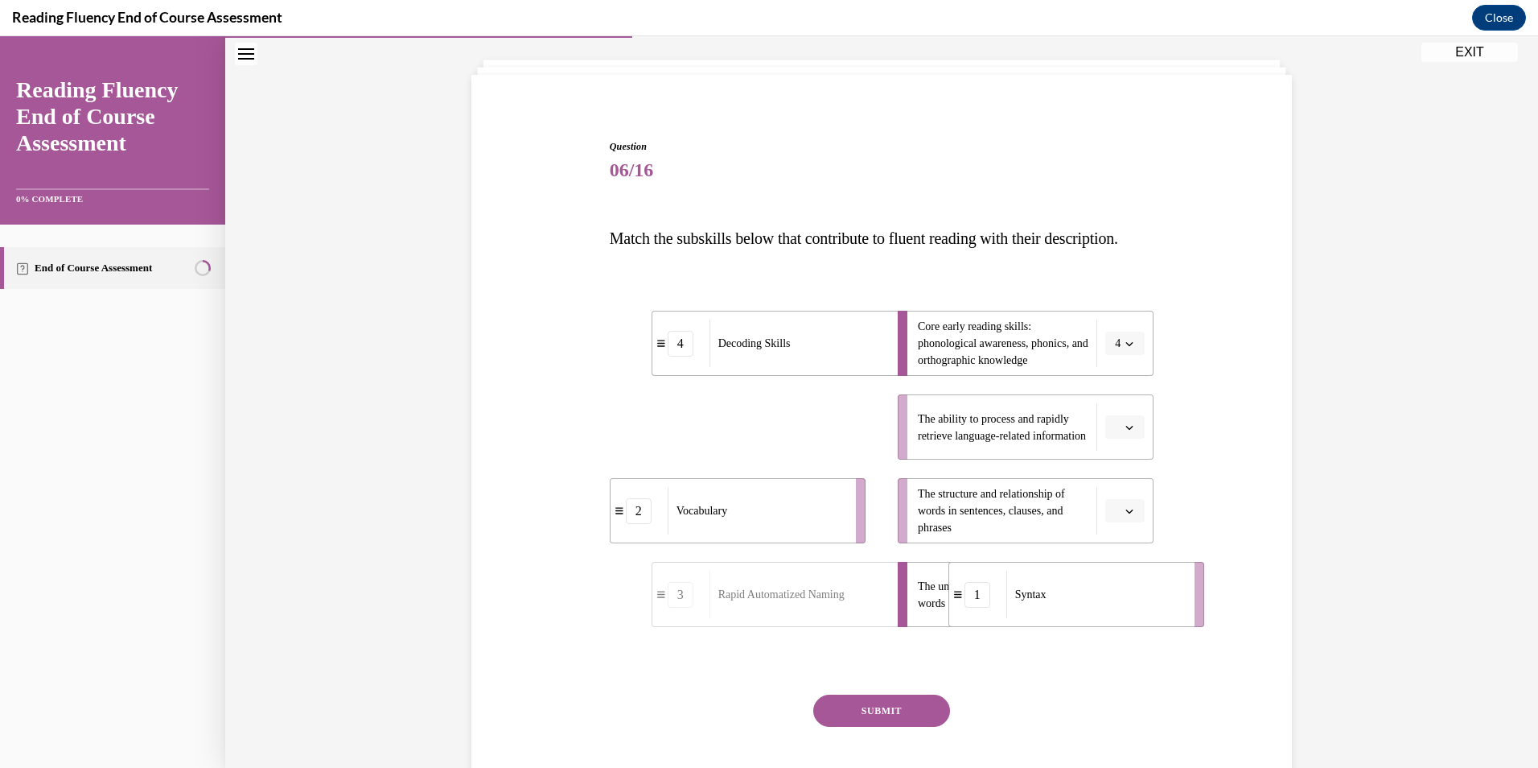
drag, startPoint x: 634, startPoint y: 486, endPoint x: 973, endPoint y: 653, distance: 377.8
click at [973, 627] on li "The understanding and usage of words and their meanings in context 1" at bounding box center [1026, 594] width 256 height 65
drag, startPoint x: 619, startPoint y: 481, endPoint x: 924, endPoint y: 484, distance: 304.9
click at [924, 466] on li "3 Rapid Automatized Naming" at bounding box center [1048, 433] width 256 height 65
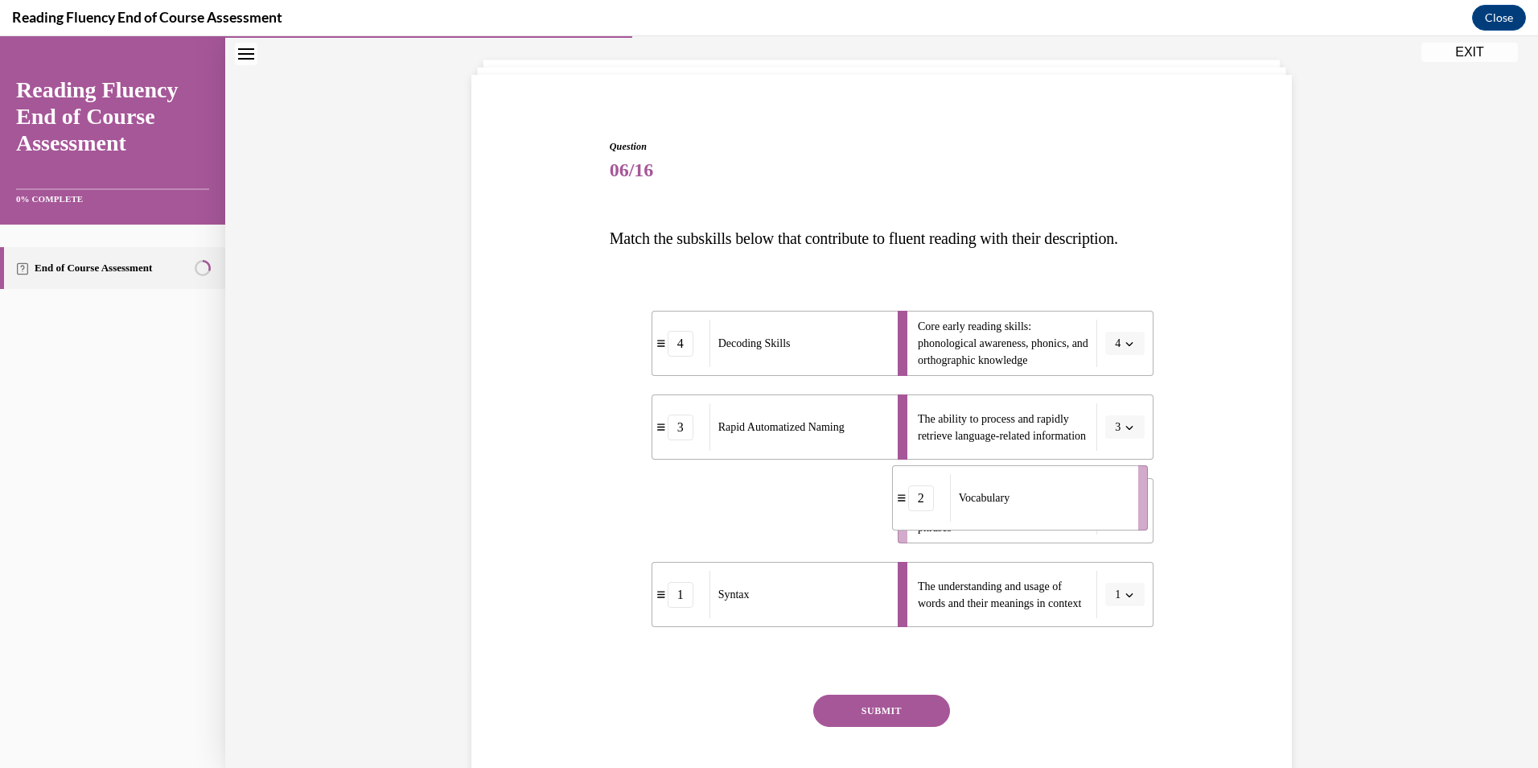
drag, startPoint x: 644, startPoint y: 550, endPoint x: 927, endPoint y: 538, distance: 283.4
click at [927, 511] on div "2" at bounding box center [921, 498] width 26 height 26
click at [893, 727] on button "SUBMIT" at bounding box center [881, 710] width 137 height 32
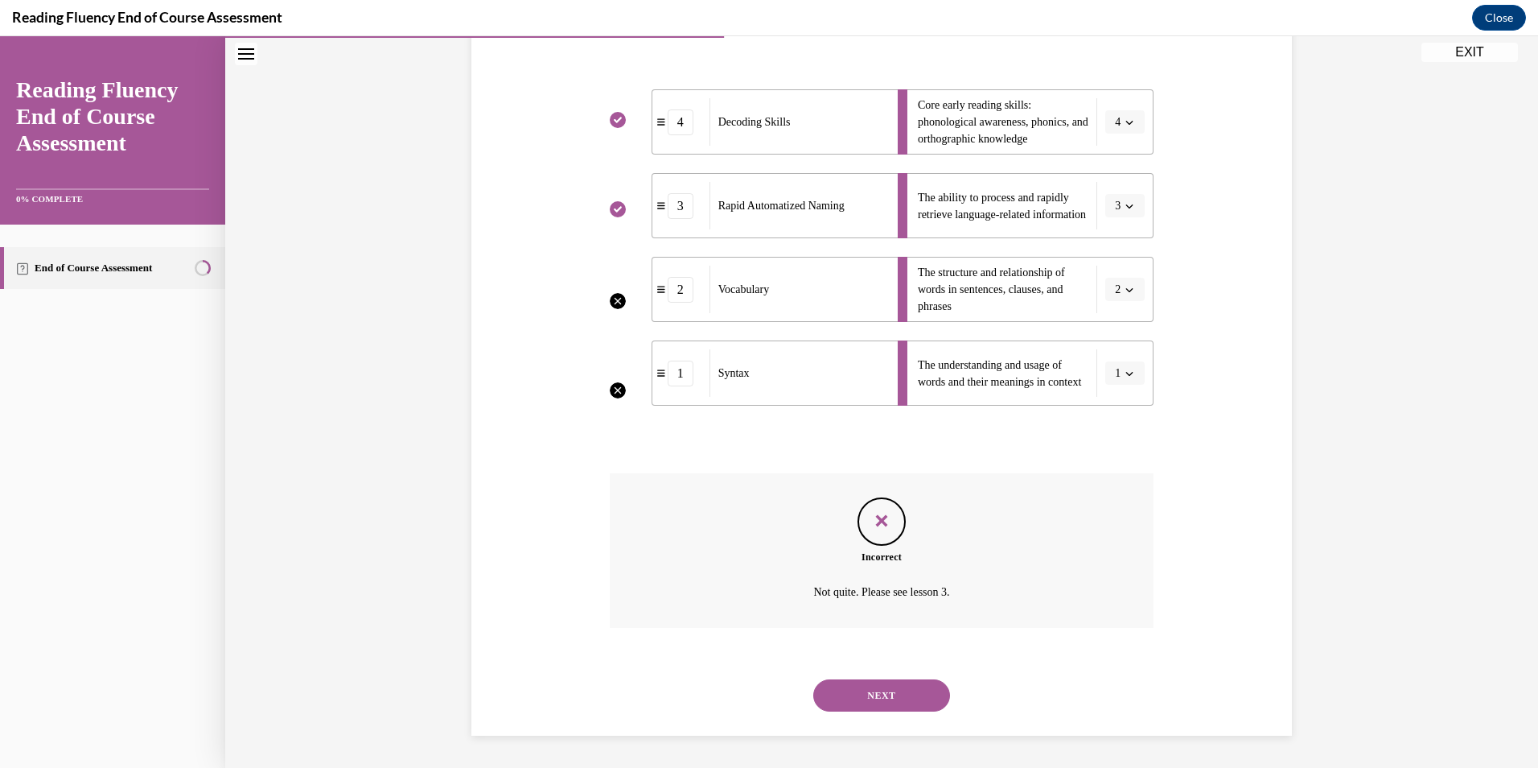
scroll to position [338, 0]
click at [891, 687] on button "NEXT" at bounding box center [881, 695] width 137 height 32
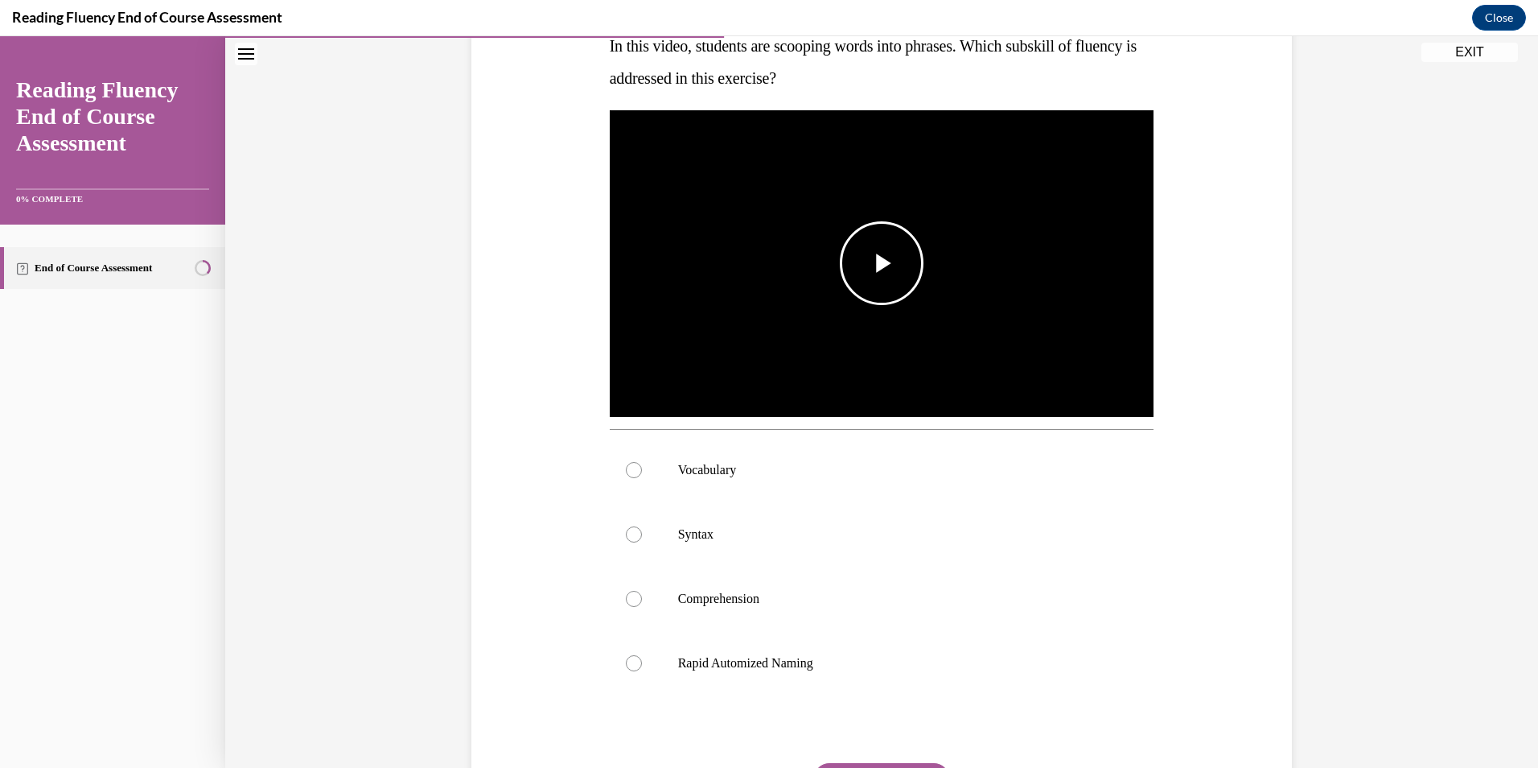
scroll to position [284, 0]
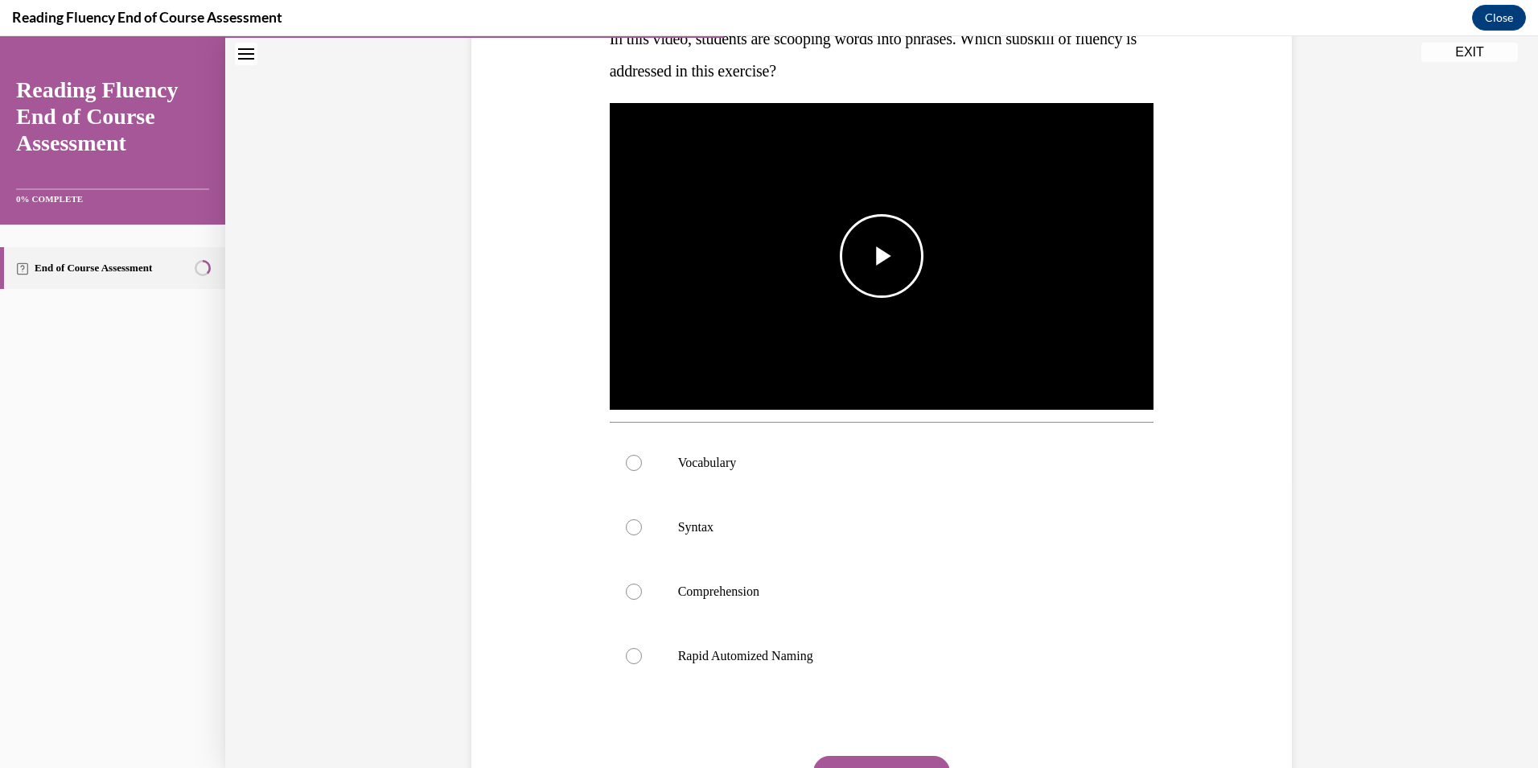
click at [885, 199] on img "Video player" at bounding box center [882, 256] width 545 height 307
click at [767, 649] on p "Rapid Automized Naming" at bounding box center [896, 656] width 436 height 16
click at [642, 649] on input "Rapid Automized Naming" at bounding box center [634, 656] width 16 height 16
radio input "true"
click at [751, 543] on label "Syntax" at bounding box center [882, 527] width 545 height 64
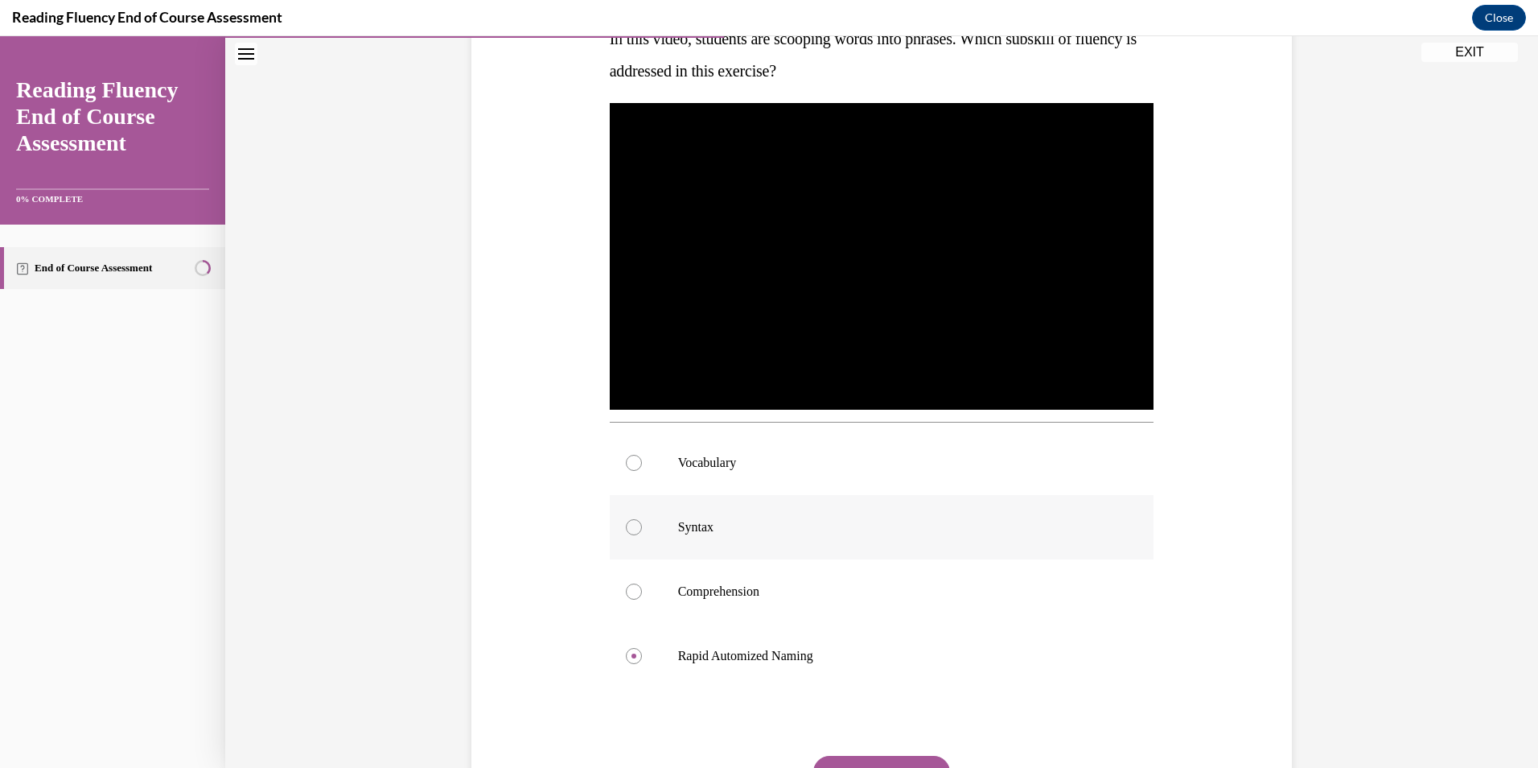
click at [642, 535] on input "Syntax" at bounding box center [634, 527] width 16 height 16
radio input "true"
click at [846, 756] on button "SUBMIT" at bounding box center [881, 771] width 137 height 32
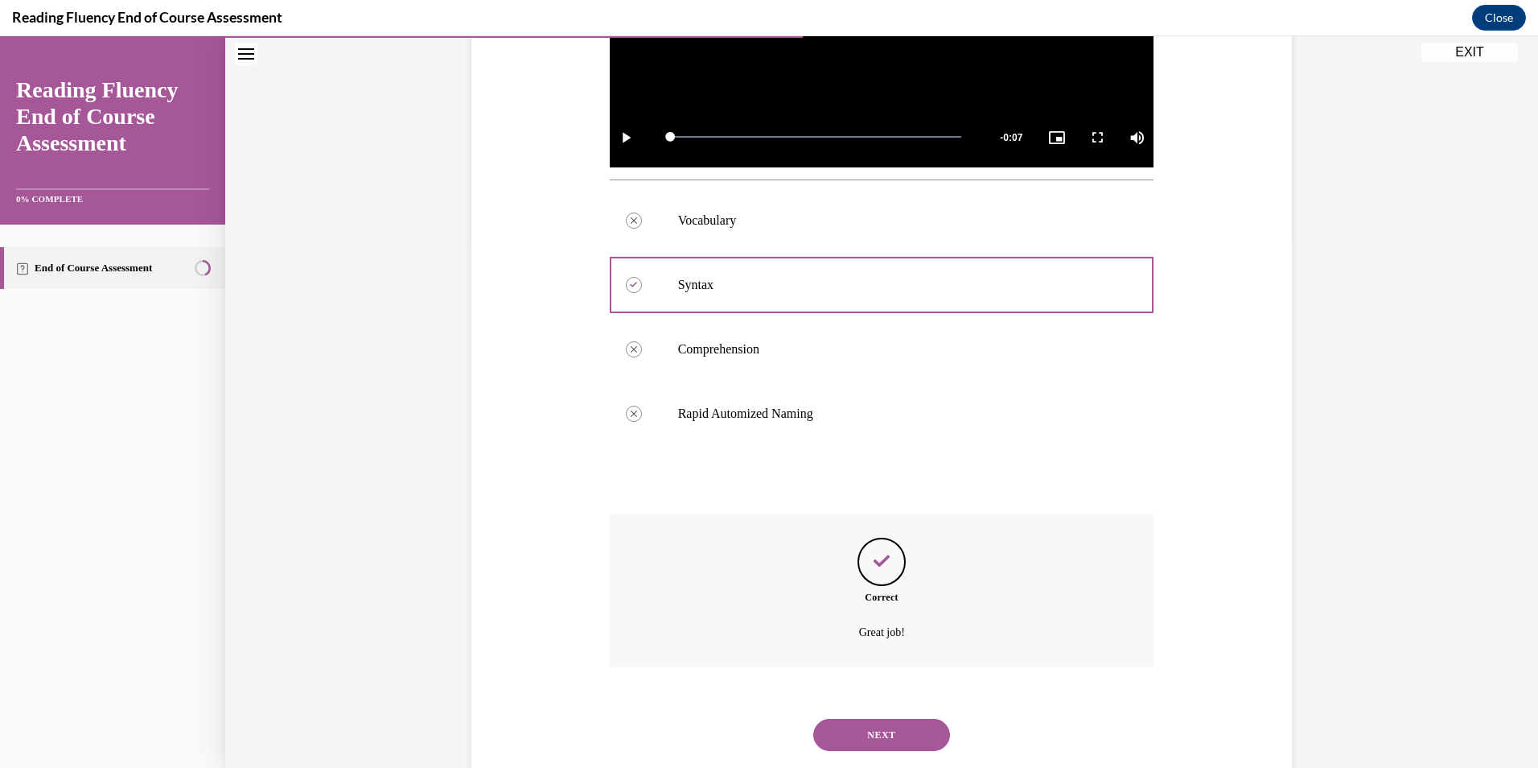
scroll to position [566, 0]
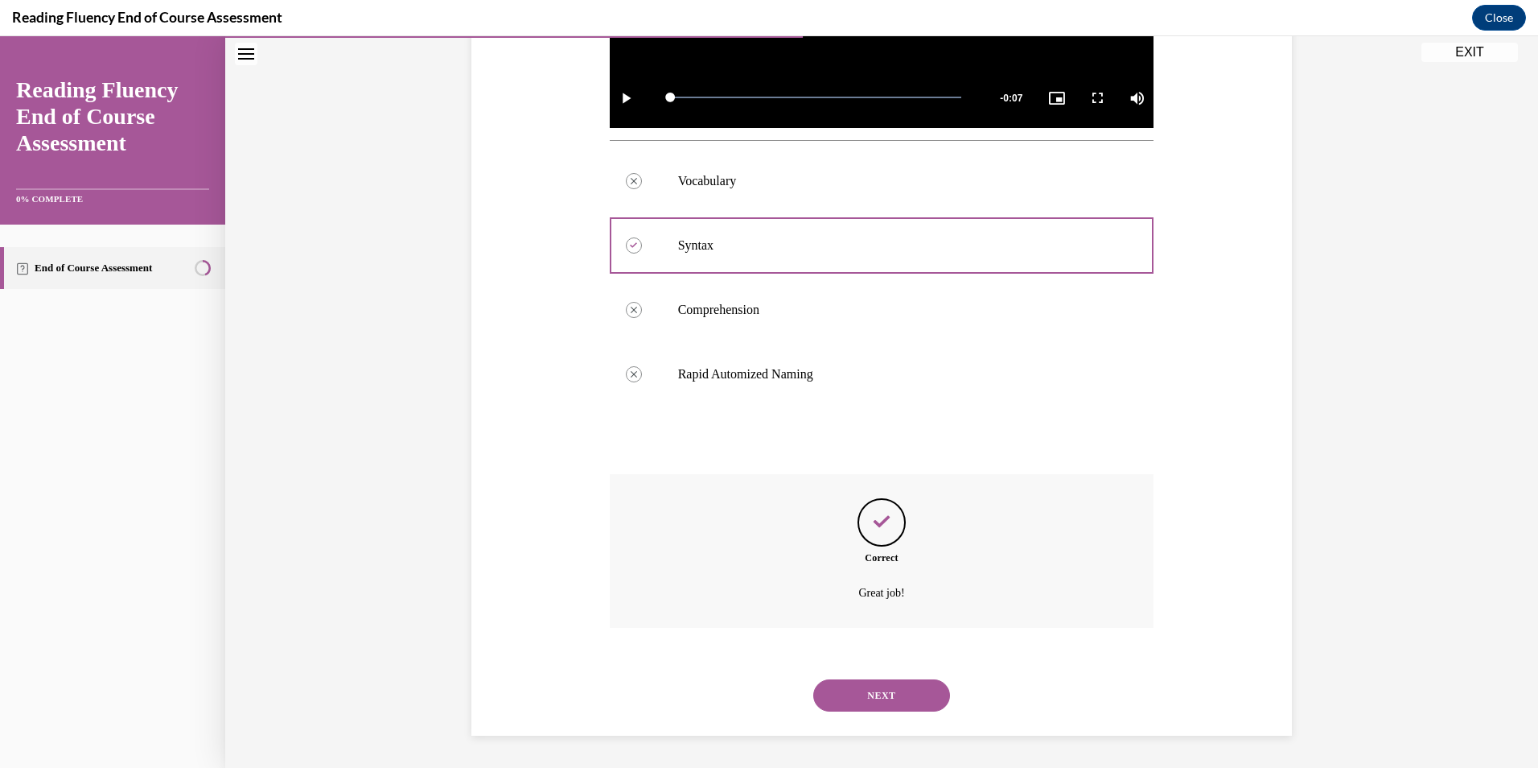
click at [871, 692] on button "NEXT" at bounding box center [881, 695] width 137 height 32
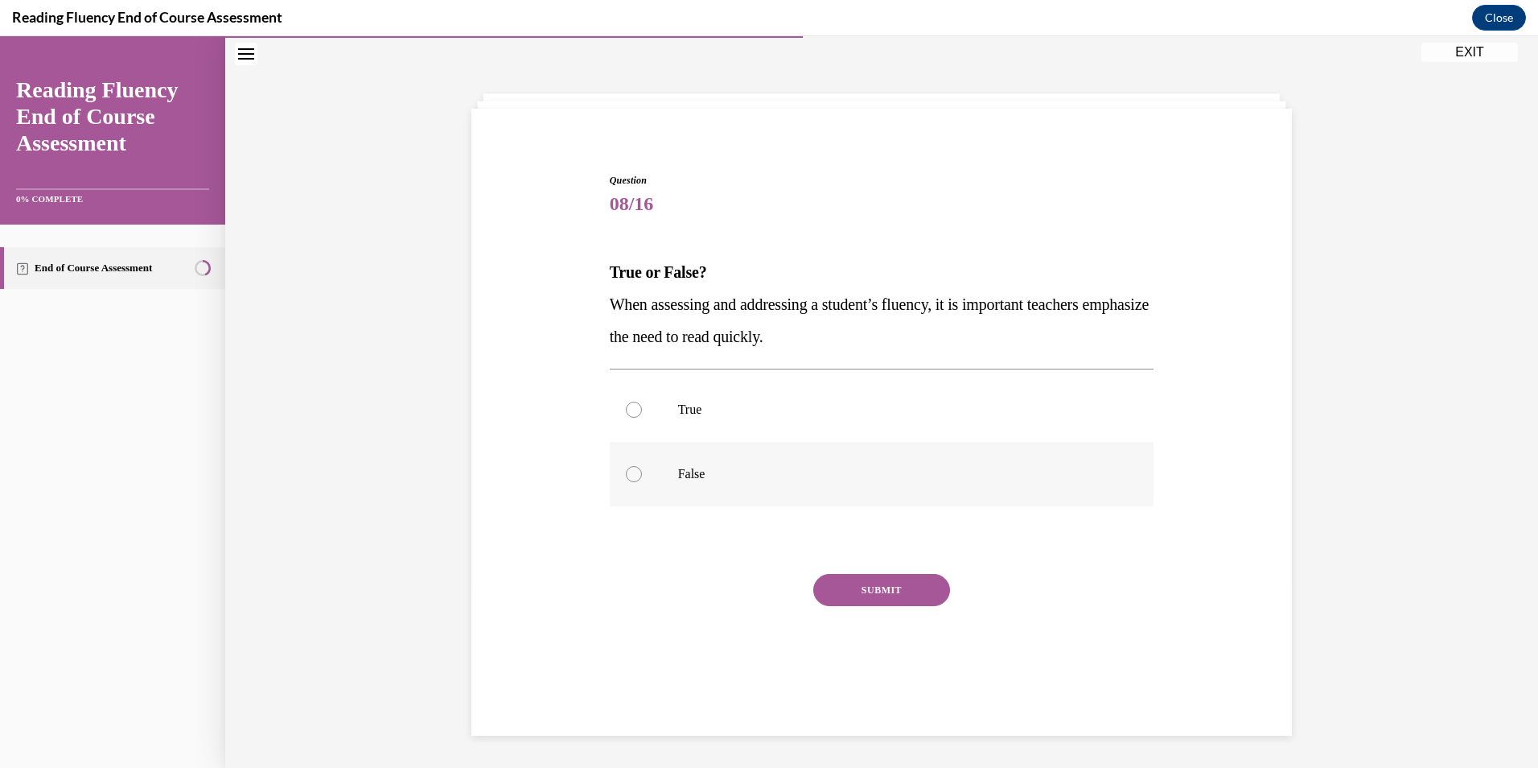
click at [735, 484] on label "False" at bounding box center [882, 474] width 545 height 64
click at [642, 482] on input "False" at bounding box center [634, 474] width 16 height 16
radio input "true"
click at [859, 578] on button "SUBMIT" at bounding box center [881, 590] width 137 height 32
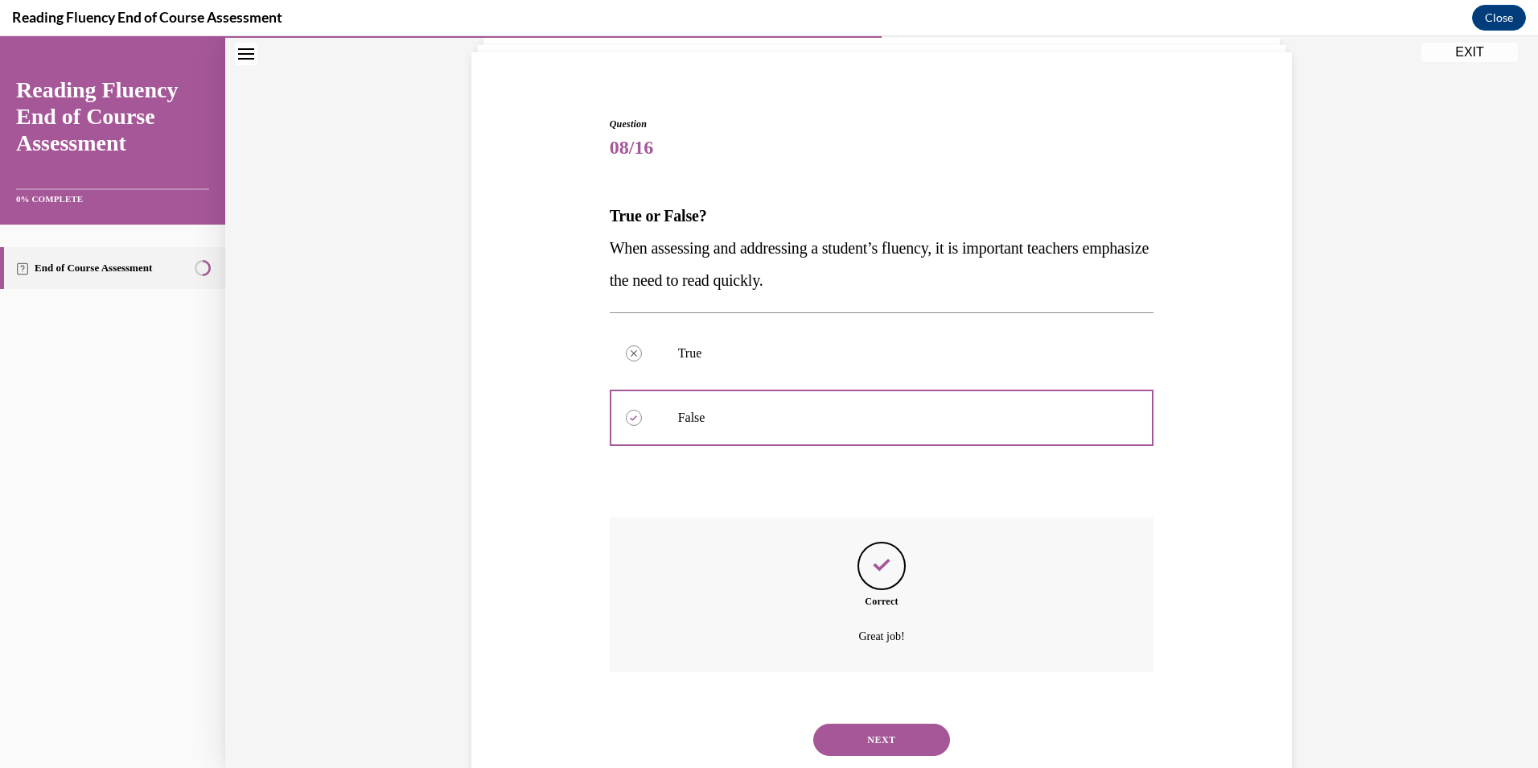
scroll to position [151, 0]
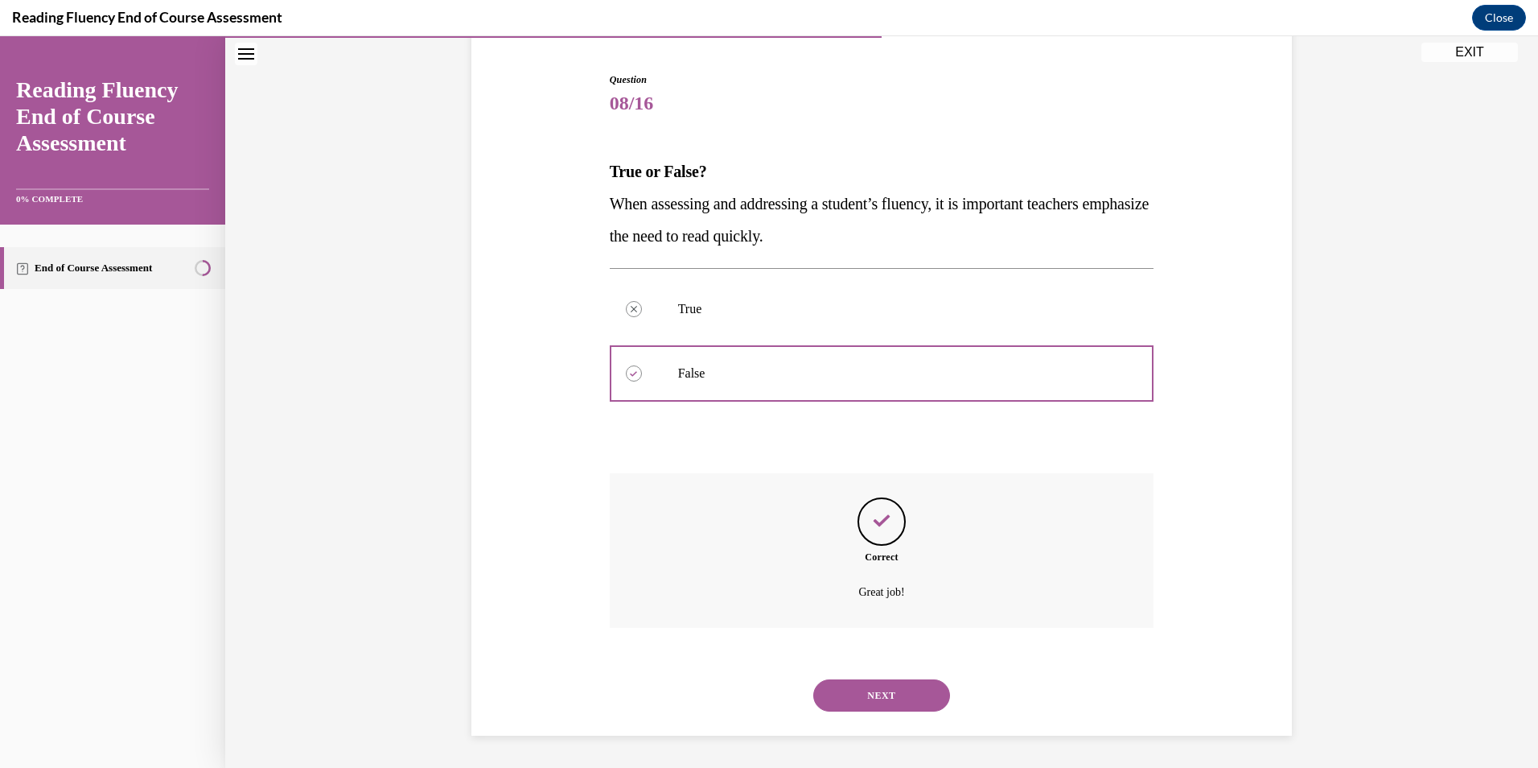
click at [875, 681] on button "NEXT" at bounding box center [881, 695] width 137 height 32
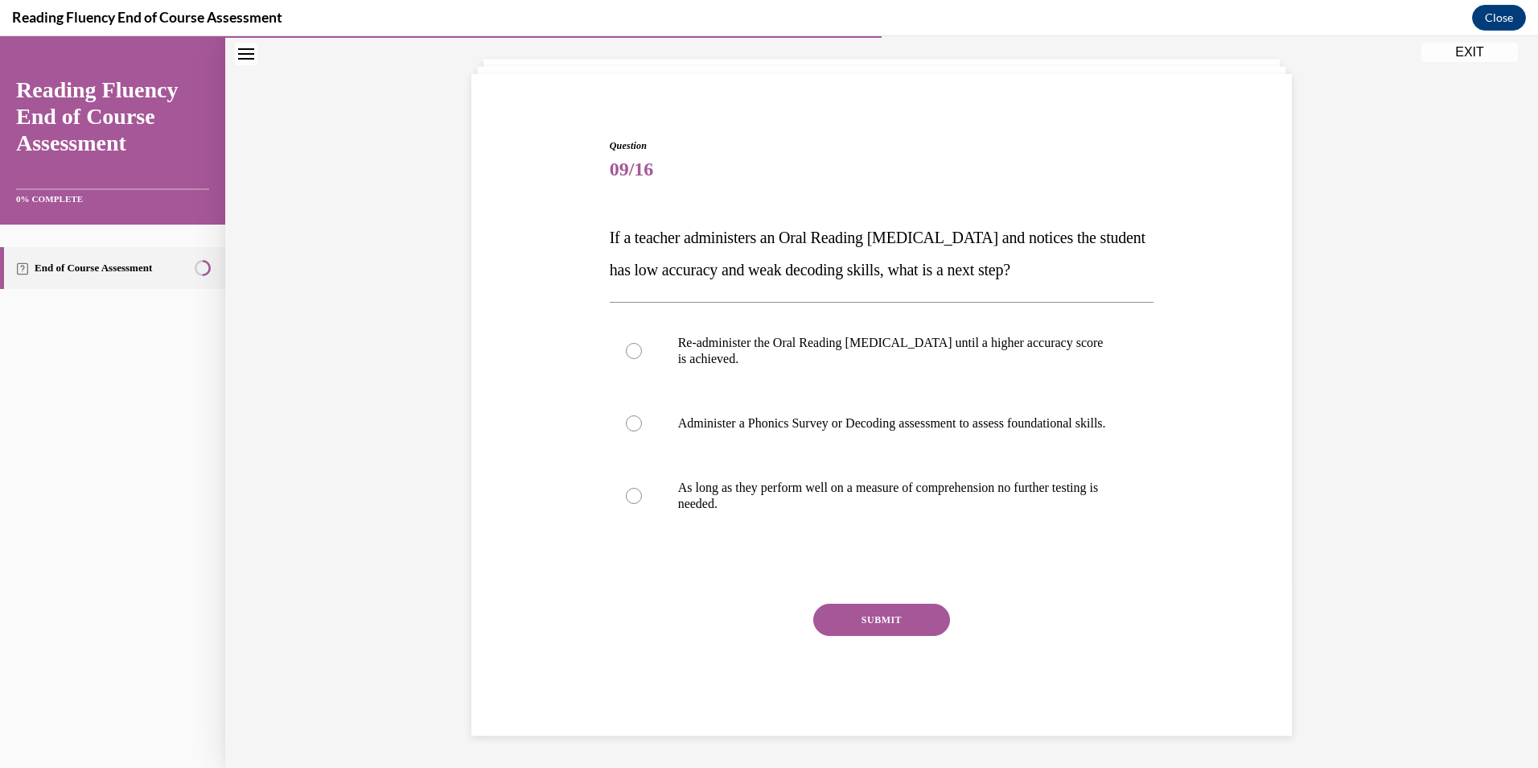
scroll to position [101, 0]
click at [846, 396] on label "Administer a Phonics Survey or Decoding assessment to assess foundational skill…" at bounding box center [882, 423] width 545 height 64
click at [642, 415] on input "Administer a Phonics Survey or Decoding assessment to assess foundational skill…" at bounding box center [634, 423] width 16 height 16
radio input "true"
click at [862, 620] on button "SUBMIT" at bounding box center [881, 619] width 137 height 32
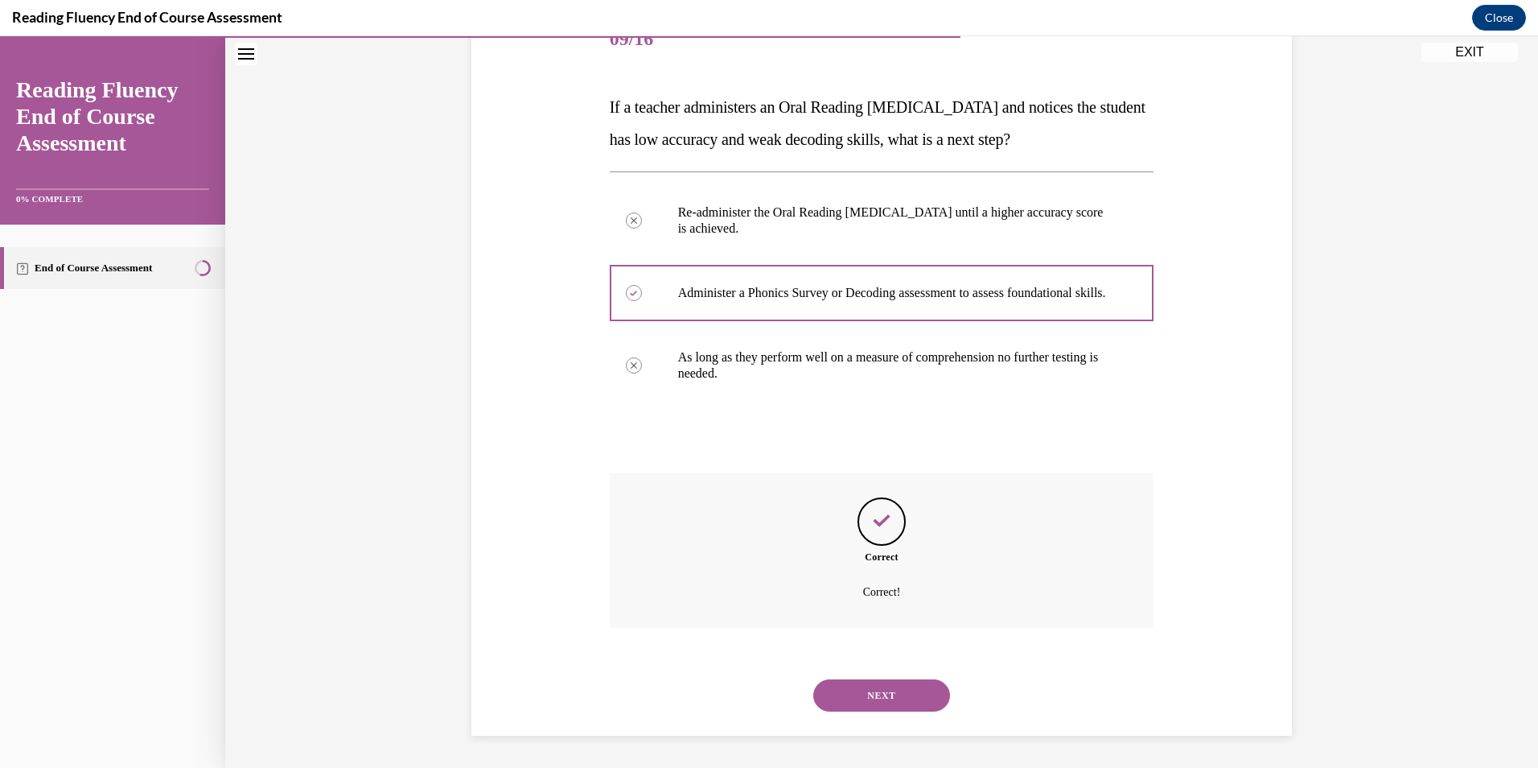
scroll to position [232, 0]
click at [863, 698] on button "NEXT" at bounding box center [881, 695] width 137 height 32
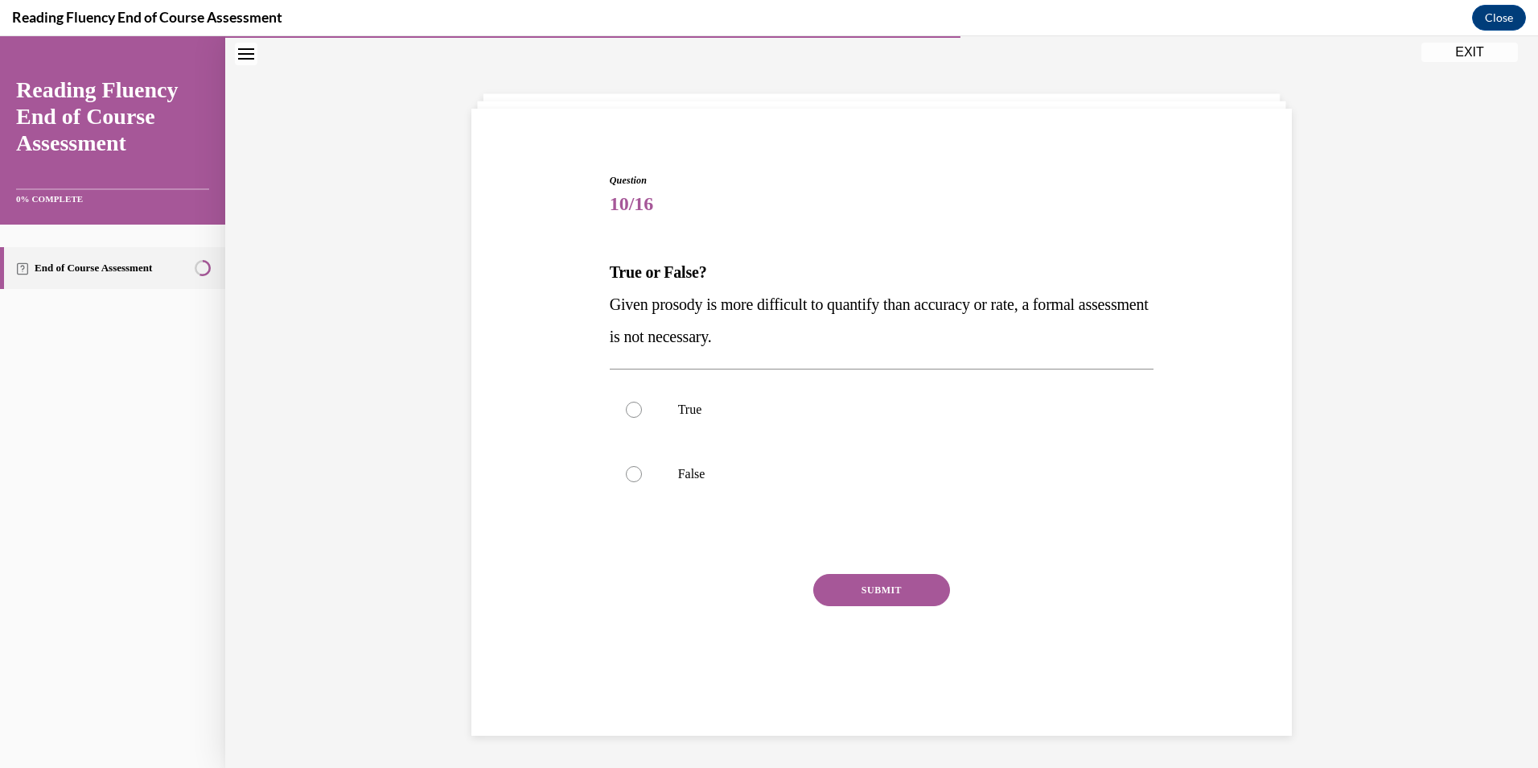
scroll to position [51, 0]
click at [783, 429] on label "True" at bounding box center [882, 409] width 545 height 64
click at [642, 418] on input "True" at bounding box center [634, 409] width 16 height 16
radio input "true"
click at [783, 471] on p "False" at bounding box center [896, 474] width 436 height 16
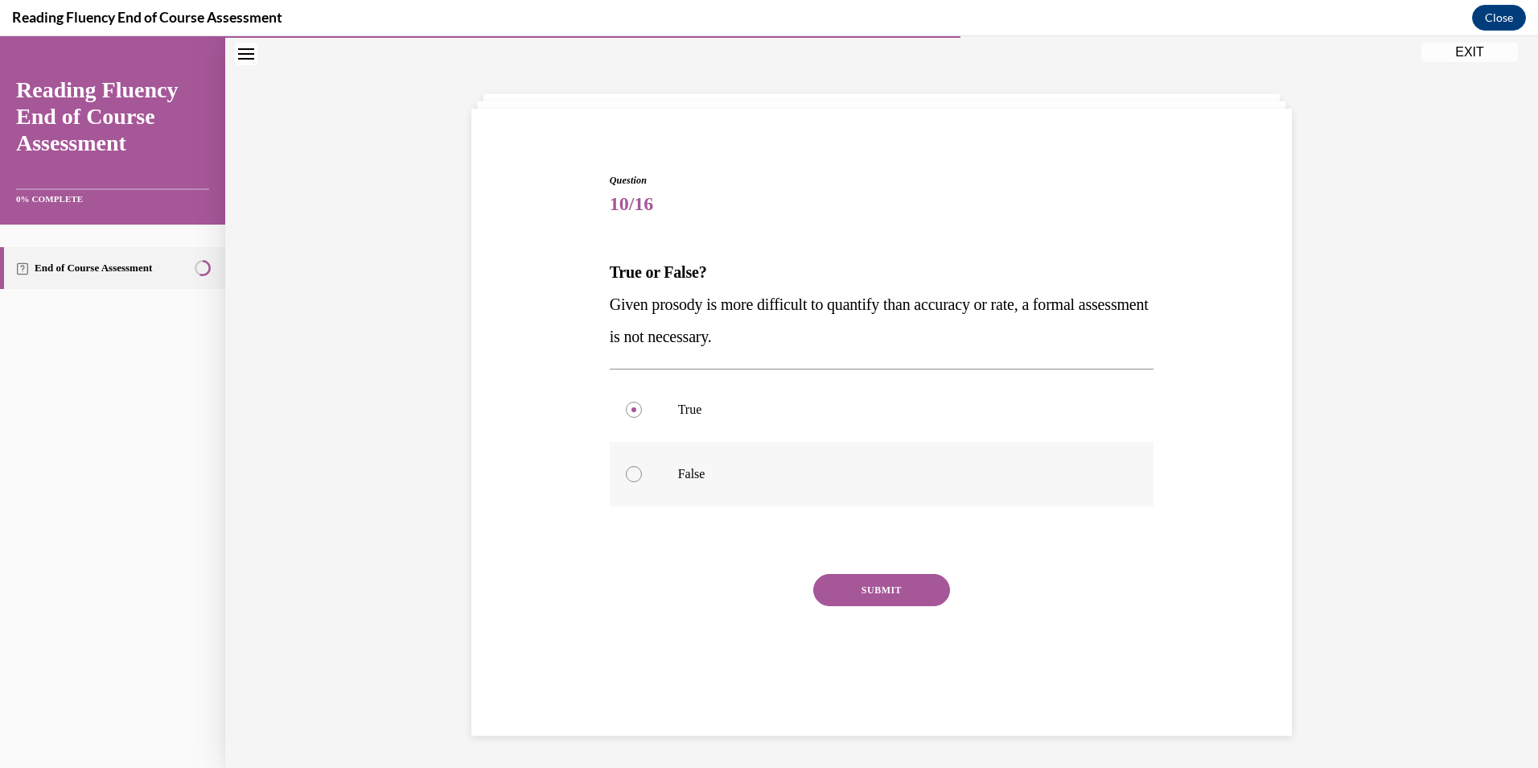
click at [642, 471] on input "False" at bounding box center [634, 474] width 16 height 16
radio input "true"
click at [893, 591] on button "SUBMIT" at bounding box center [881, 590] width 137 height 32
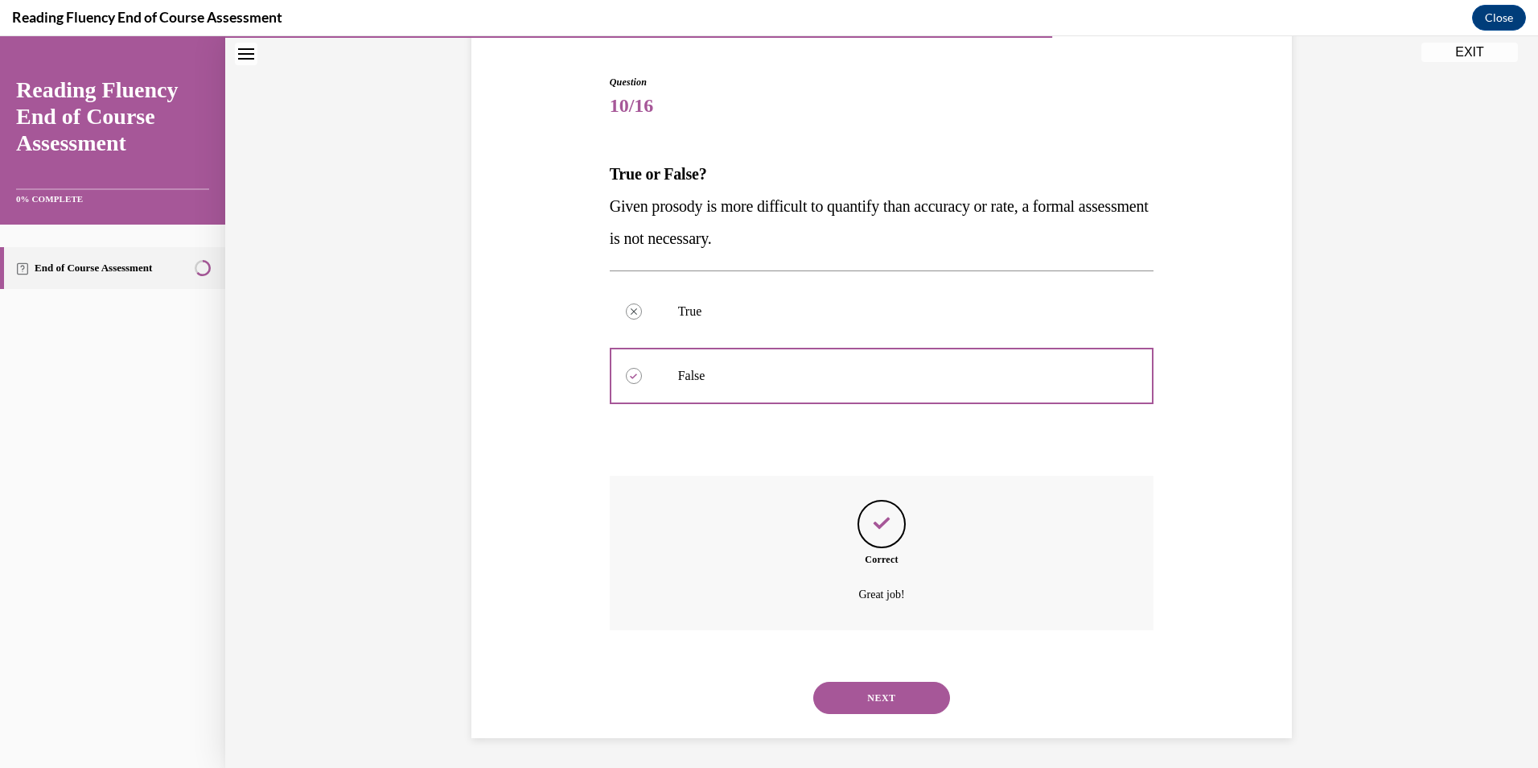
scroll to position [151, 0]
click at [876, 683] on button "NEXT" at bounding box center [881, 695] width 137 height 32
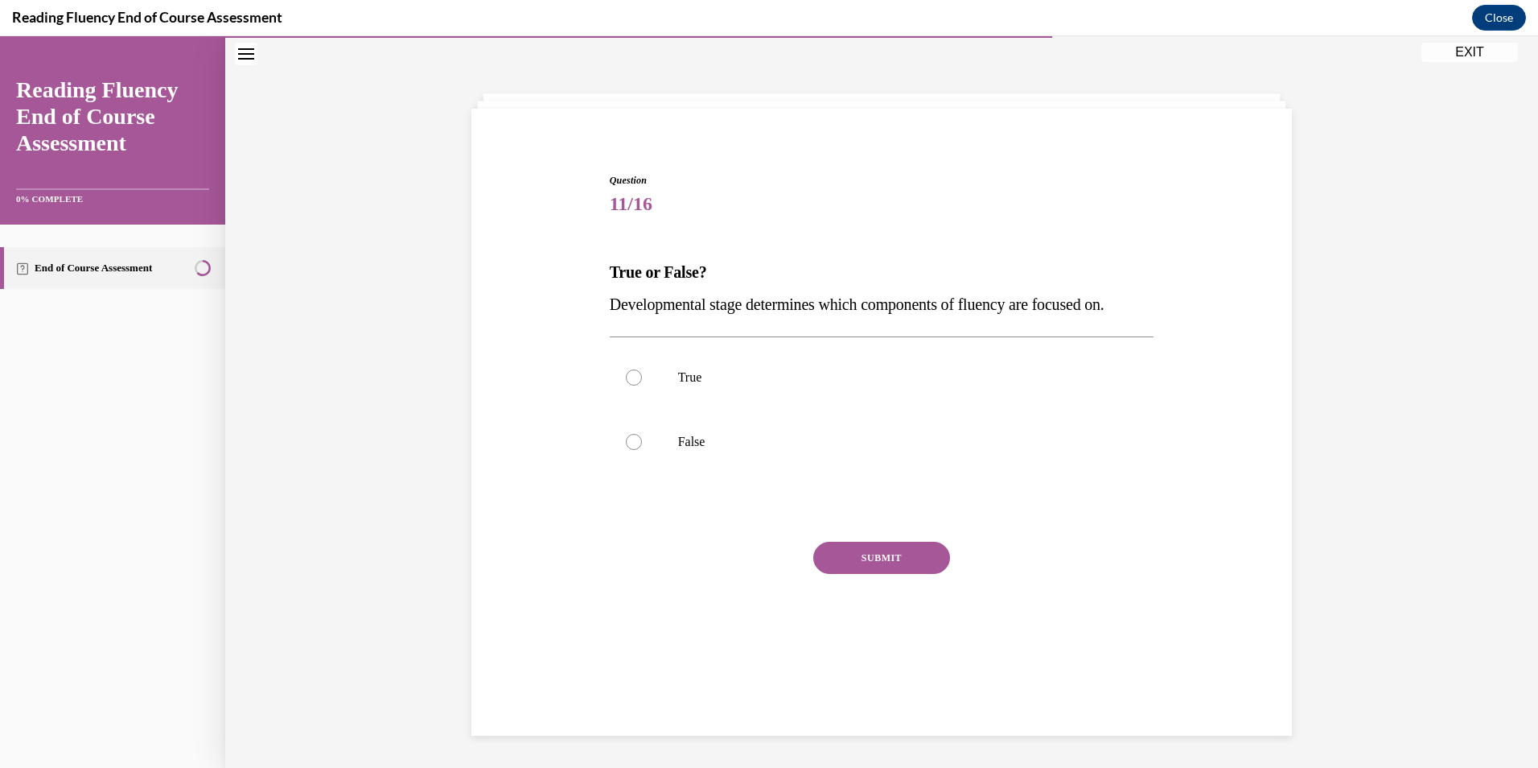
scroll to position [51, 0]
click at [825, 389] on label "True" at bounding box center [882, 377] width 545 height 64
click at [642, 385] on input "True" at bounding box center [634, 377] width 16 height 16
radio input "true"
click at [866, 551] on button "SUBMIT" at bounding box center [881, 557] width 137 height 32
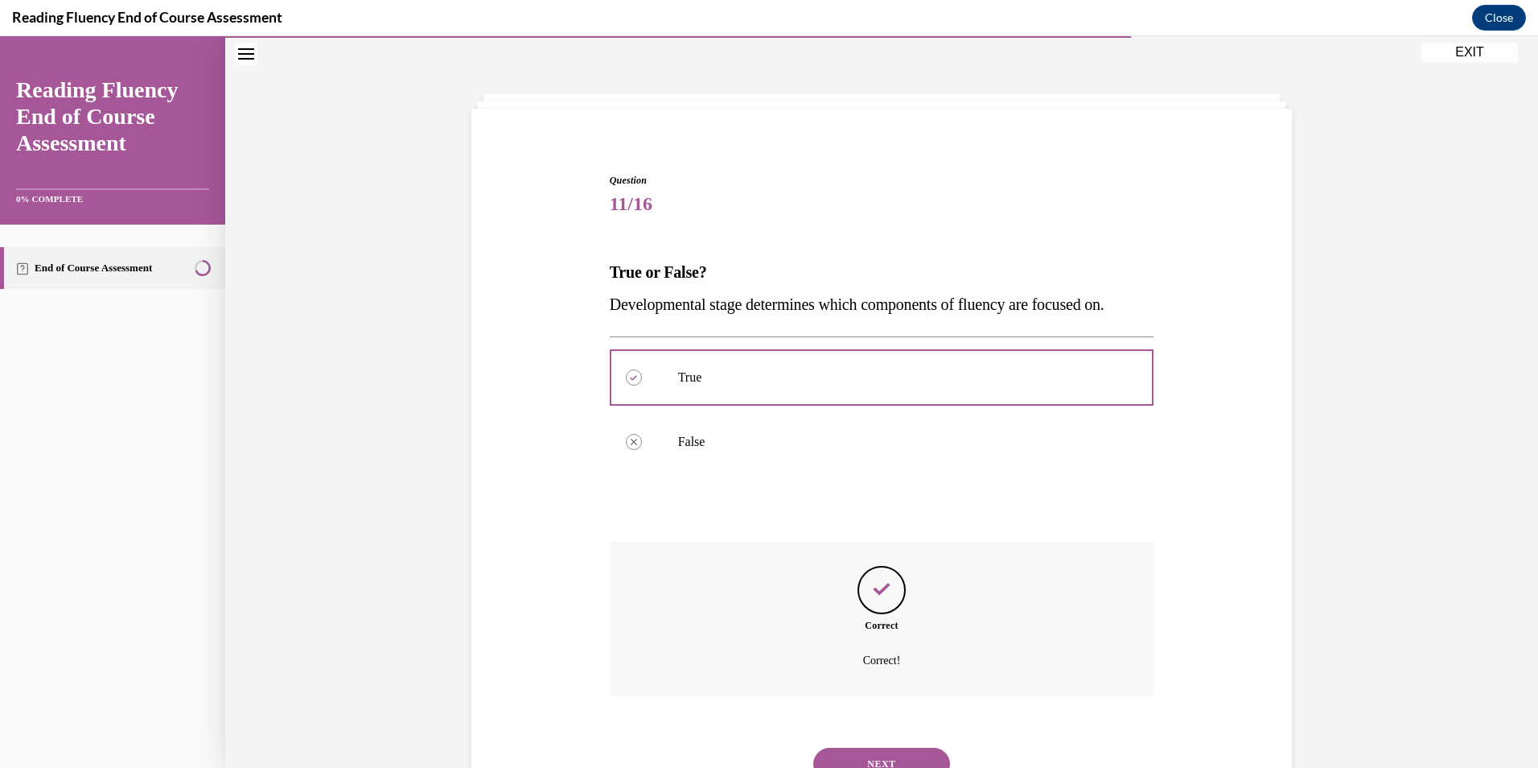
scroll to position [119, 0]
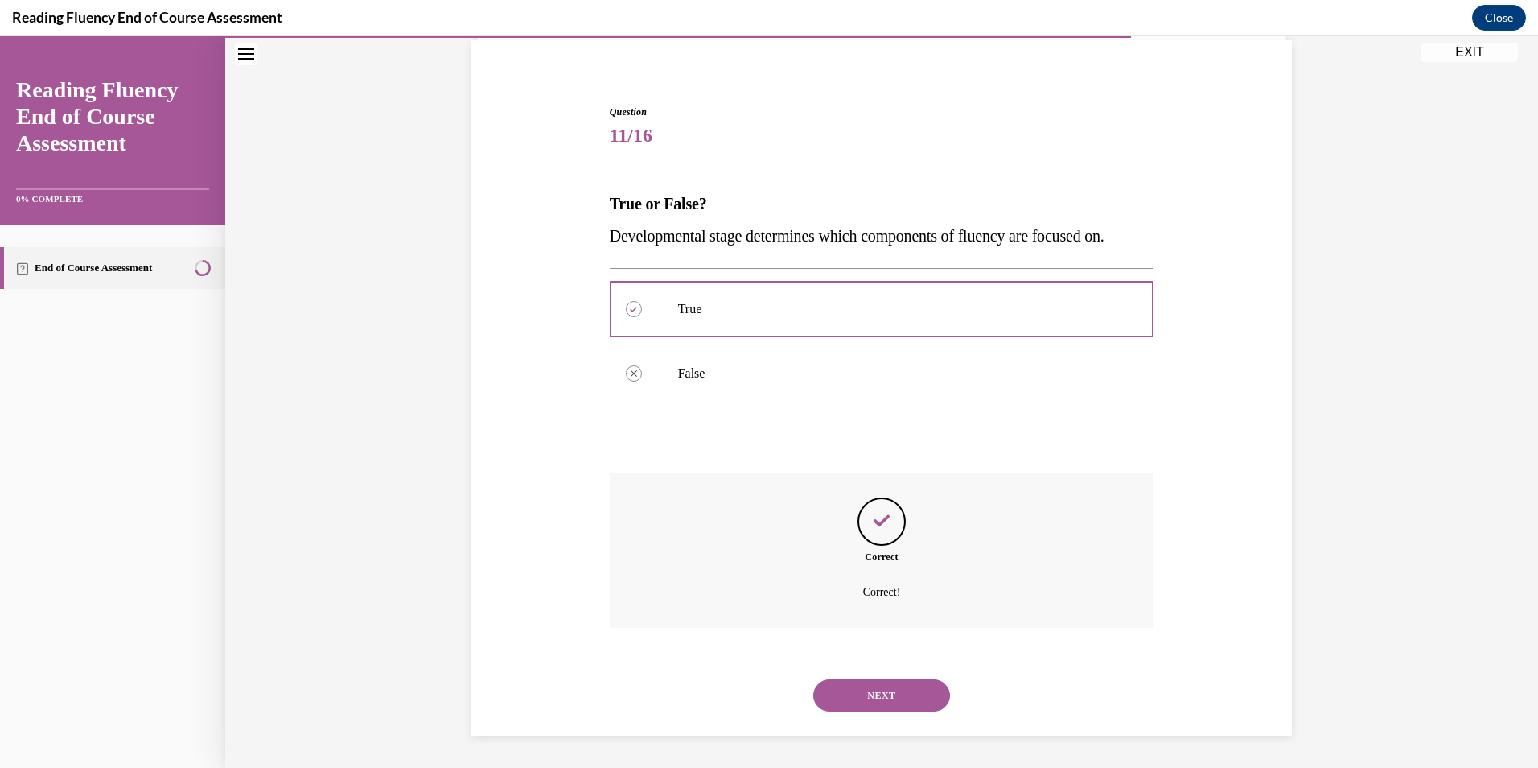
click at [879, 682] on button "NEXT" at bounding box center [881, 695] width 137 height 32
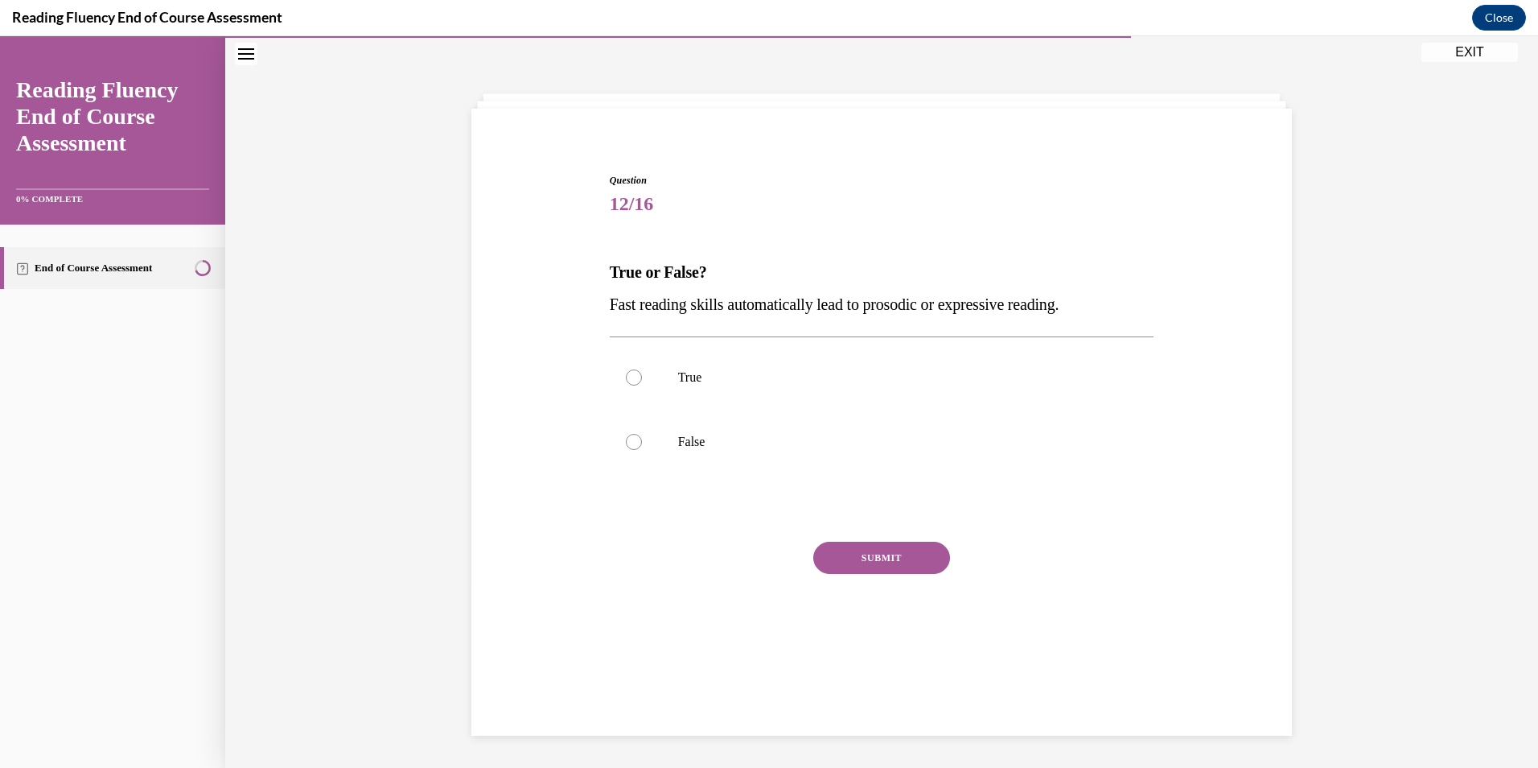
scroll to position [51, 0]
click at [813, 428] on label "False" at bounding box center [882, 442] width 545 height 64
click at [642, 434] on input "False" at bounding box center [634, 442] width 16 height 16
radio input "true"
click at [859, 560] on button "SUBMIT" at bounding box center [881, 557] width 137 height 32
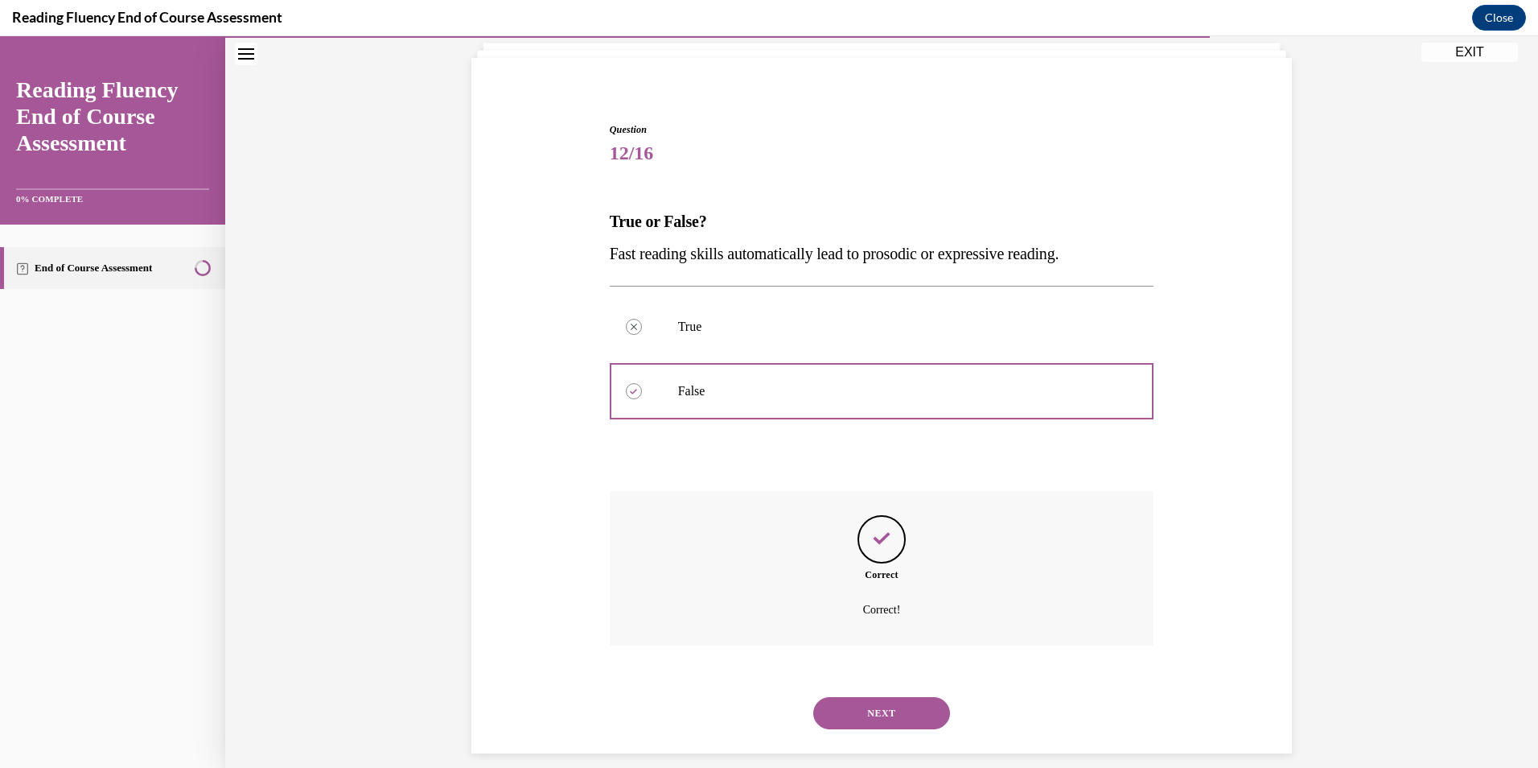
scroll to position [119, 0]
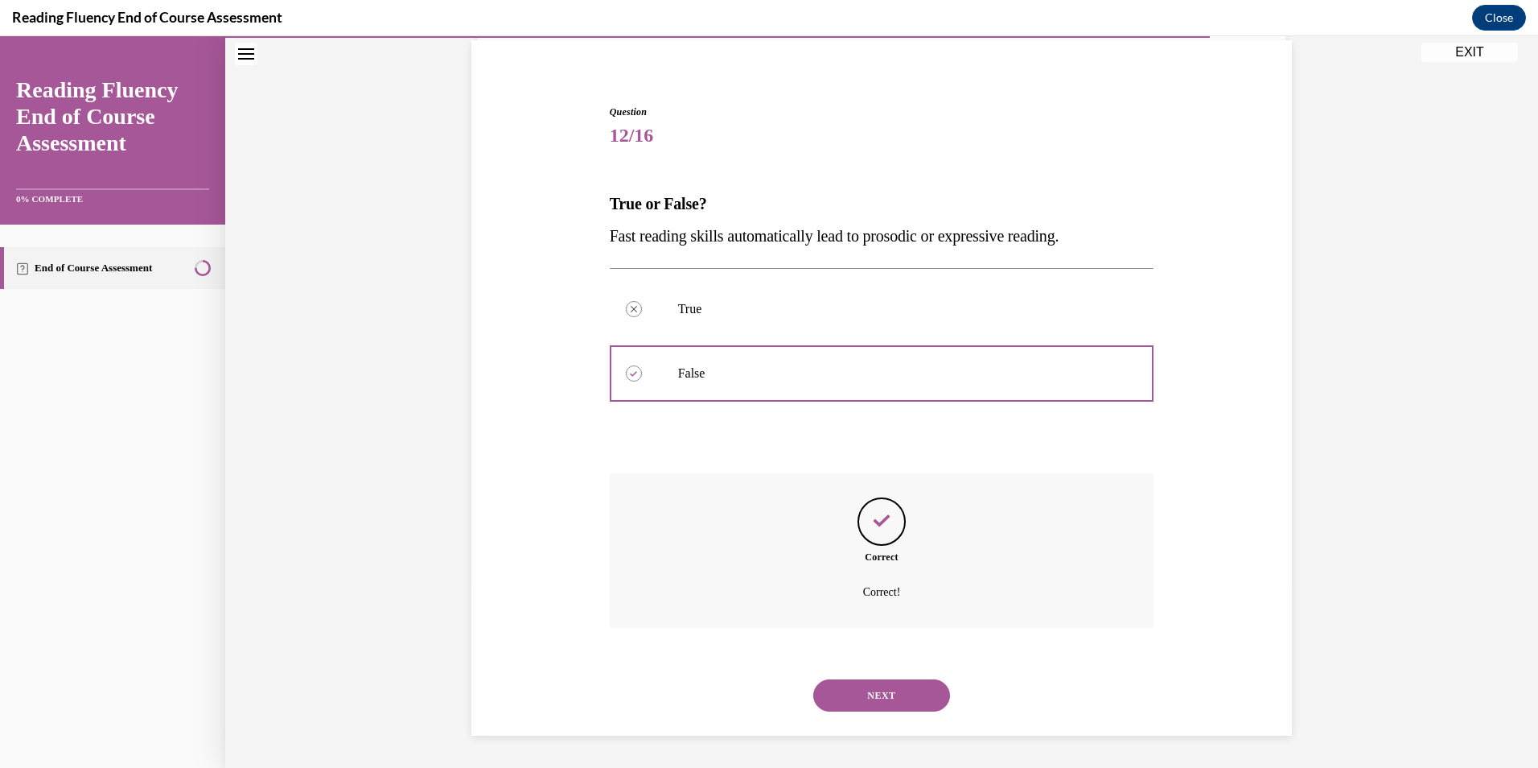
click at [870, 689] on button "NEXT" at bounding box center [881, 695] width 137 height 32
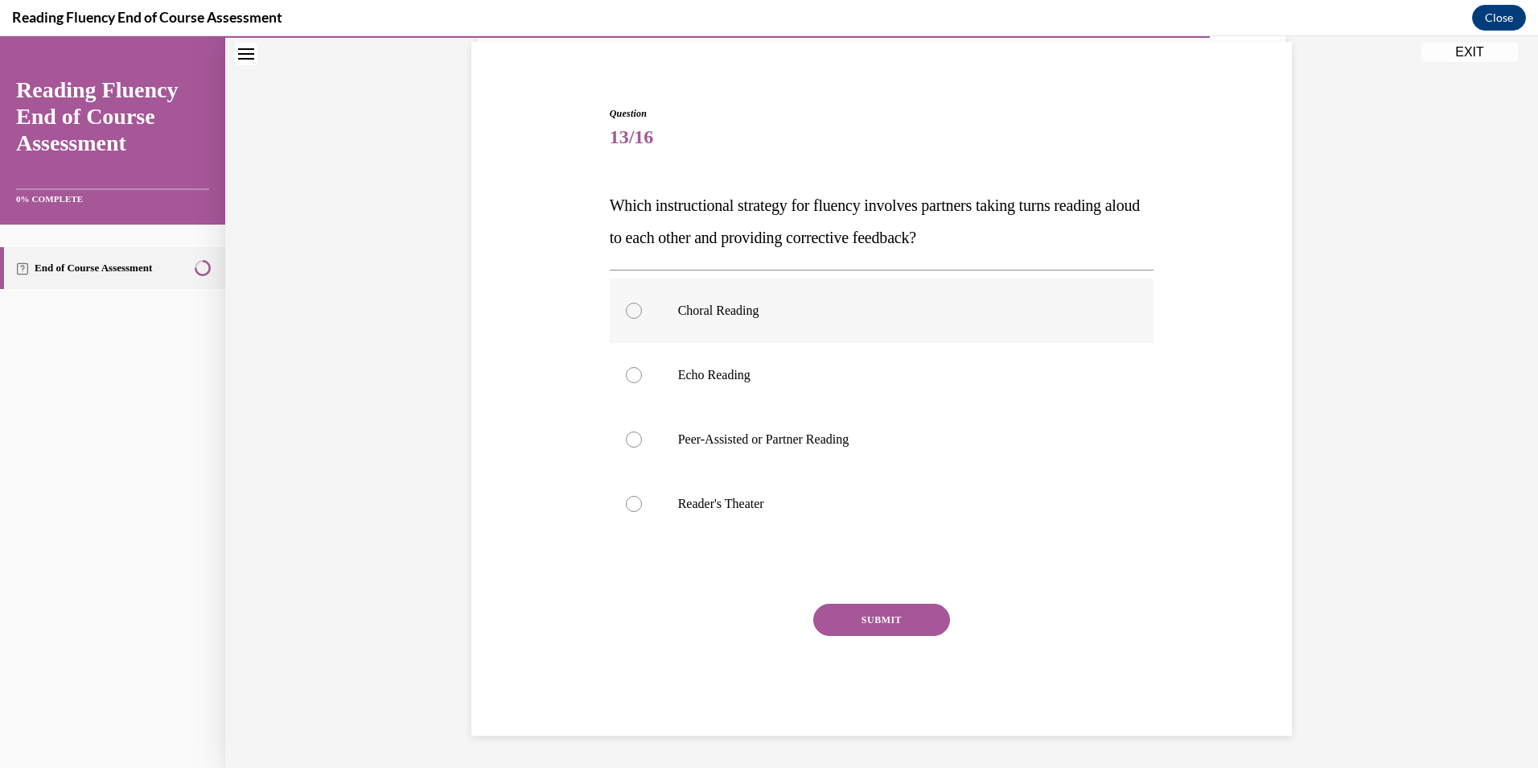
scroll to position [83, 0]
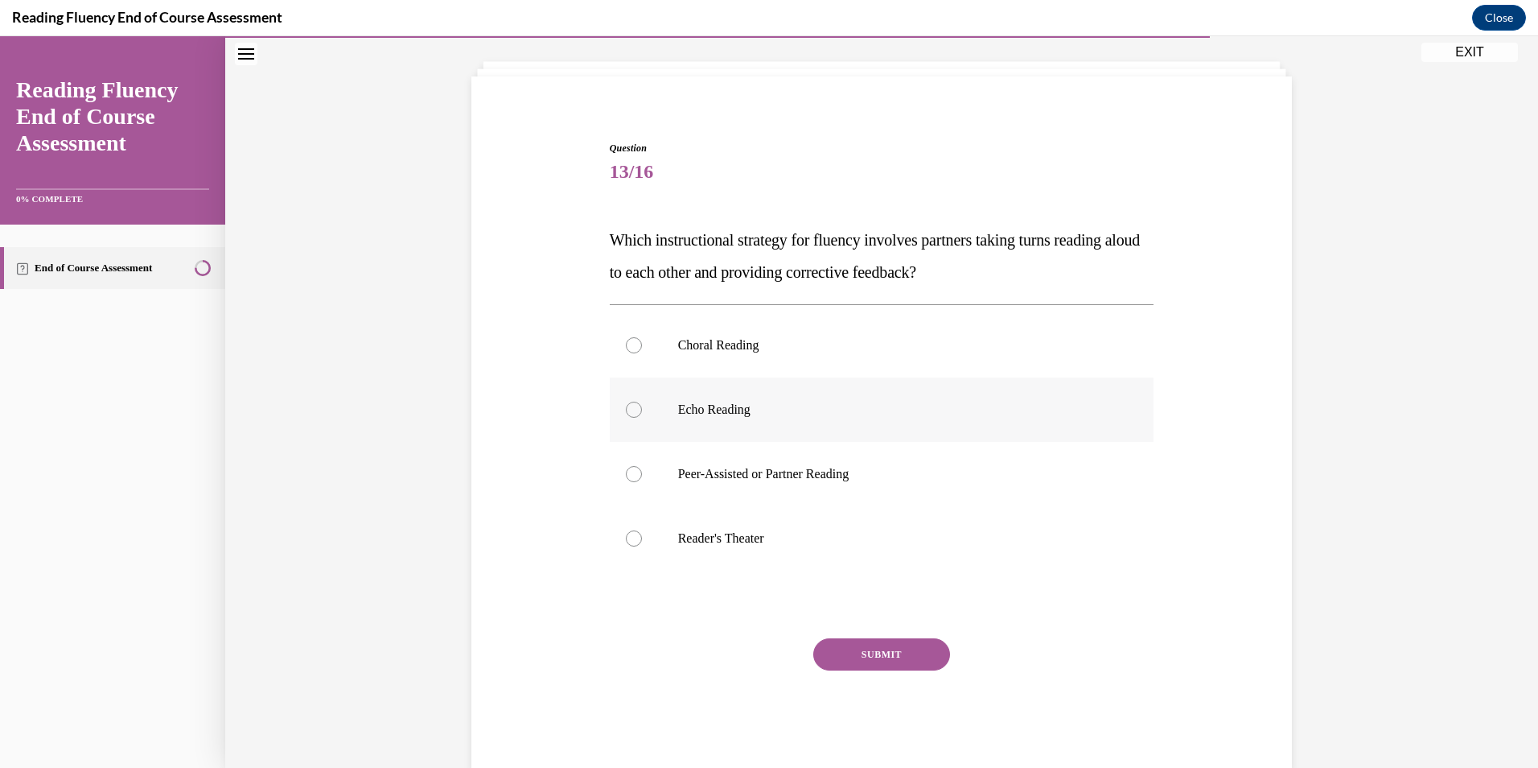
click at [780, 404] on p "Echo Reading" at bounding box center [896, 409] width 436 height 16
click at [642, 404] on input "Echo Reading" at bounding box center [634, 409] width 16 height 16
radio input "true"
click at [810, 489] on label "Peer-Assisted or Partner Reading" at bounding box center [882, 474] width 545 height 64
click at [642, 482] on input "Peer-Assisted or Partner Reading" at bounding box center [634, 474] width 16 height 16
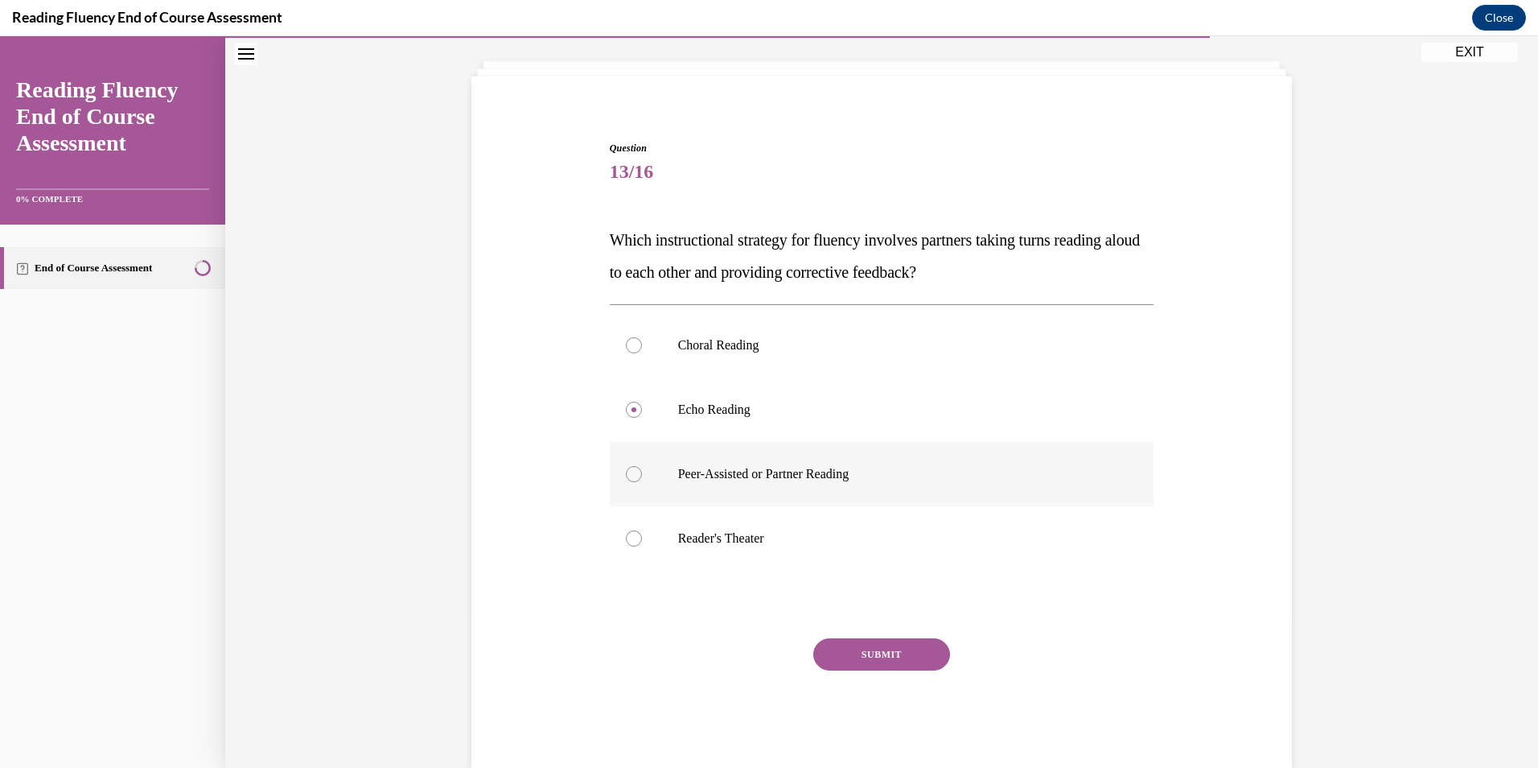
radio input "true"
click at [786, 400] on label "Echo Reading" at bounding box center [882, 409] width 545 height 64
click at [642, 401] on input "Echo Reading" at bounding box center [634, 409] width 16 height 16
radio input "true"
click at [817, 475] on p "Peer-Assisted or Partner Reading" at bounding box center [896, 474] width 436 height 16
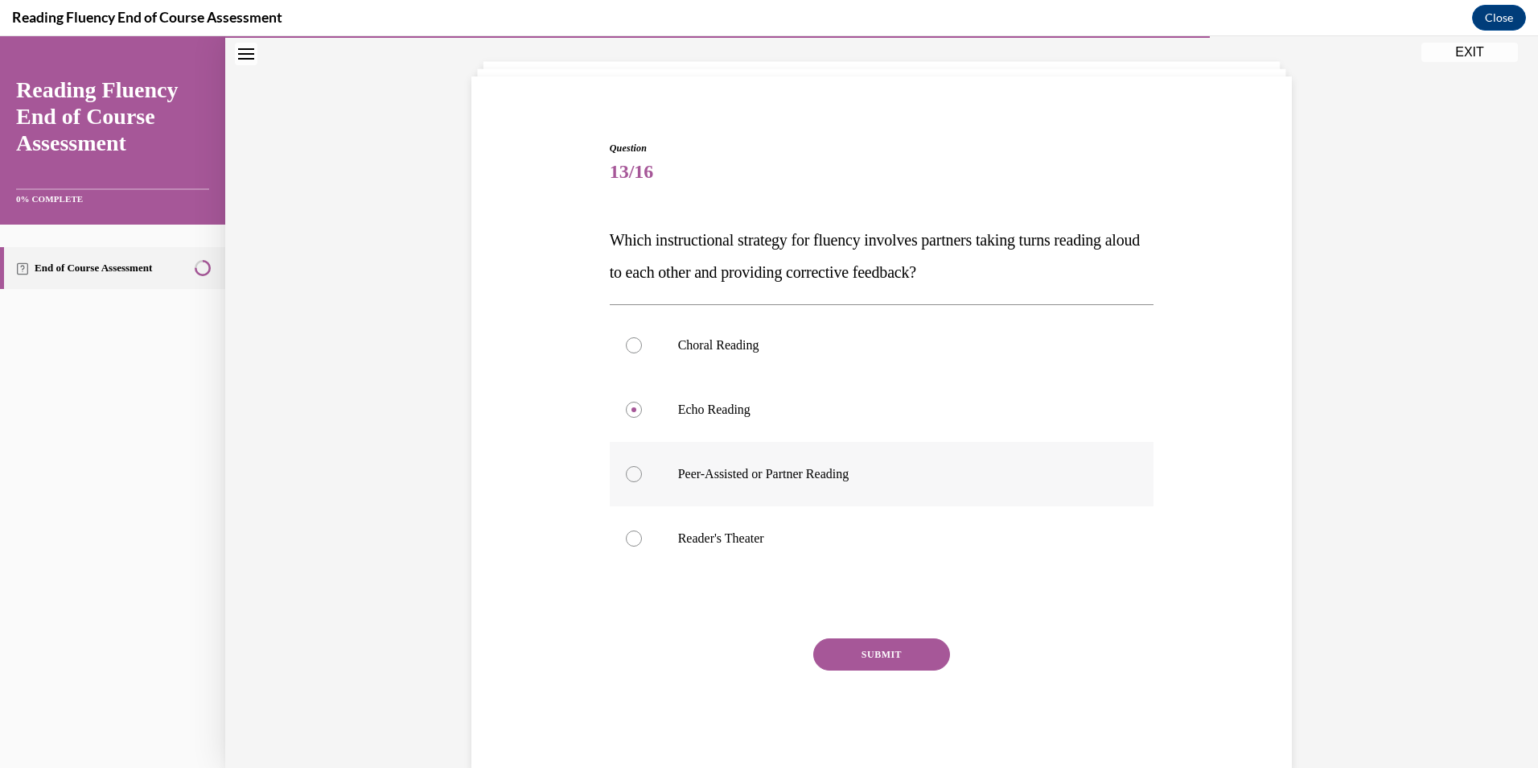
click at [642, 475] on input "Peer-Assisted or Partner Reading" at bounding box center [634, 474] width 16 height 16
radio input "true"
click at [867, 647] on button "SUBMIT" at bounding box center [881, 654] width 137 height 32
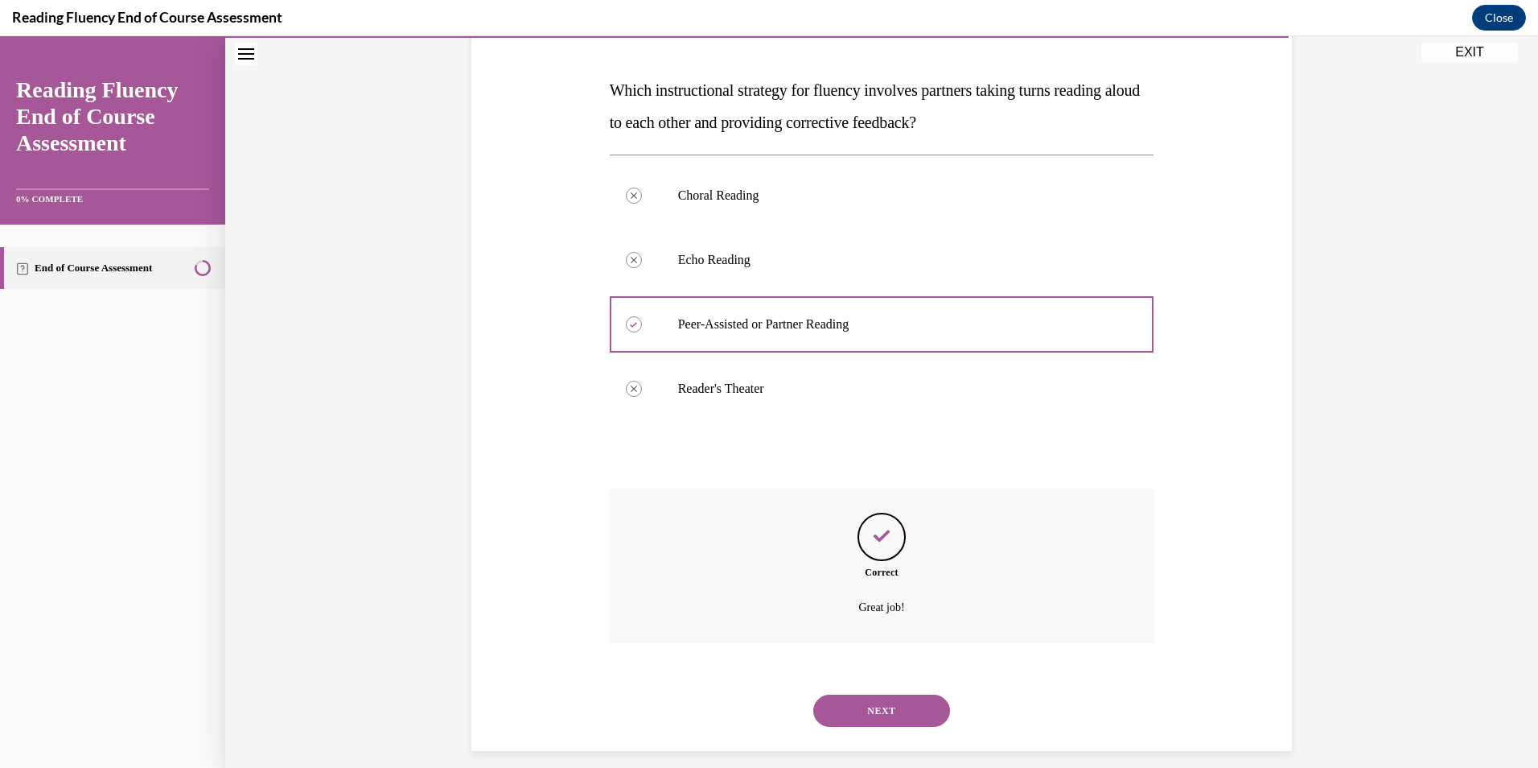
scroll to position [248, 0]
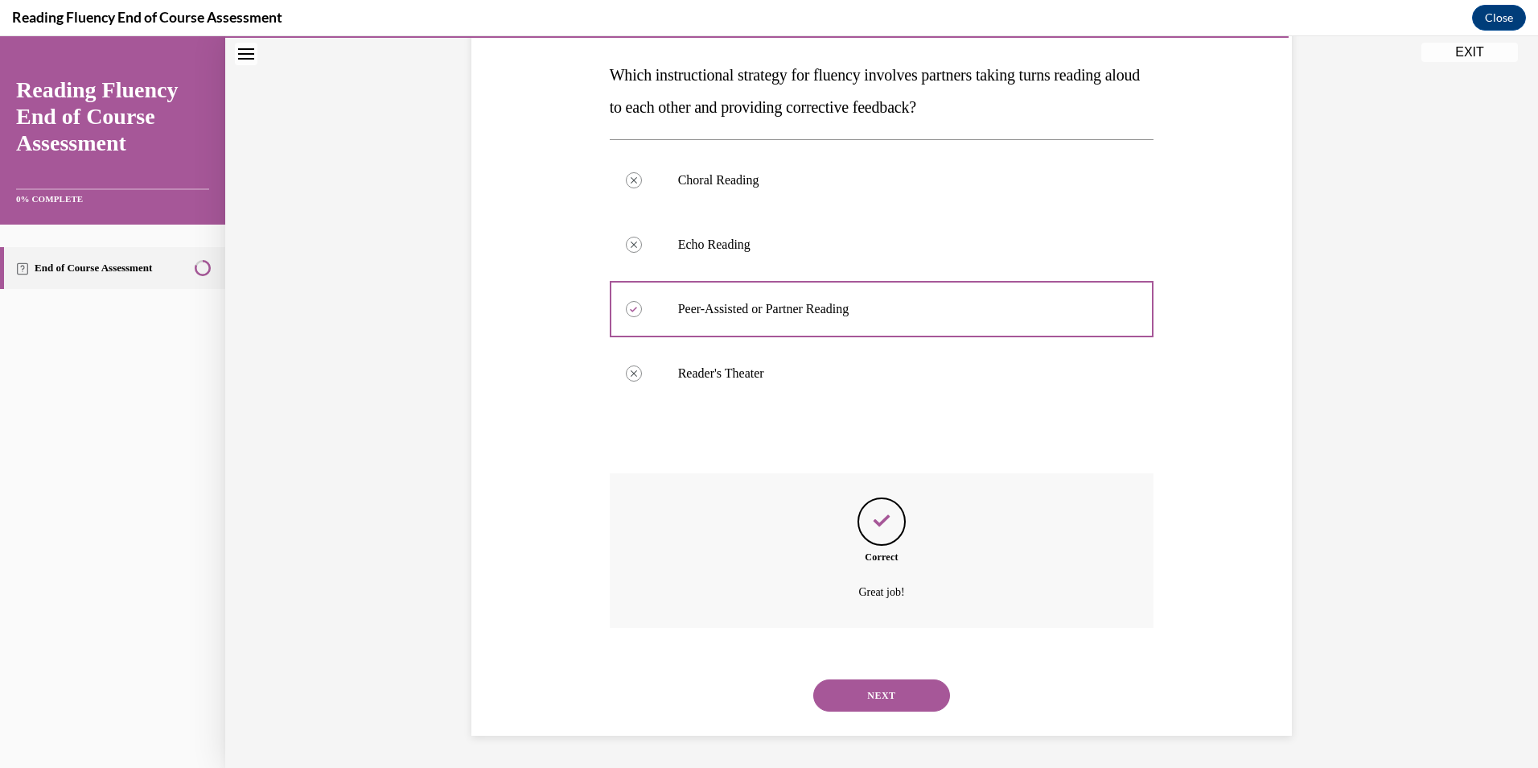
click at [878, 686] on button "NEXT" at bounding box center [881, 695] width 137 height 32
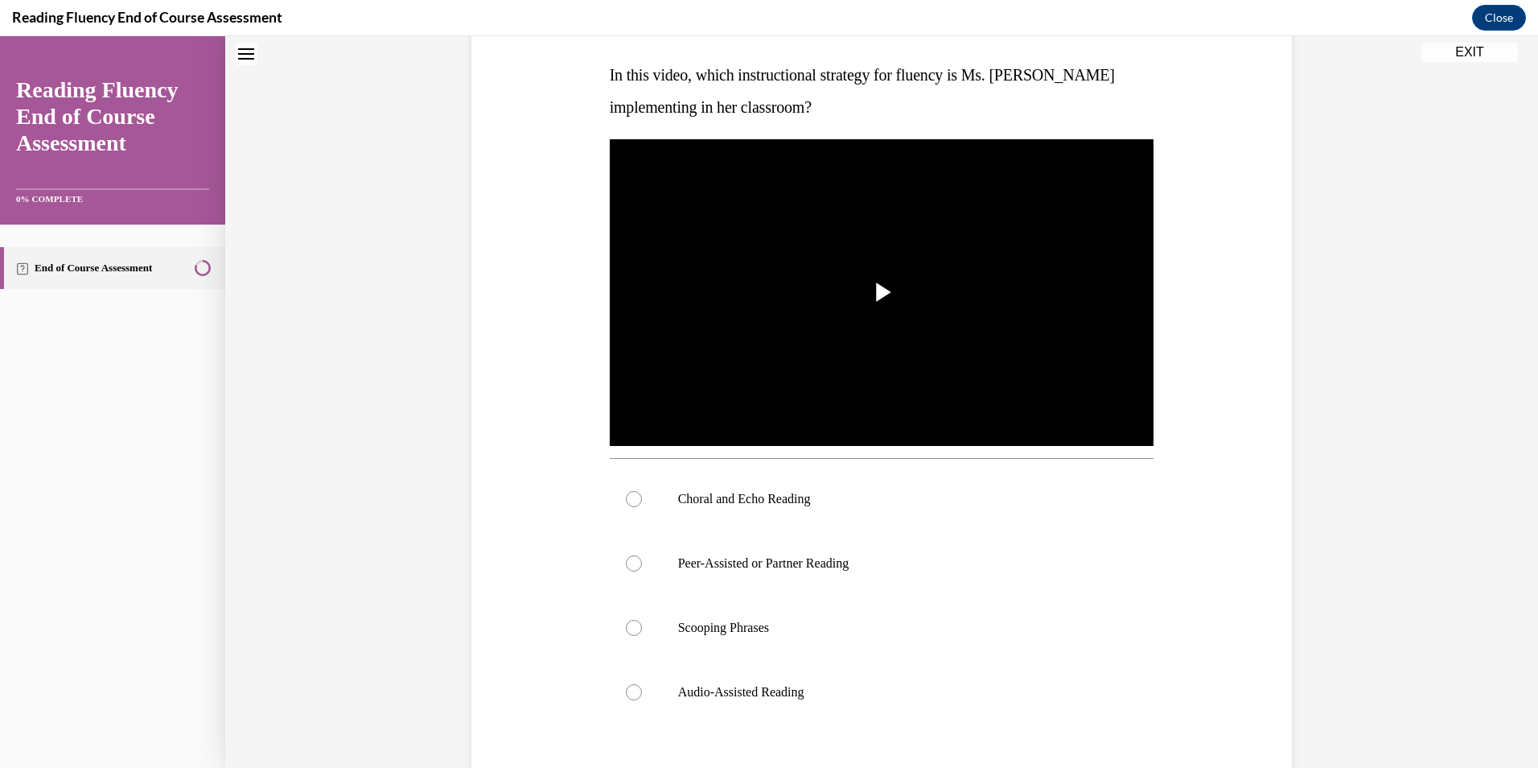
scroll to position [0, 0]
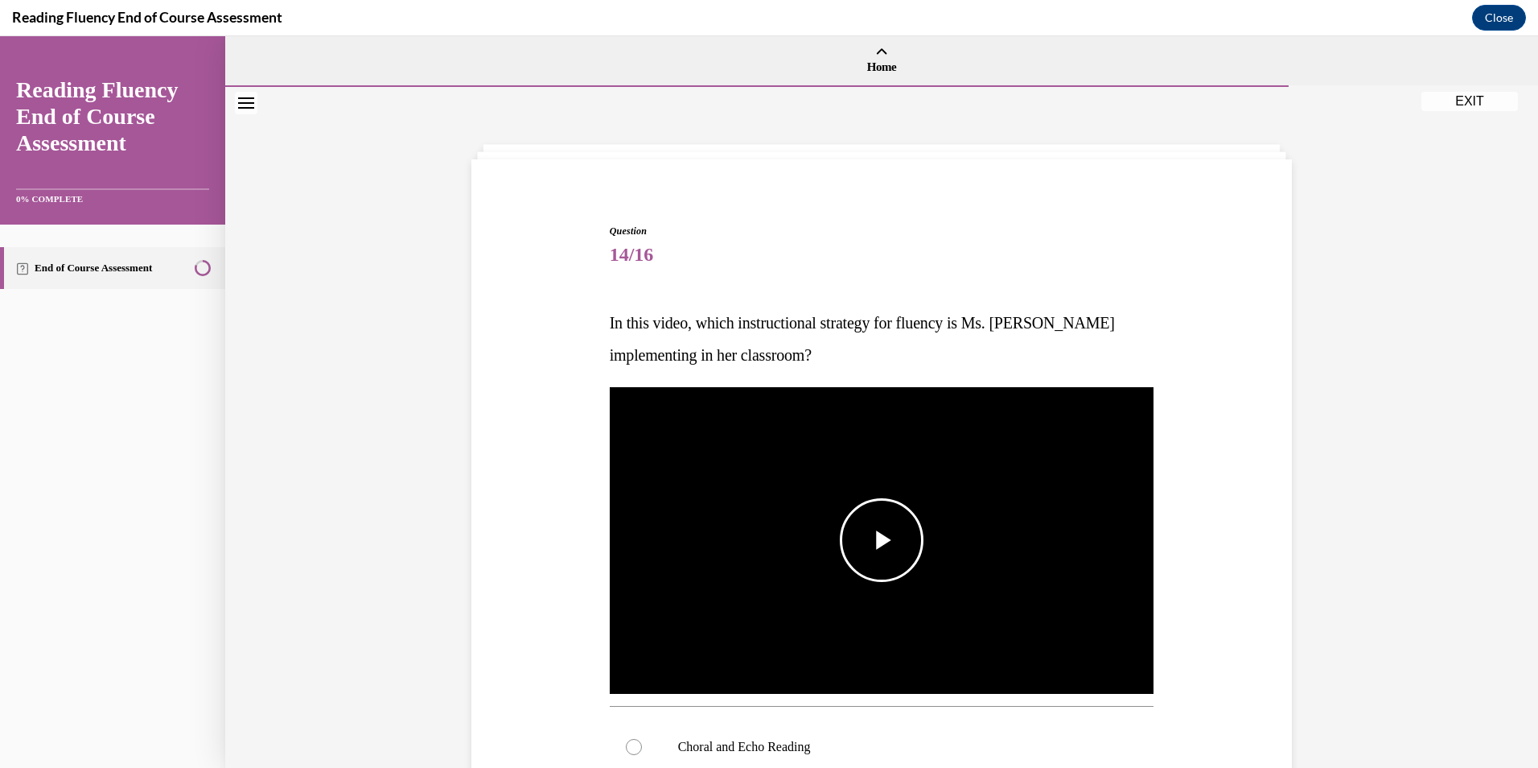
click at [885, 628] on img "Video player" at bounding box center [882, 540] width 545 height 307
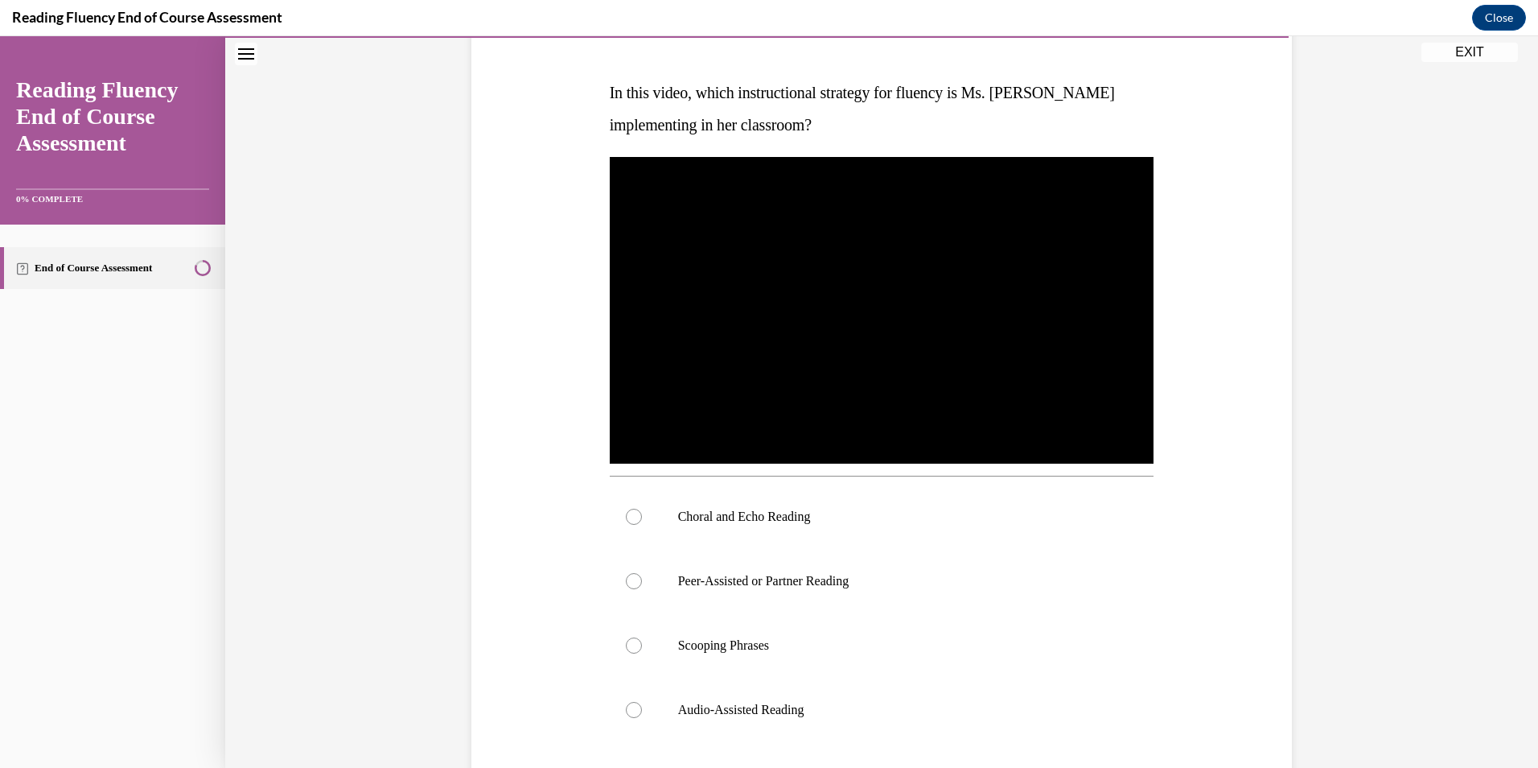
scroll to position [236, 0]
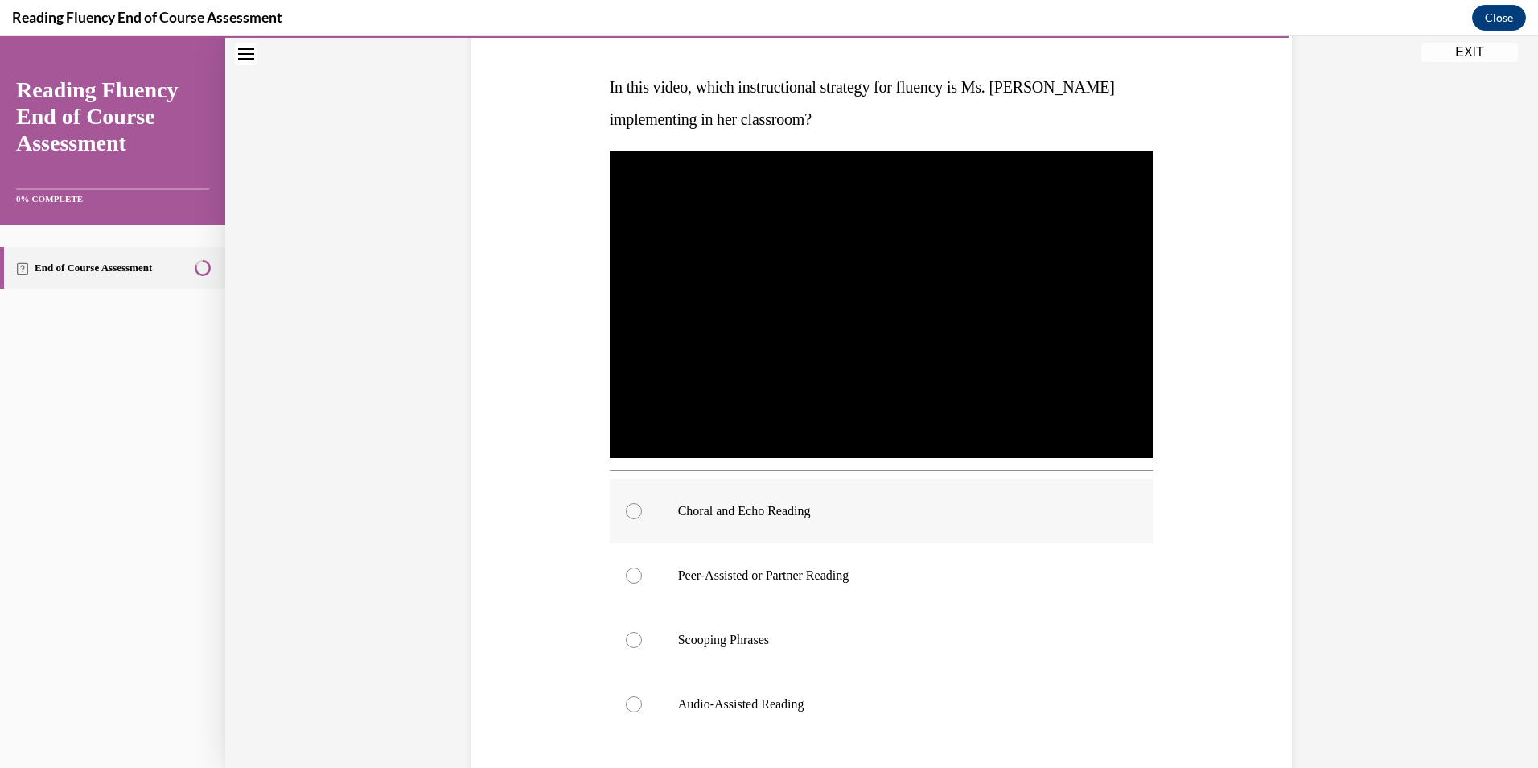
click at [861, 521] on label "Choral and Echo Reading" at bounding box center [882, 511] width 545 height 64
click at [642, 519] on input "Choral and Echo Reading" at bounding box center [634, 511] width 16 height 16
radio input "true"
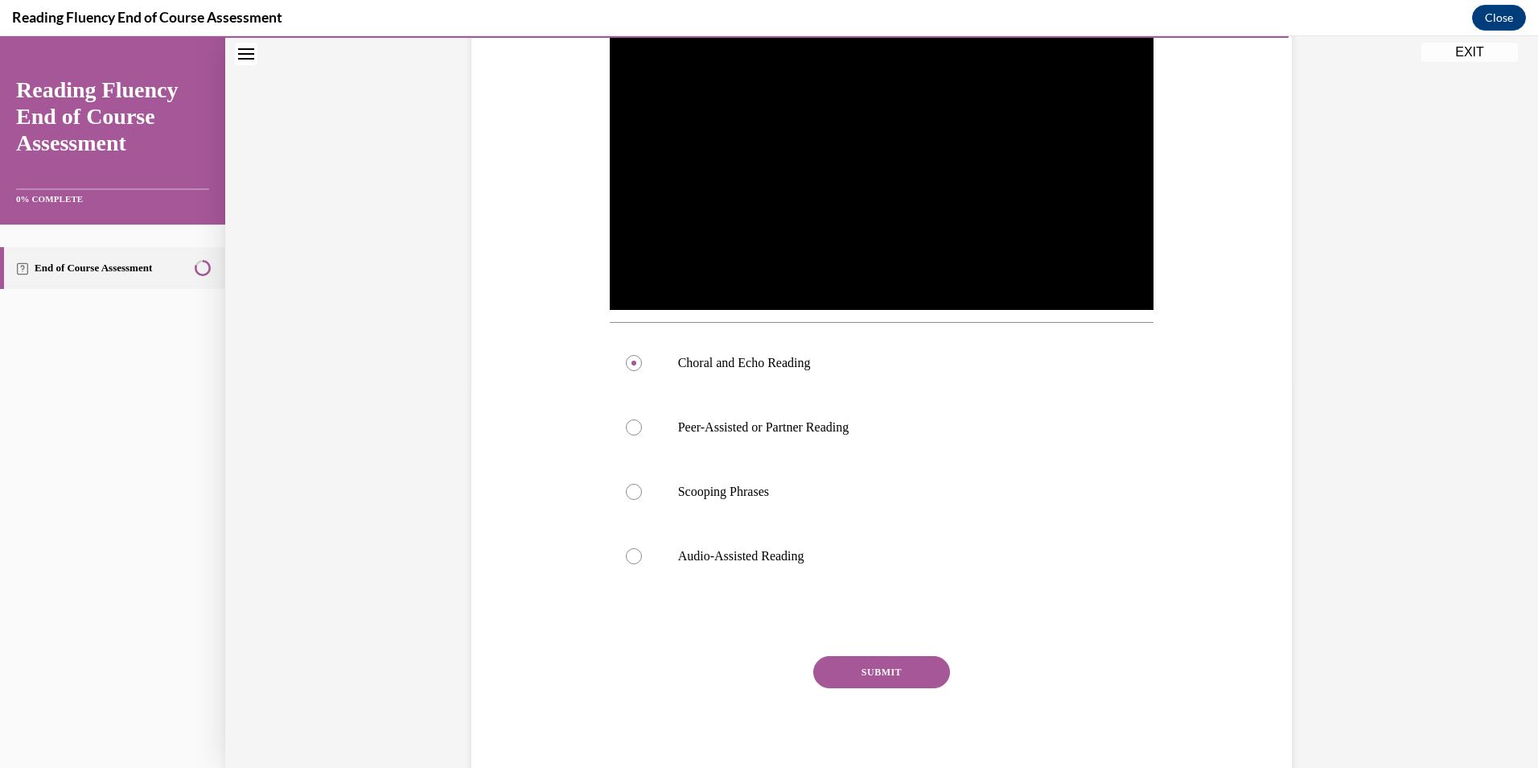
click at [871, 680] on button "SUBMIT" at bounding box center [881, 672] width 137 height 32
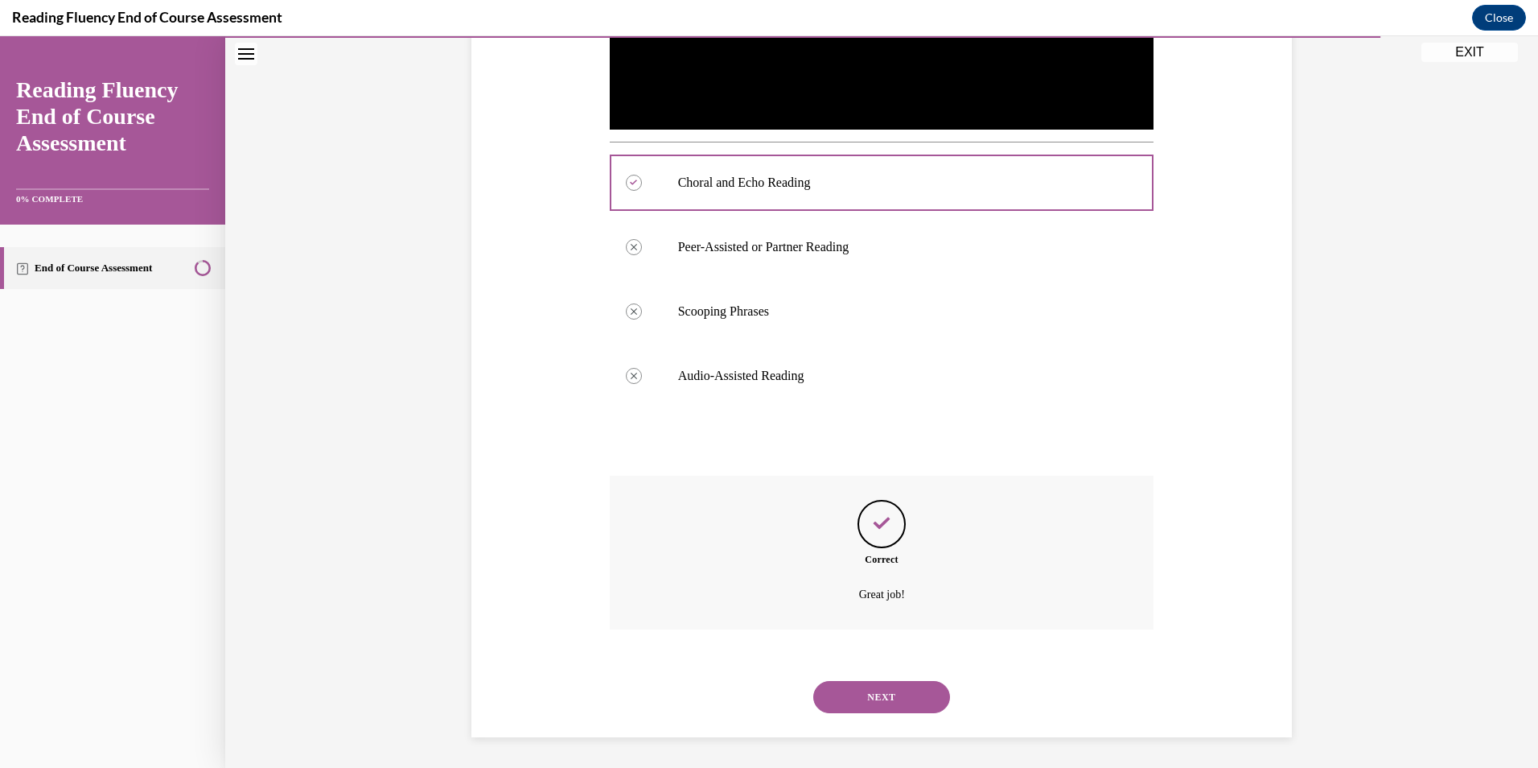
scroll to position [566, 0]
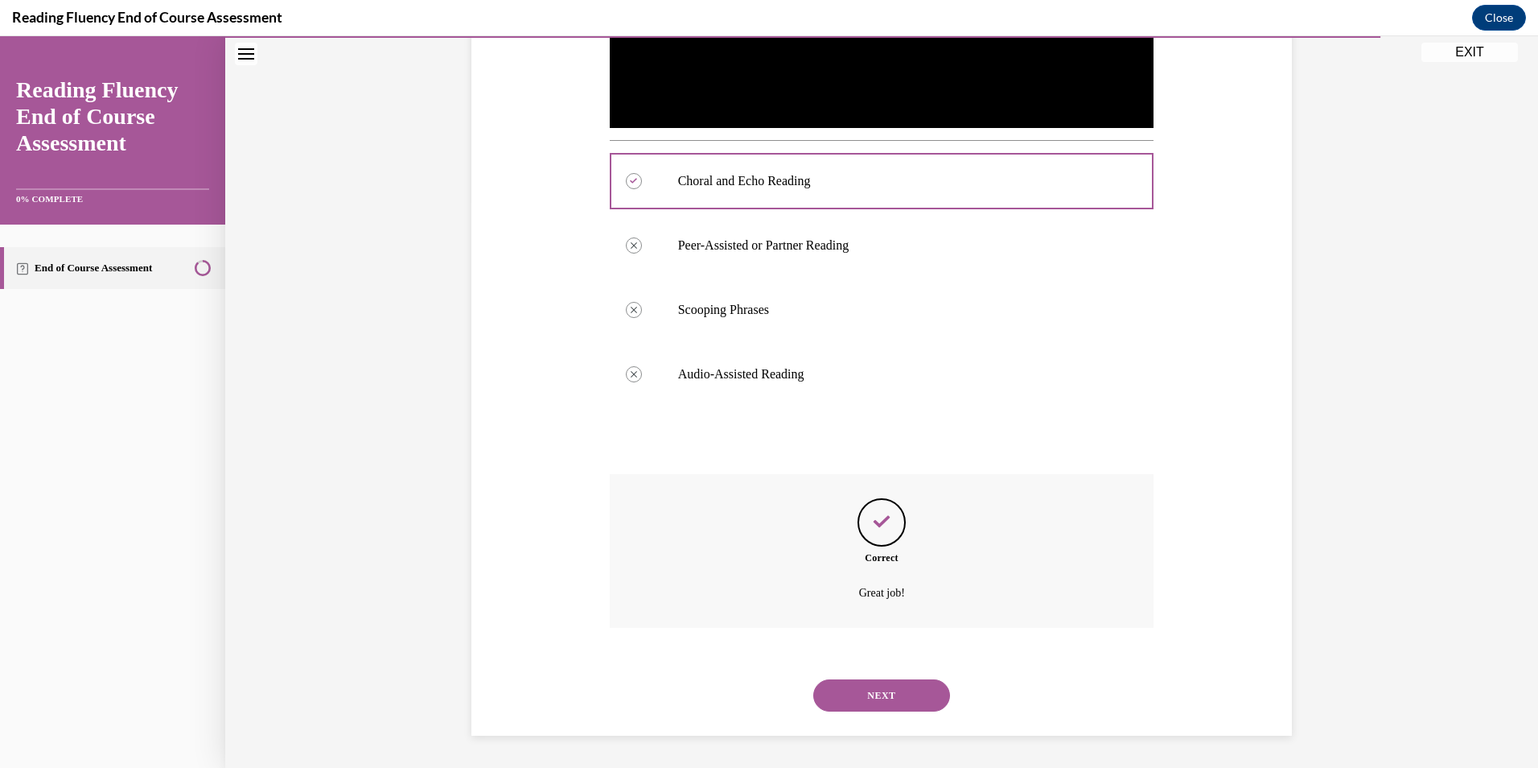
click at [877, 697] on button "NEXT" at bounding box center [881, 695] width 137 height 32
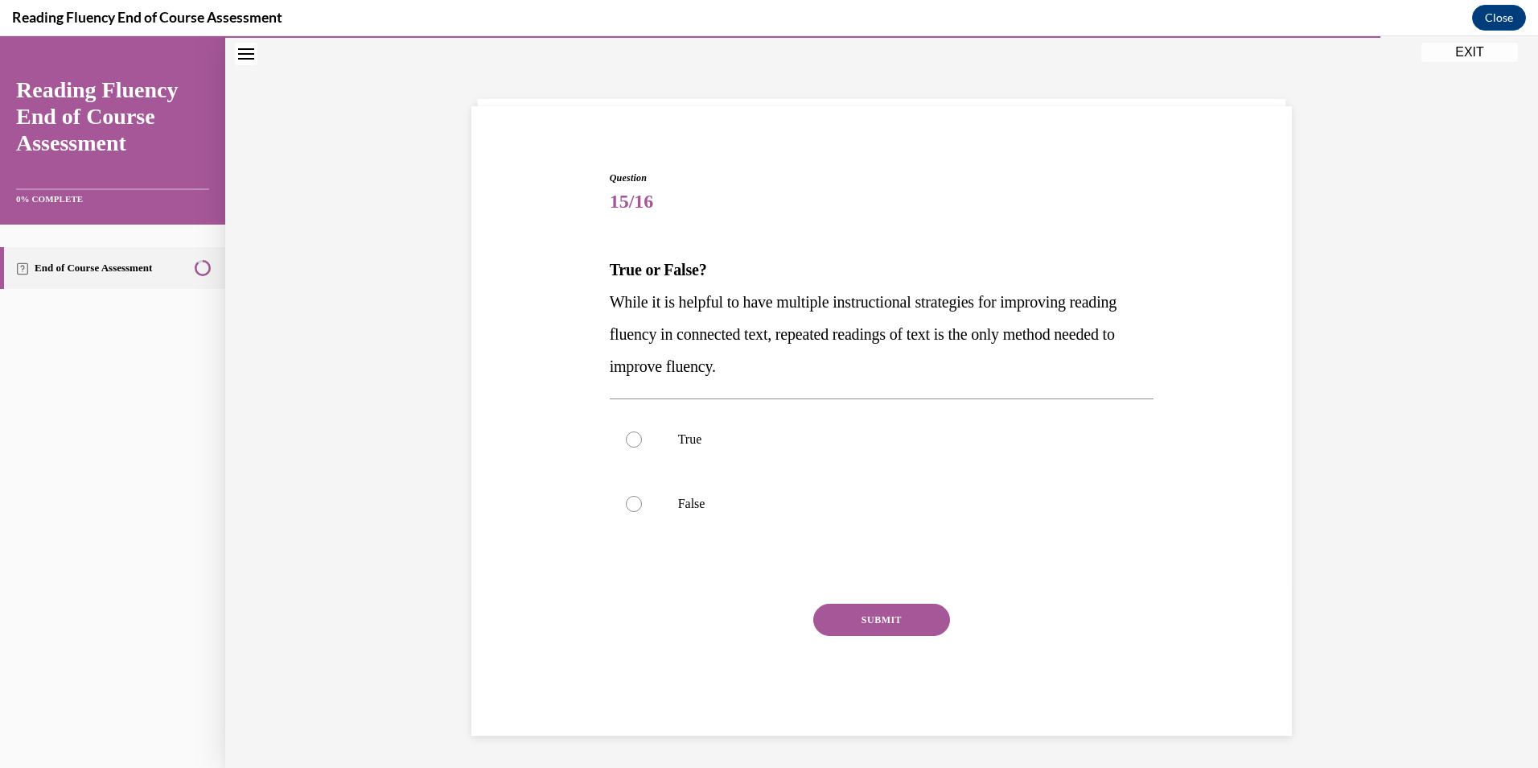
scroll to position [53, 0]
click at [805, 492] on label "False" at bounding box center [882, 503] width 545 height 64
click at [642, 496] on input "False" at bounding box center [634, 504] width 16 height 16
radio input "true"
click at [853, 612] on button "SUBMIT" at bounding box center [881, 619] width 137 height 32
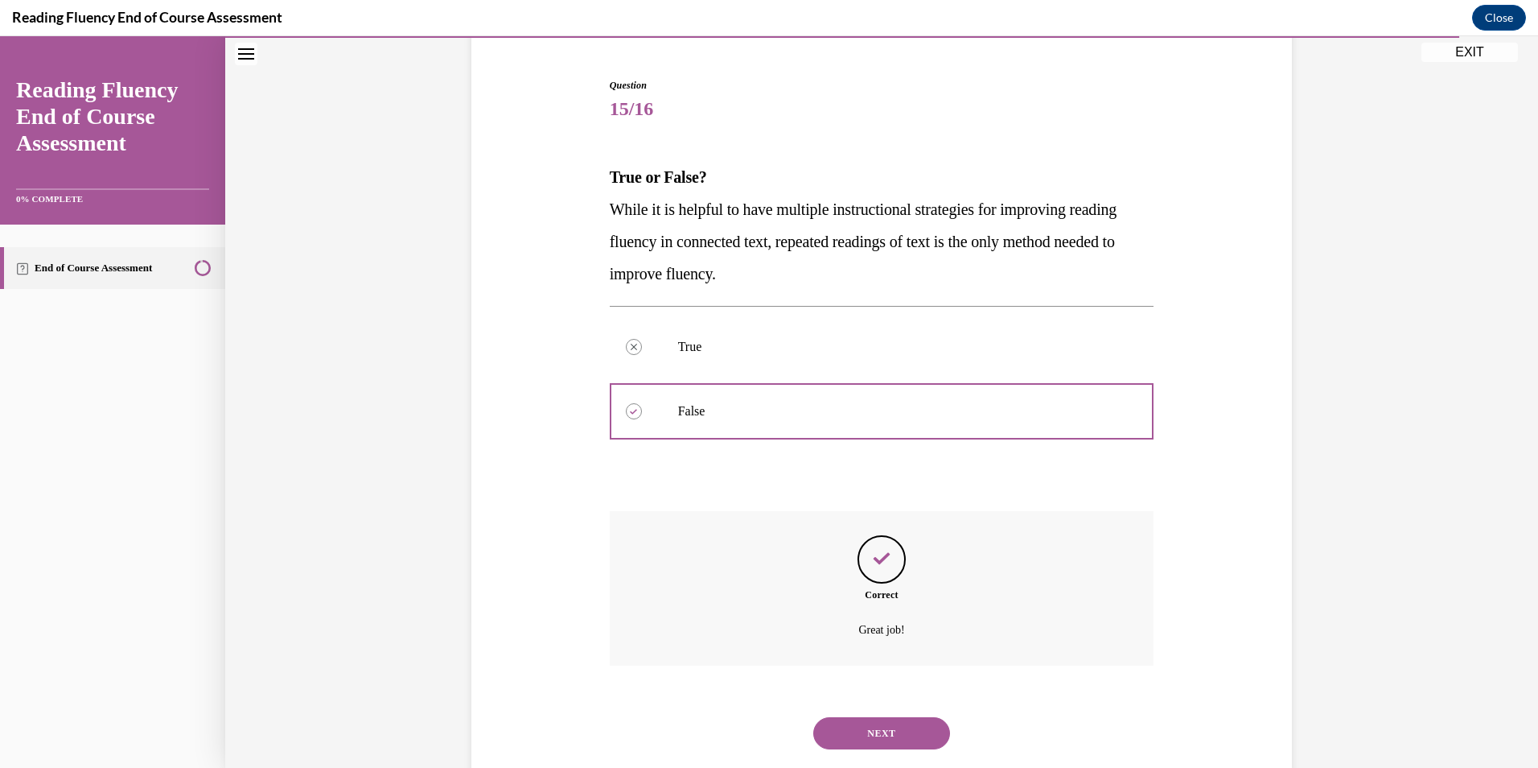
scroll to position [183, 0]
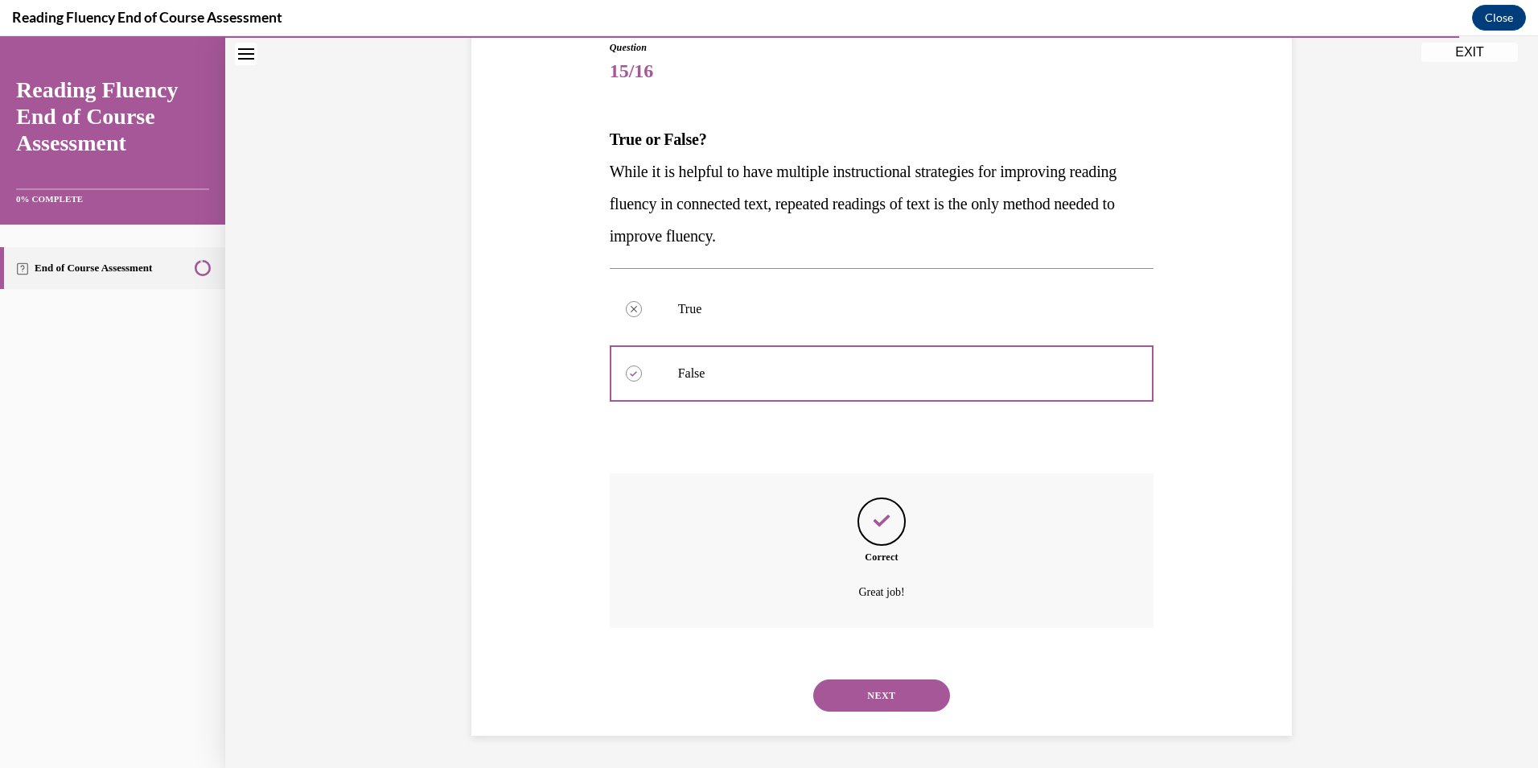
click at [870, 677] on div "NEXT" at bounding box center [882, 695] width 545 height 64
click at [859, 690] on button "NEXT" at bounding box center [881, 695] width 137 height 32
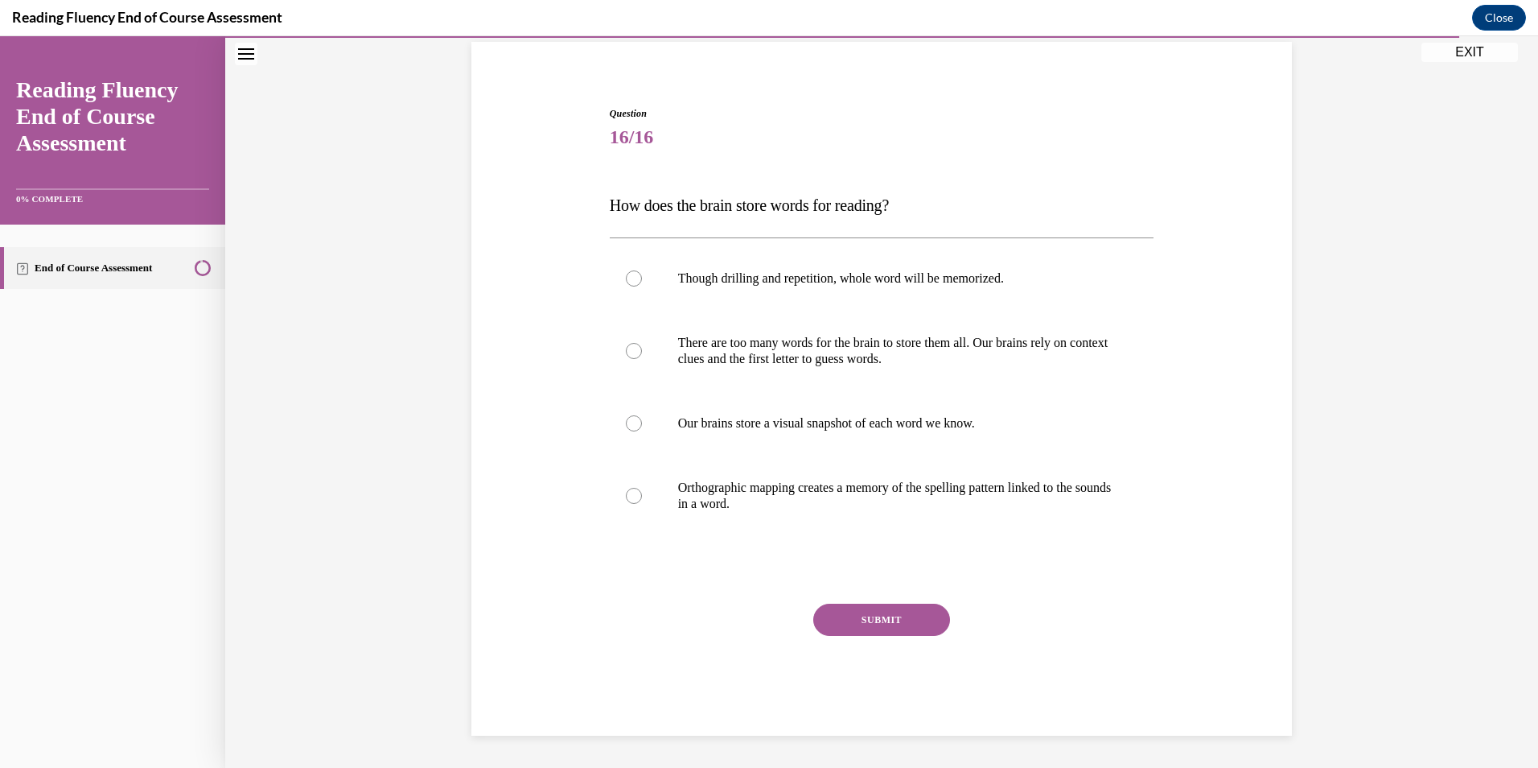
scroll to position [117, 0]
click at [1100, 485] on p "Orthographic mapping creates a memory of the spelling pattern linked to the sou…" at bounding box center [896, 496] width 436 height 32
click at [642, 488] on input "Orthographic mapping creates a memory of the spelling pattern linked to the sou…" at bounding box center [634, 496] width 16 height 16
radio input "true"
click at [881, 623] on button "SUBMIT" at bounding box center [881, 619] width 137 height 32
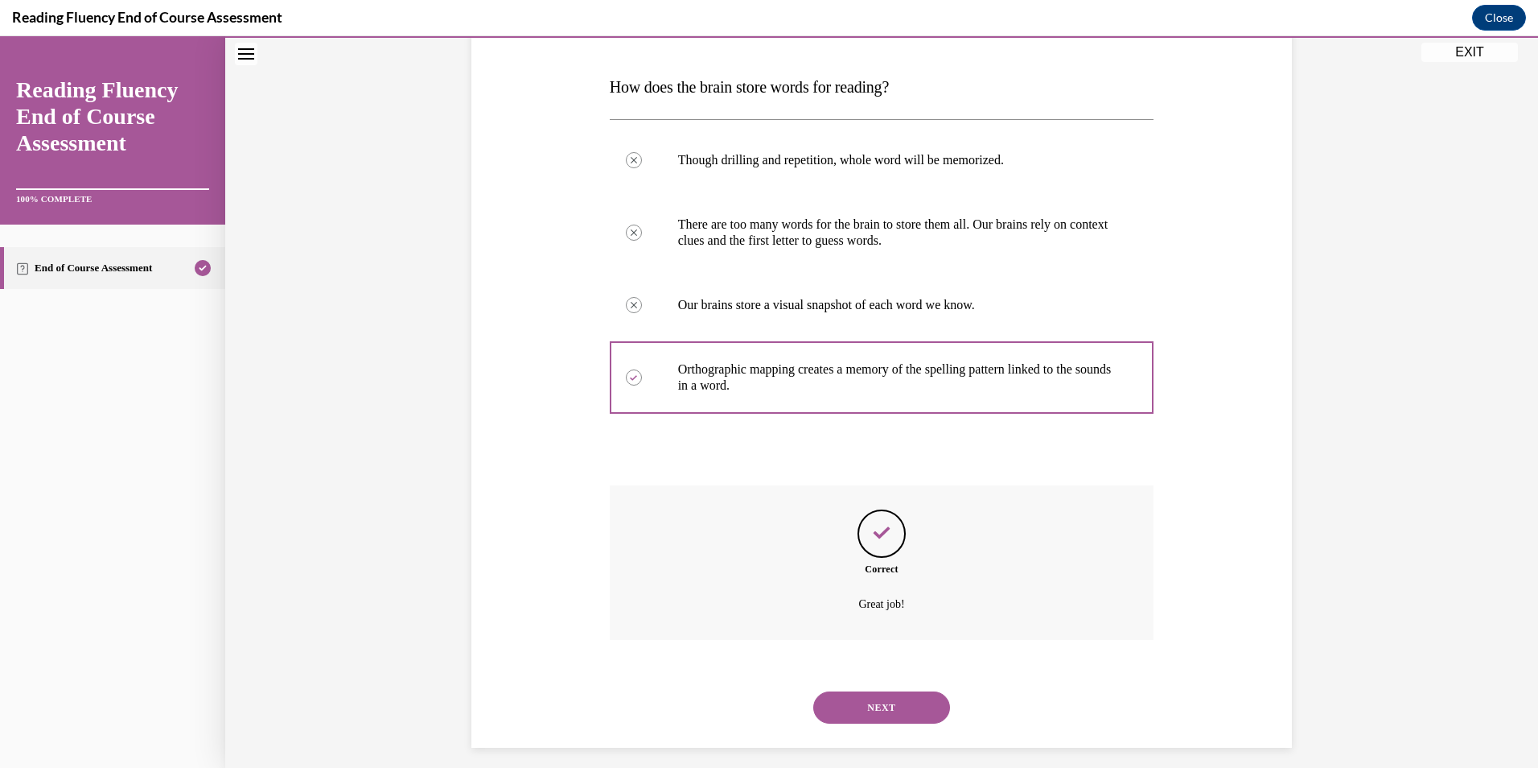
scroll to position [248, 0]
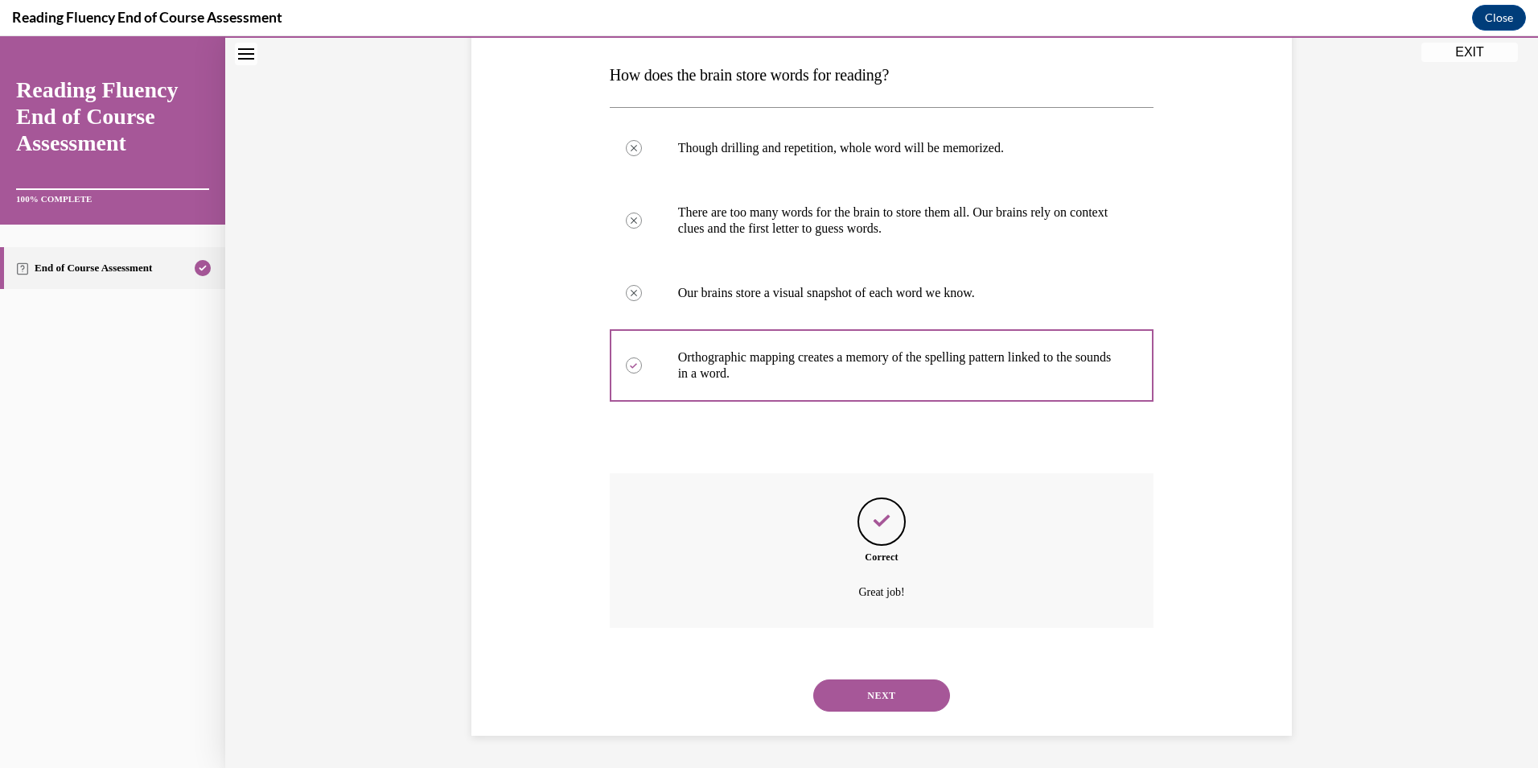
click at [884, 694] on button "NEXT" at bounding box center [881, 695] width 137 height 32
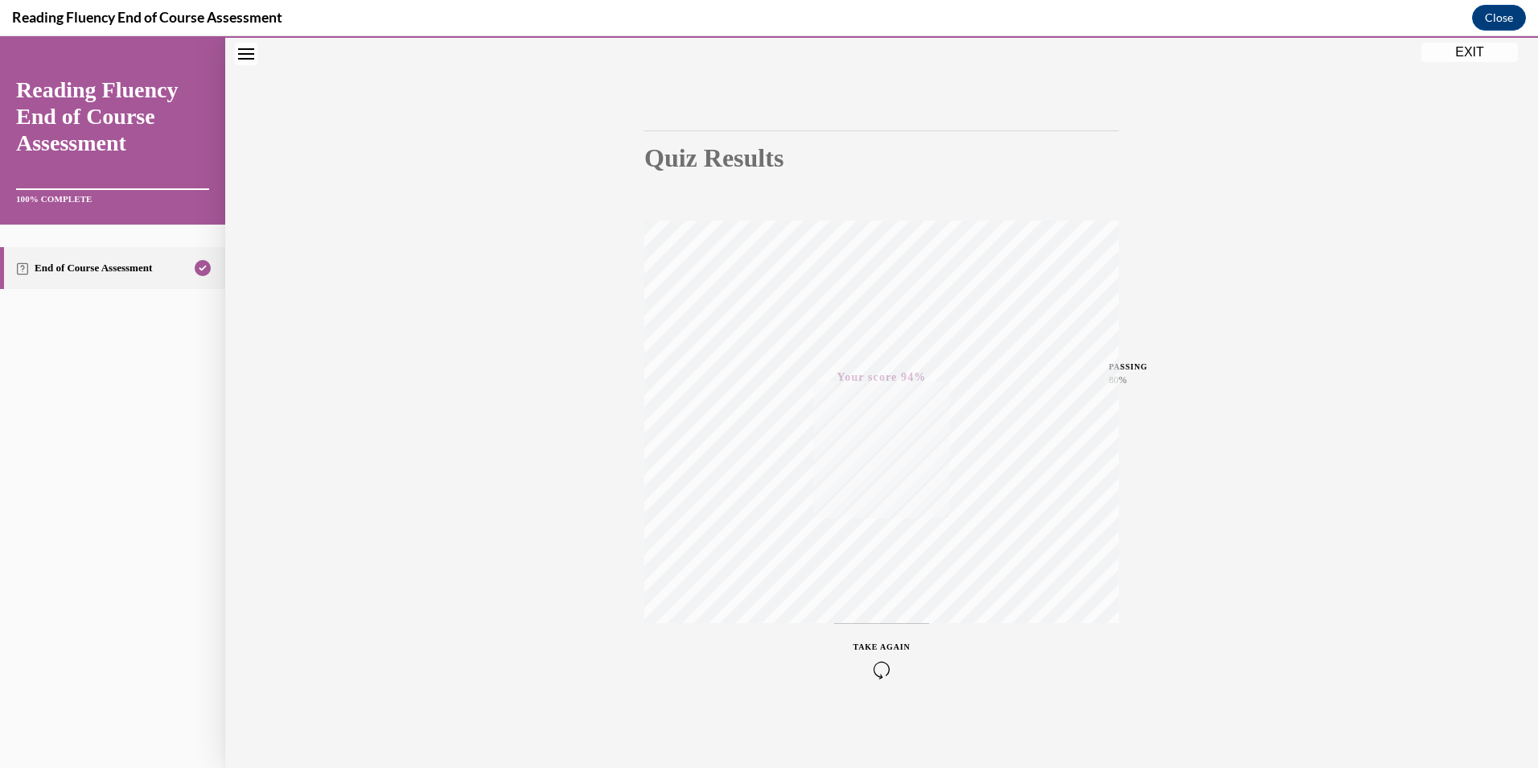
click at [1459, 51] on button "EXIT" at bounding box center [1470, 52] width 97 height 19
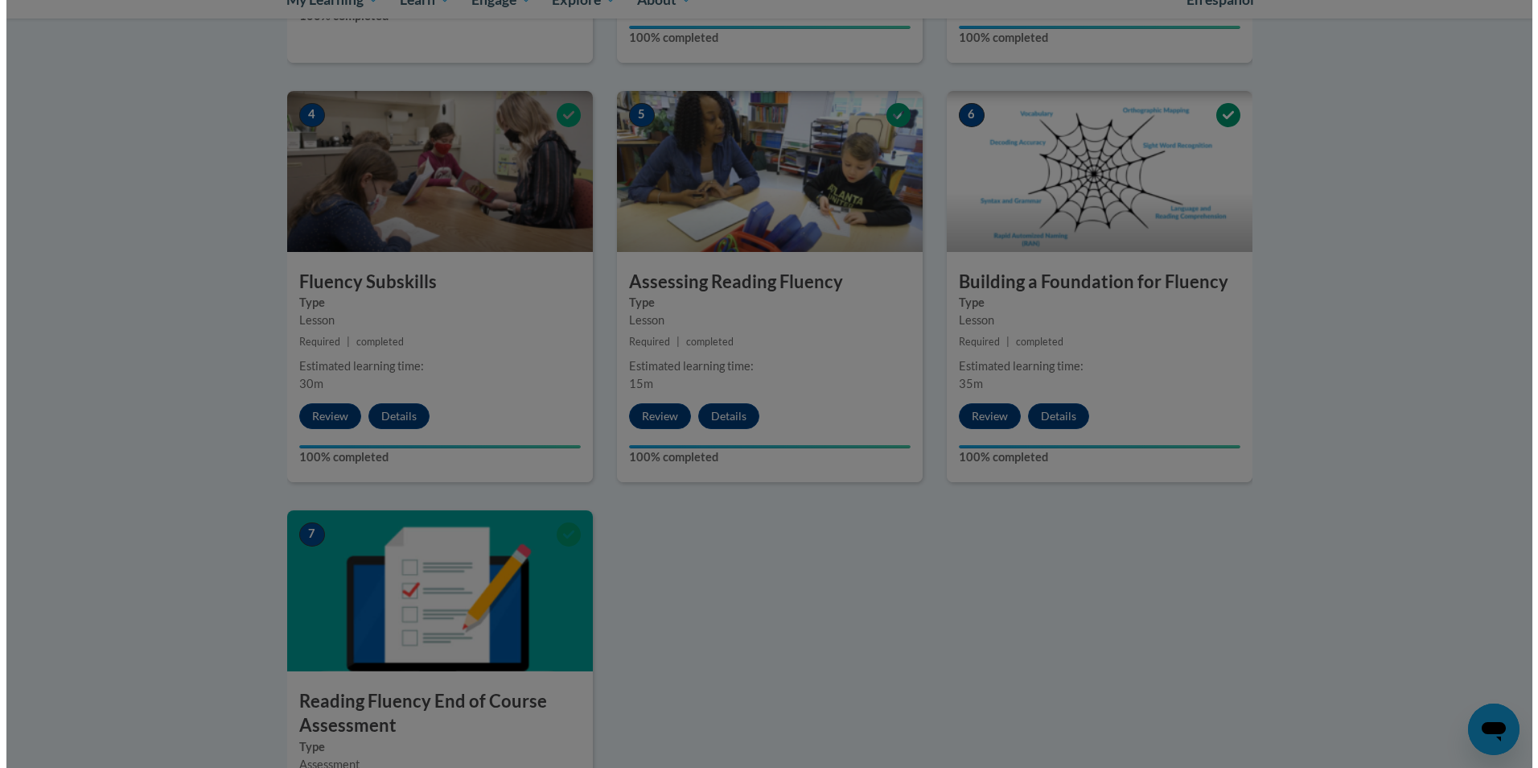
scroll to position [659, 0]
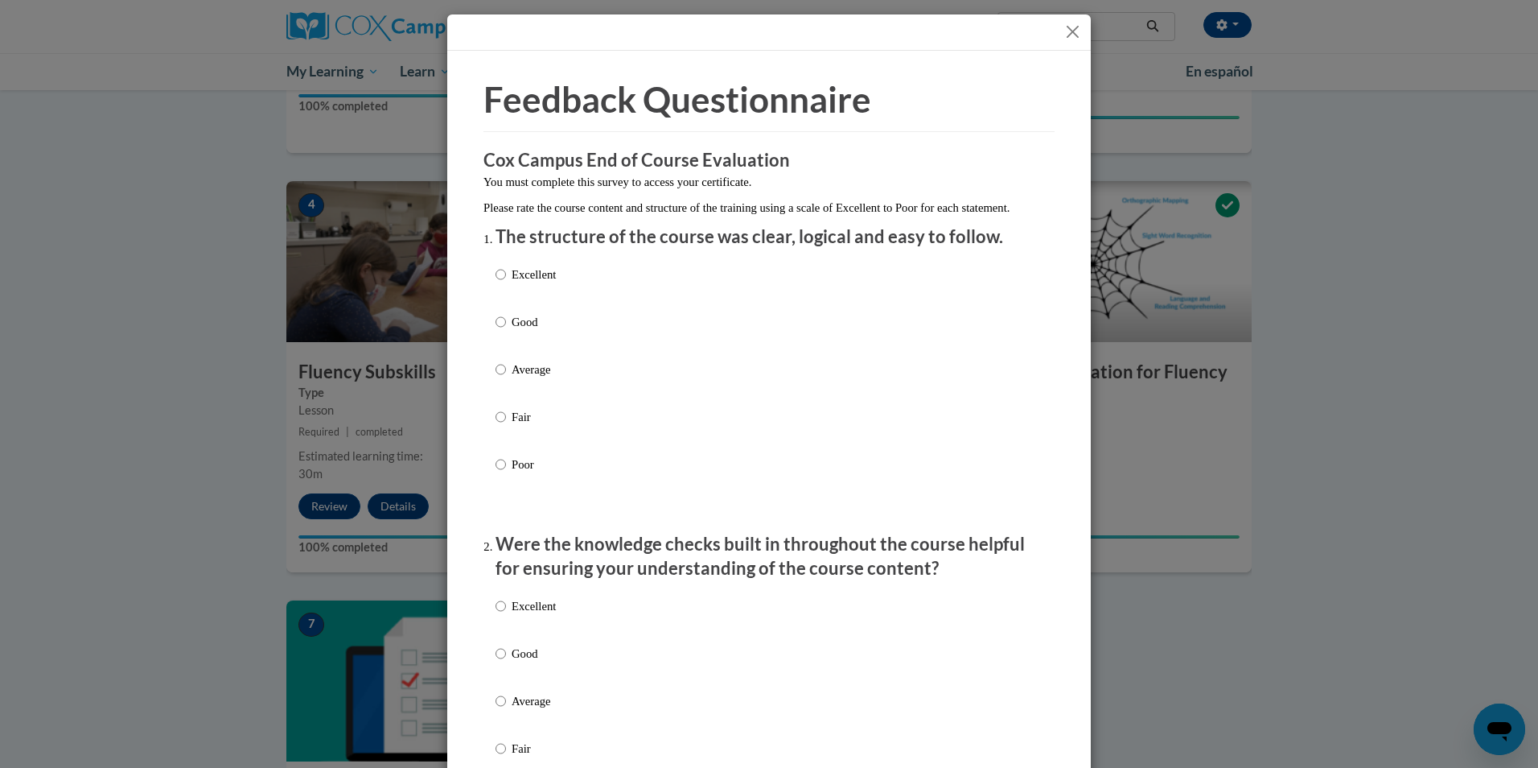
click at [504, 295] on label "Excellent" at bounding box center [526, 287] width 60 height 43
click at [504, 283] on input "Excellent" at bounding box center [501, 275] width 10 height 18
radio input "true"
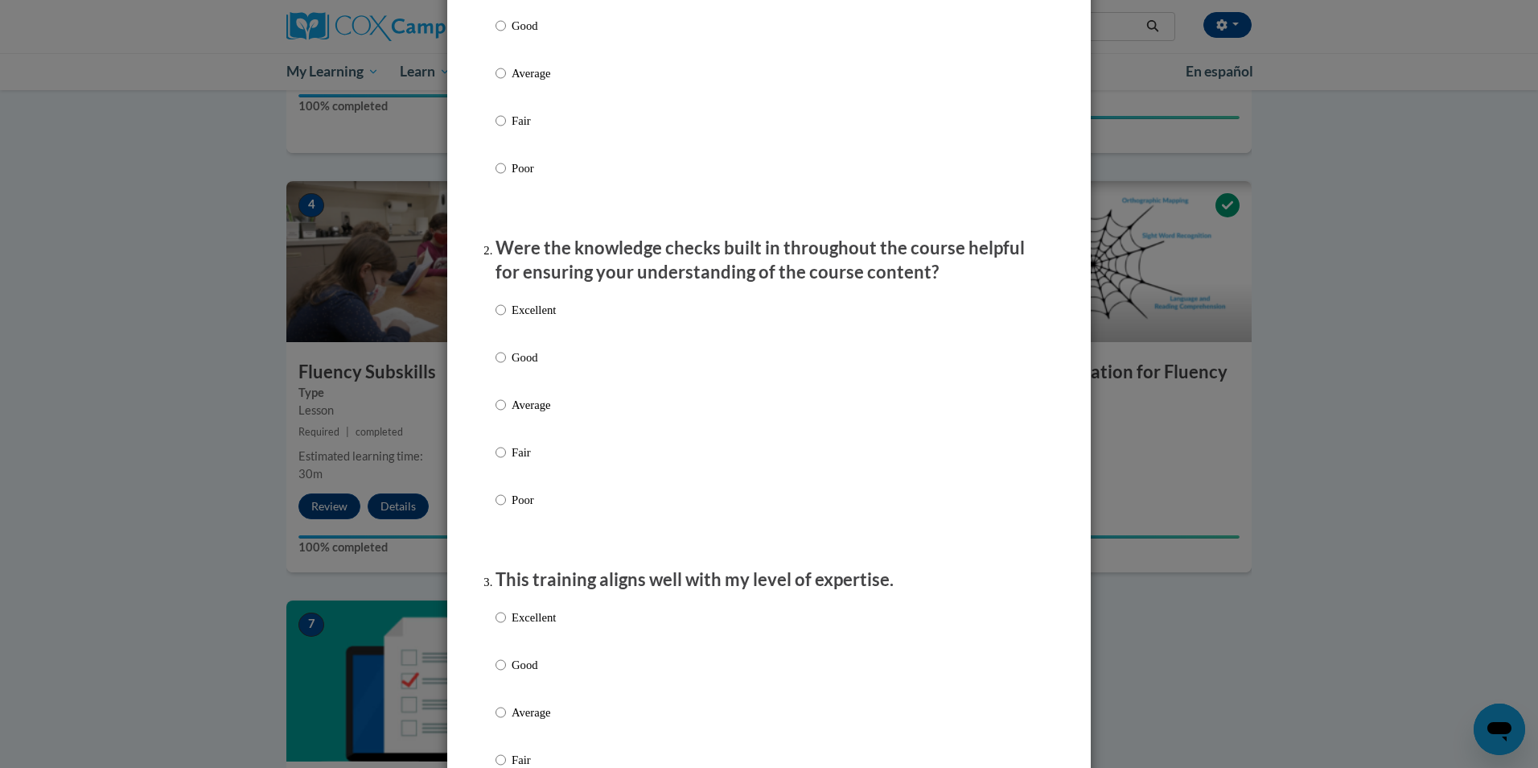
scroll to position [298, 0]
click at [512, 316] on p "Excellent" at bounding box center [534, 307] width 44 height 18
click at [506, 316] on input "Excellent" at bounding box center [501, 307] width 10 height 18
radio input "true"
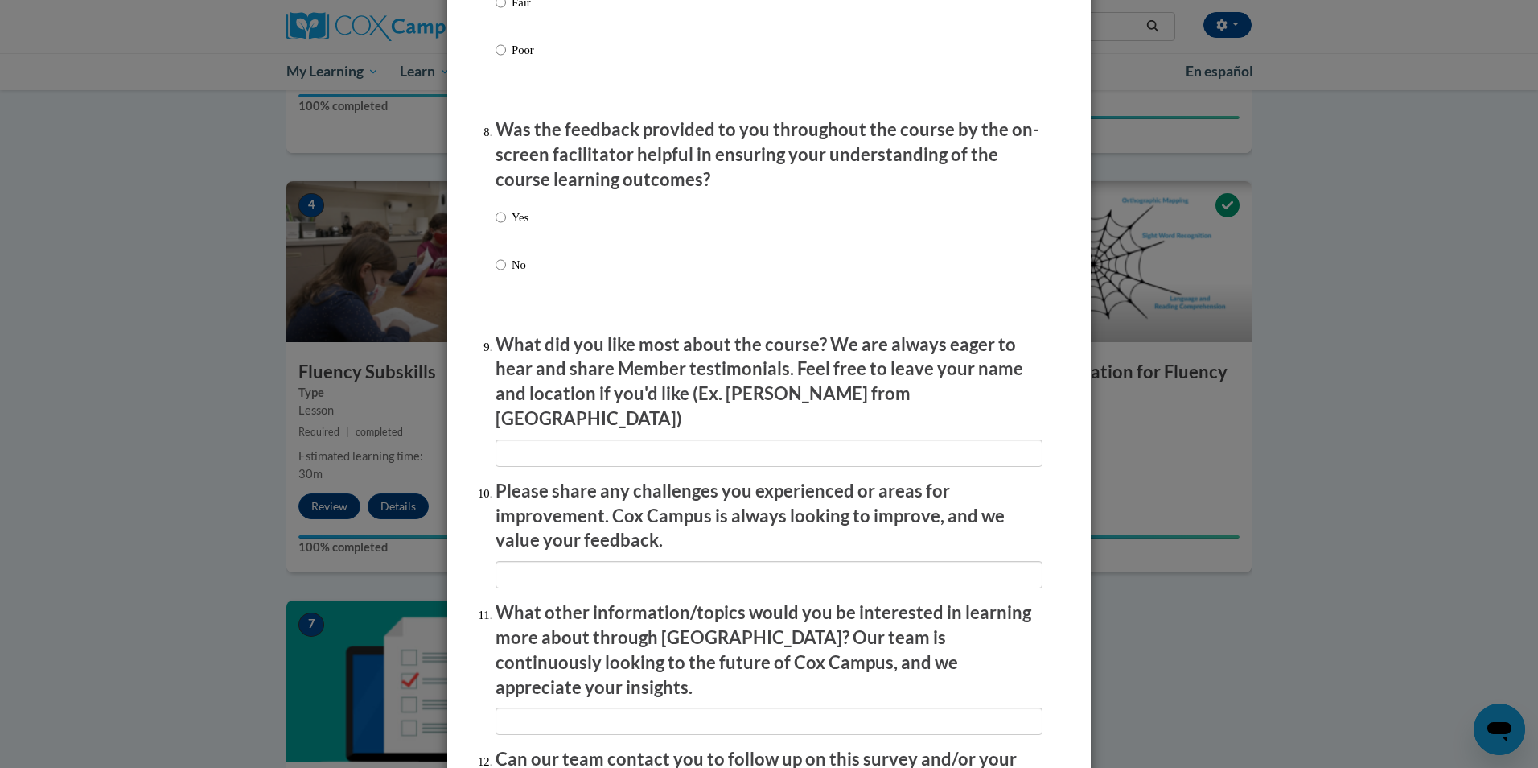
scroll to position [2575, 0]
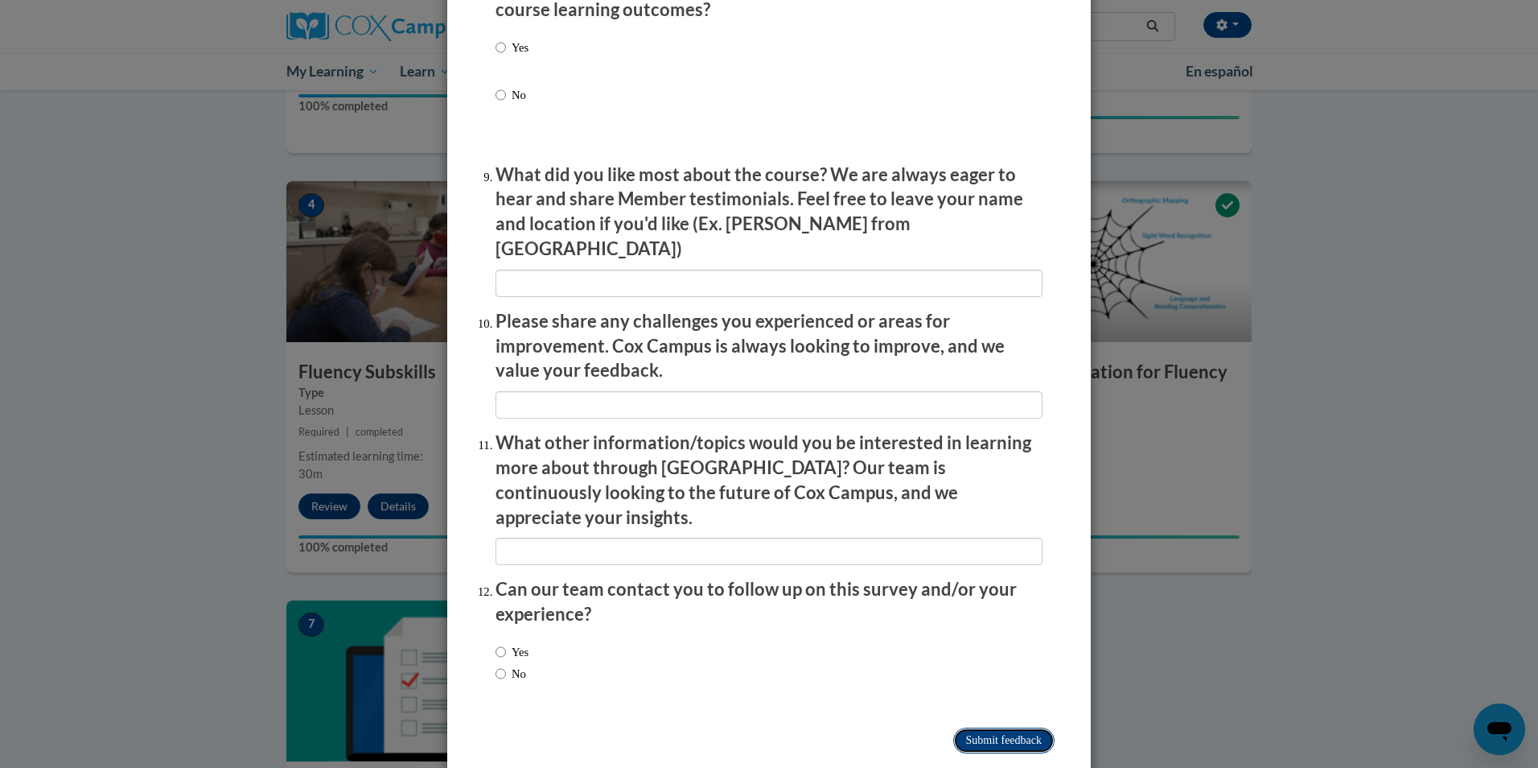
click at [970, 727] on input "Submit feedback" at bounding box center [1003, 740] width 101 height 26
